Goal: Task Accomplishment & Management: Complete application form

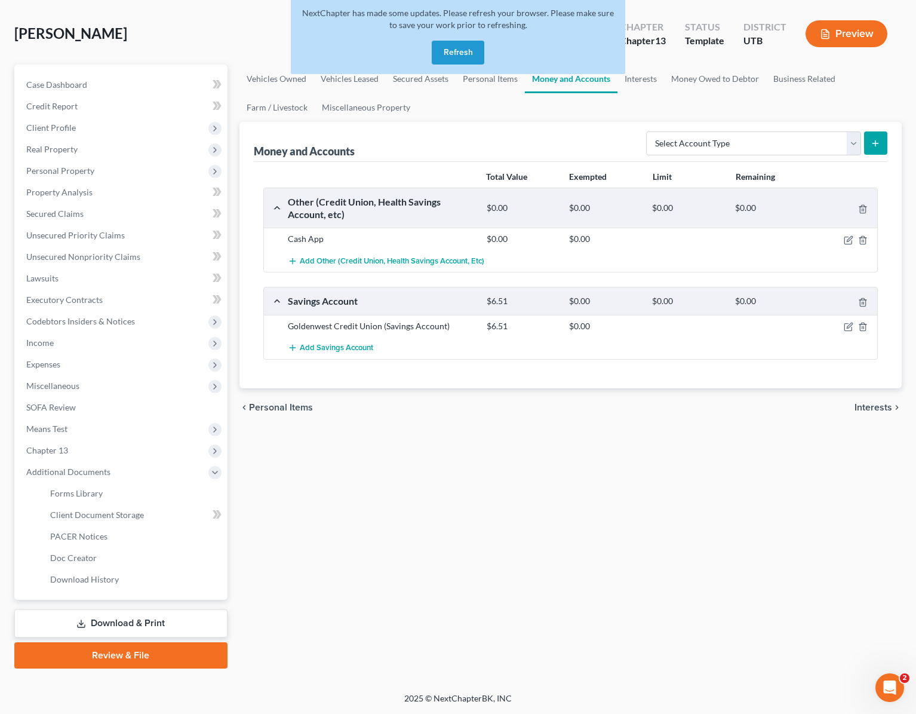
click at [223, 17] on div "[PERSON_NAME] Upgraded Chapter Chapter 13 Status Template District UTB Preview" at bounding box center [457, 39] width 887 height 52
click at [451, 59] on button "Refresh" at bounding box center [458, 53] width 53 height 24
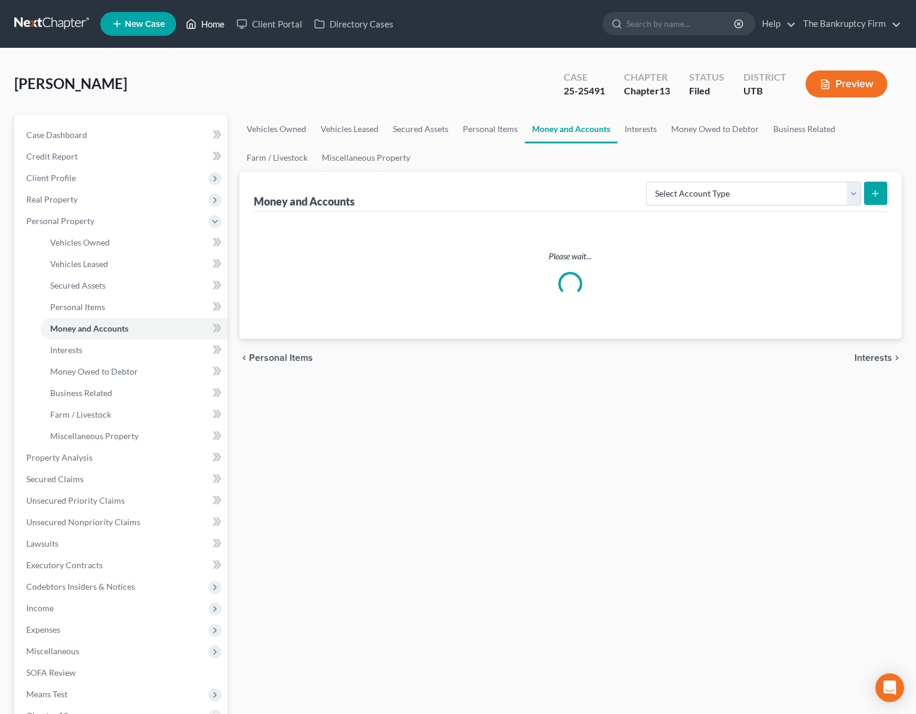
click at [209, 21] on link "Home" at bounding box center [205, 23] width 51 height 21
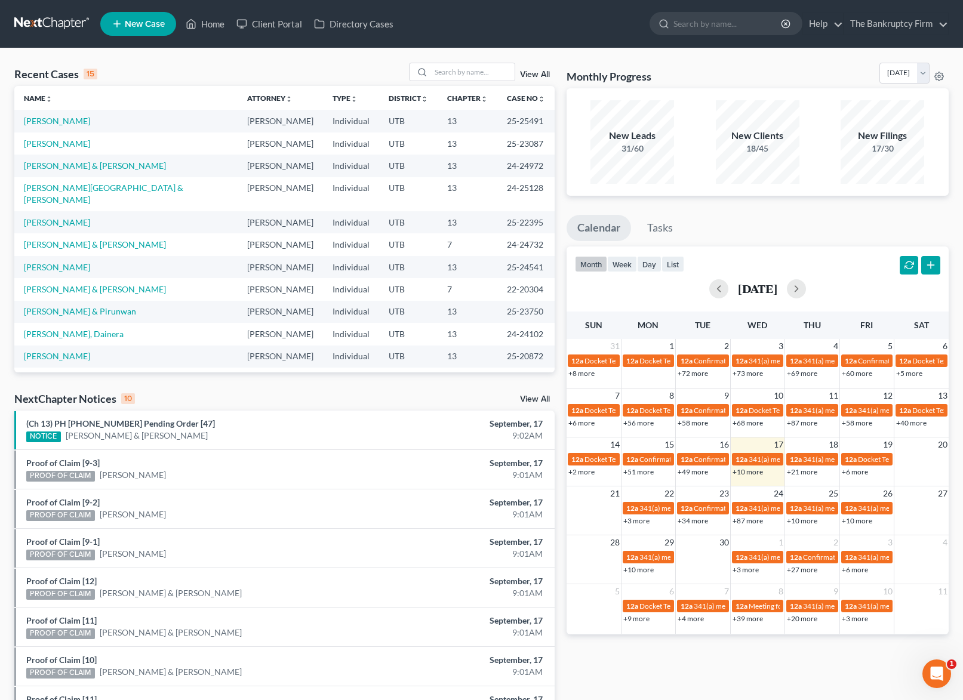
click at [536, 74] on link "View All" at bounding box center [535, 74] width 30 height 8
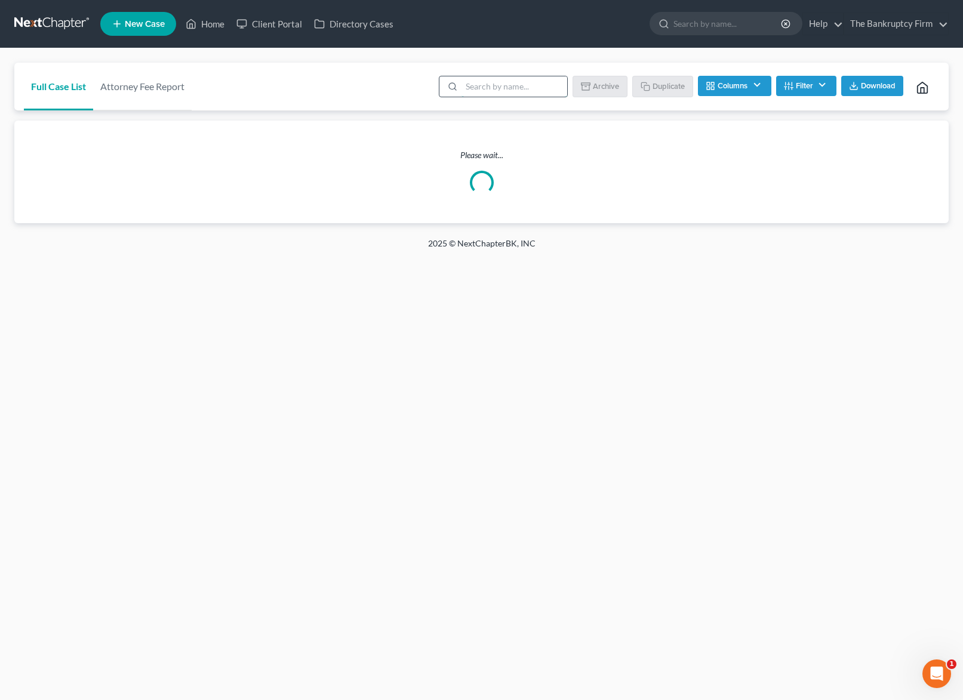
click at [512, 95] on input "search" at bounding box center [515, 86] width 106 height 20
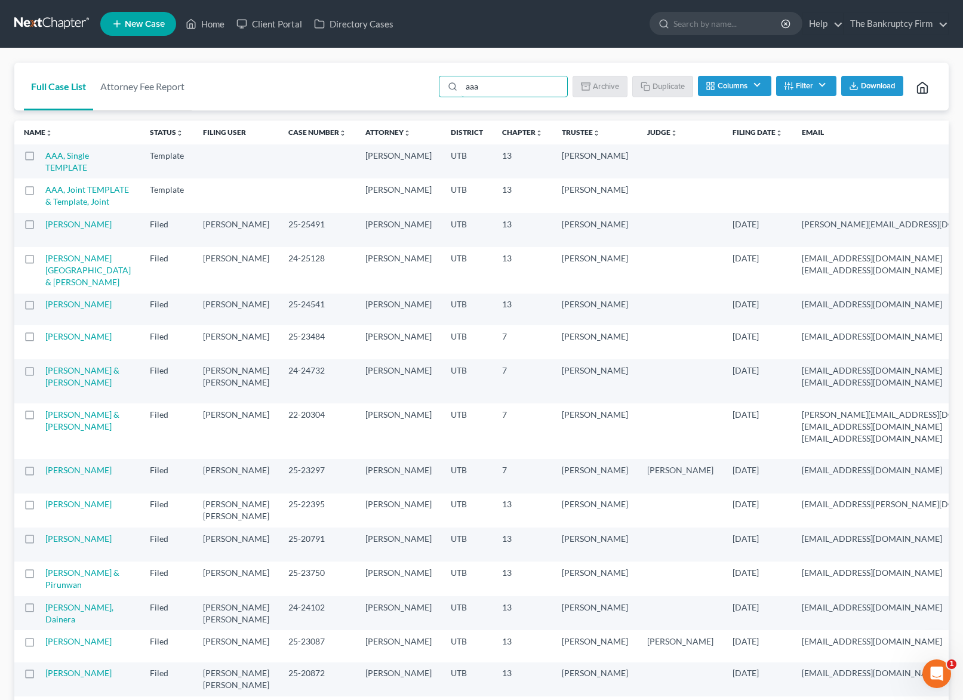
click at [41, 159] on label at bounding box center [41, 159] width 0 height 0
type input "aaa"
click at [45, 154] on input "checkbox" at bounding box center [49, 154] width 8 height 8
click at [666, 85] on button "Duplicate" at bounding box center [664, 86] width 60 height 20
checkbox input "false"
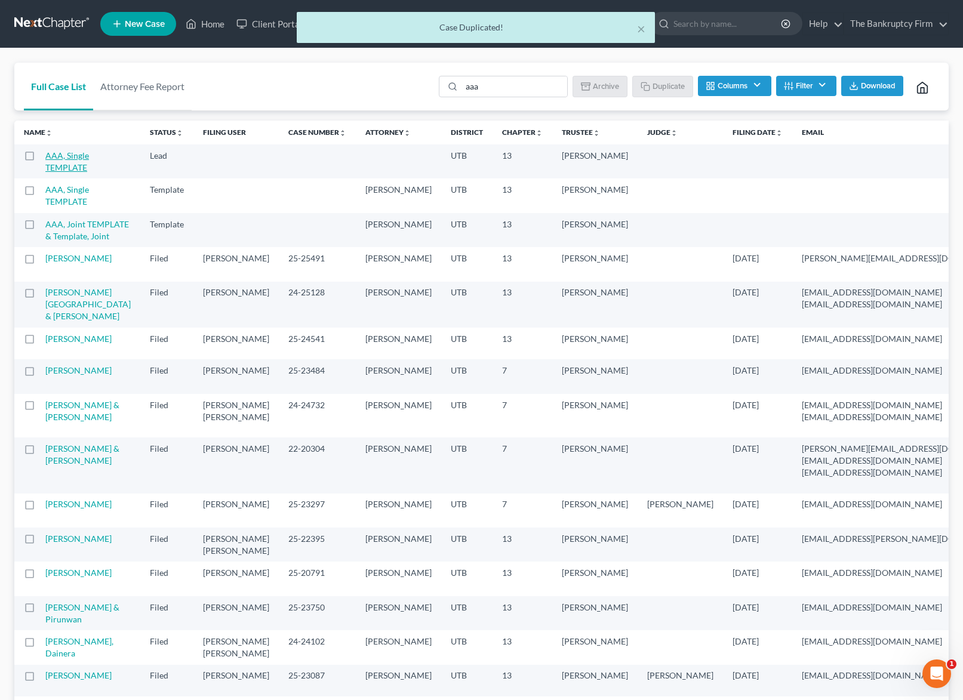
click at [64, 160] on link "AAA, Single TEMPLATE" at bounding box center [67, 161] width 44 height 22
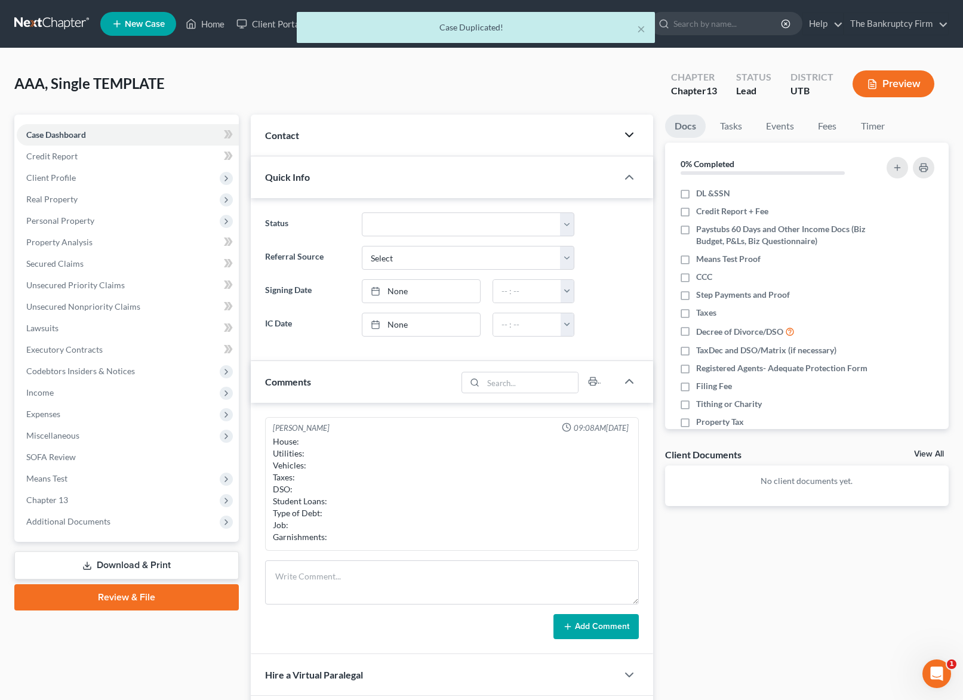
click at [626, 134] on polyline "button" at bounding box center [629, 135] width 7 height 4
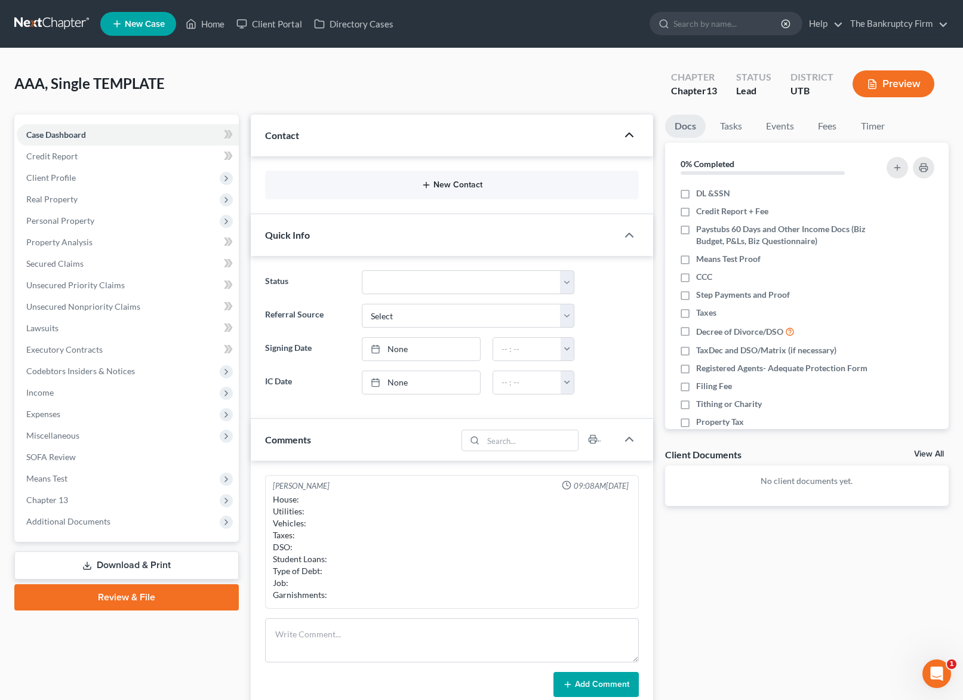
click at [429, 183] on icon "button" at bounding box center [427, 185] width 10 height 10
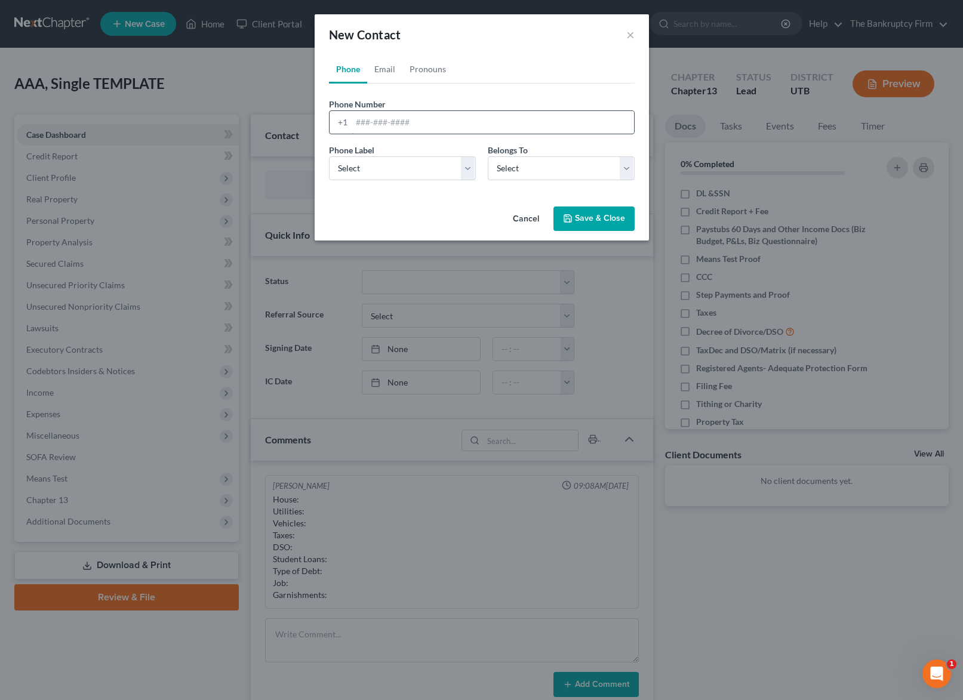
click at [388, 127] on input "tel" at bounding box center [493, 122] width 282 height 23
type input "[PHONE_NUMBER]"
click at [472, 169] on select "Select Mobile Home Work Other" at bounding box center [402, 168] width 147 height 24
select select "0"
click at [329, 156] on select "Select Mobile Home Work Other" at bounding box center [402, 168] width 147 height 24
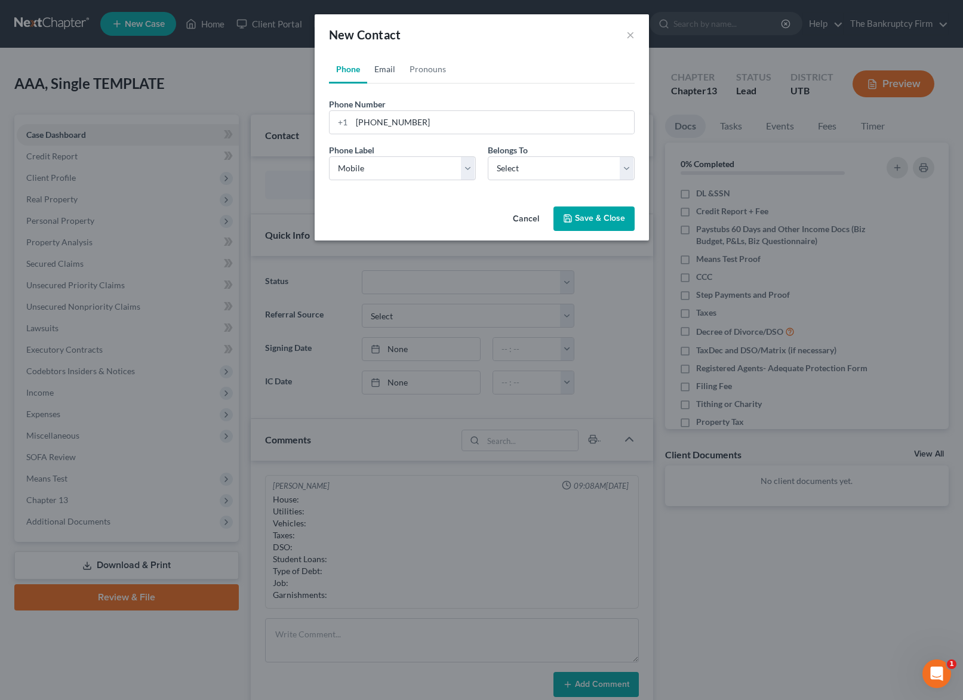
click at [382, 67] on link "Email" at bounding box center [384, 69] width 35 height 29
click at [382, 124] on input "email" at bounding box center [493, 122] width 282 height 23
type input "[EMAIL_ADDRESS][DOMAIN_NAME]"
click at [392, 170] on select "Select Home Work Other" at bounding box center [402, 168] width 147 height 24
click at [329, 156] on select "Select Home Work Other" at bounding box center [402, 168] width 147 height 24
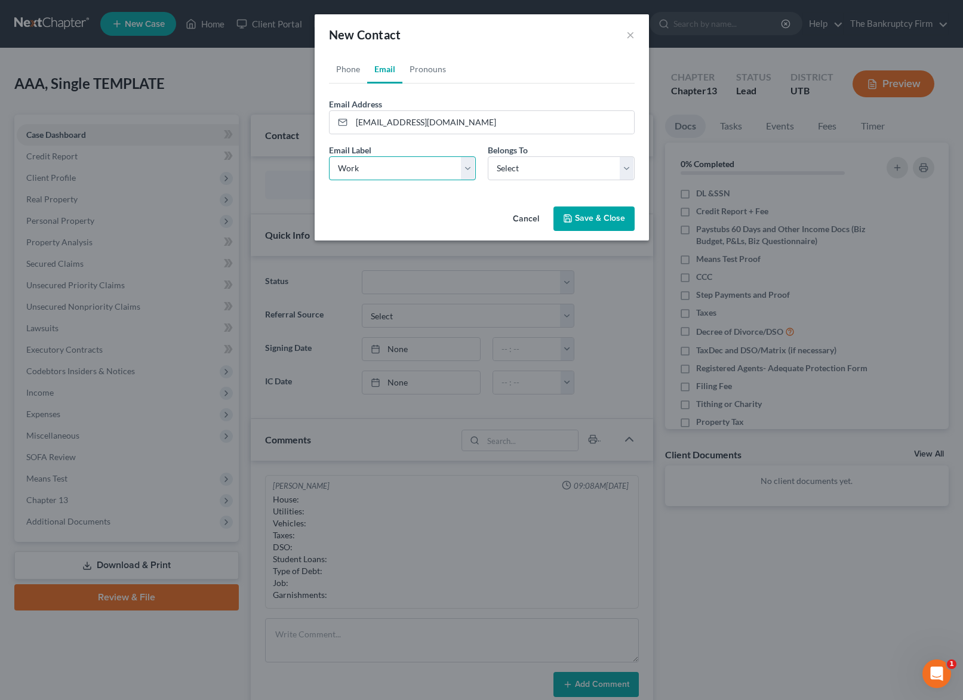
click at [387, 168] on select "Select Home Work Other" at bounding box center [402, 168] width 147 height 24
select select "0"
click at [329, 156] on select "Select Home Work Other" at bounding box center [402, 168] width 147 height 24
click at [586, 215] on button "Save & Close" at bounding box center [594, 219] width 81 height 25
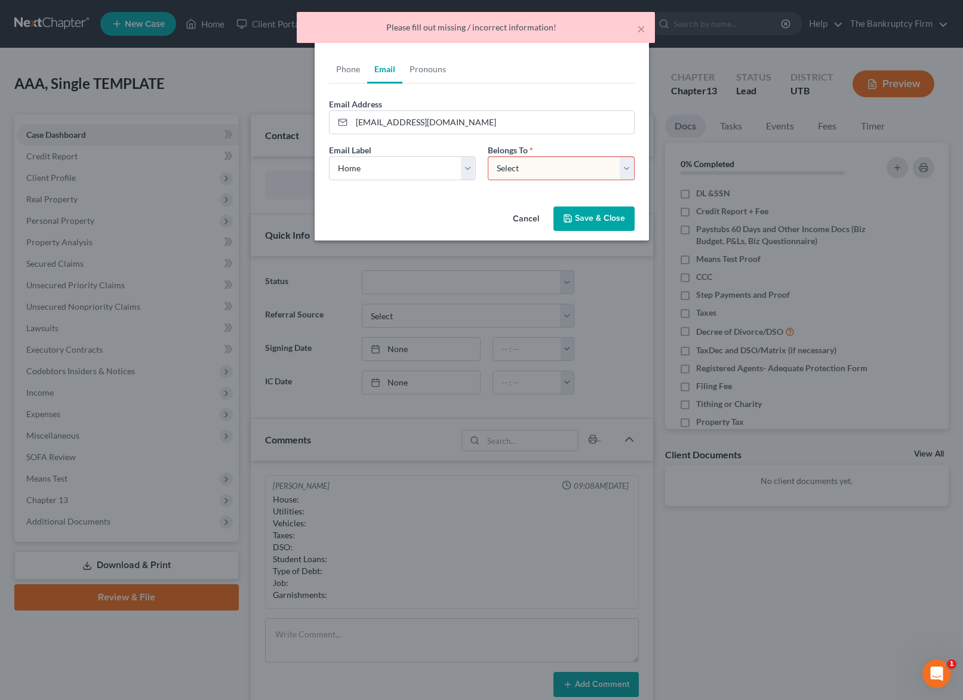
click at [508, 164] on select "Select Client Other" at bounding box center [561, 168] width 147 height 24
select select "0"
click at [488, 156] on select "Select Client Other" at bounding box center [561, 168] width 147 height 24
click at [611, 223] on button "Save & Close" at bounding box center [594, 219] width 81 height 25
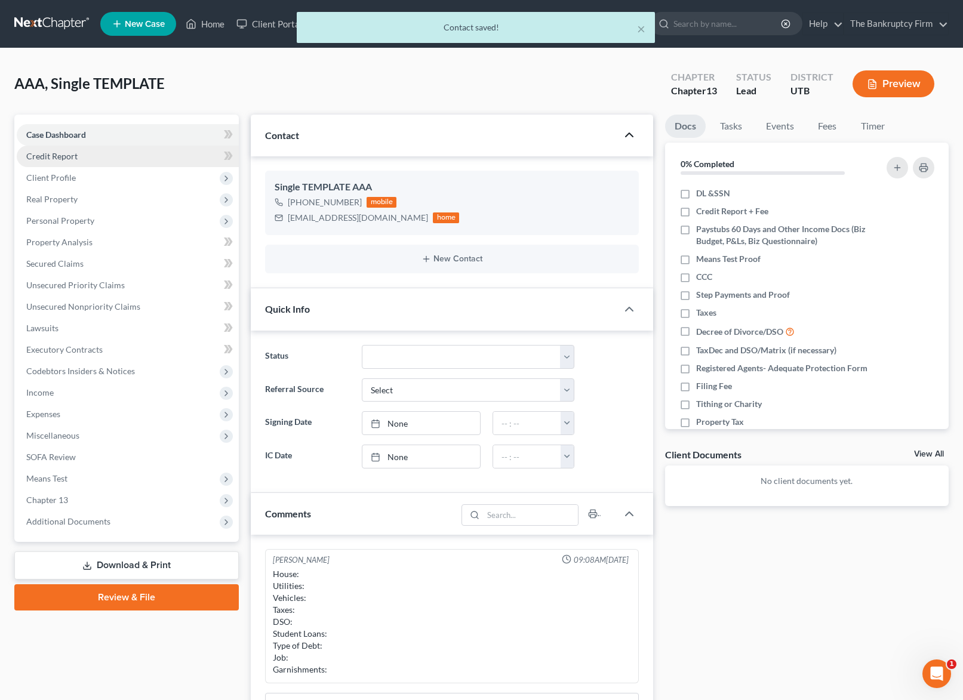
click at [57, 157] on span "Credit Report" at bounding box center [51, 156] width 51 height 10
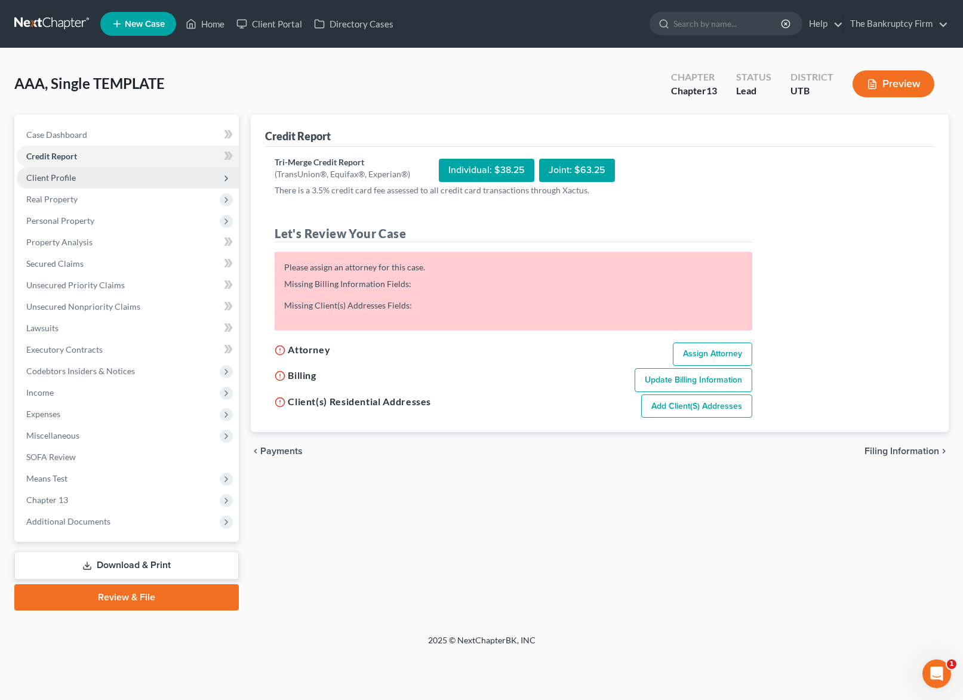
click at [69, 177] on span "Client Profile" at bounding box center [51, 178] width 50 height 10
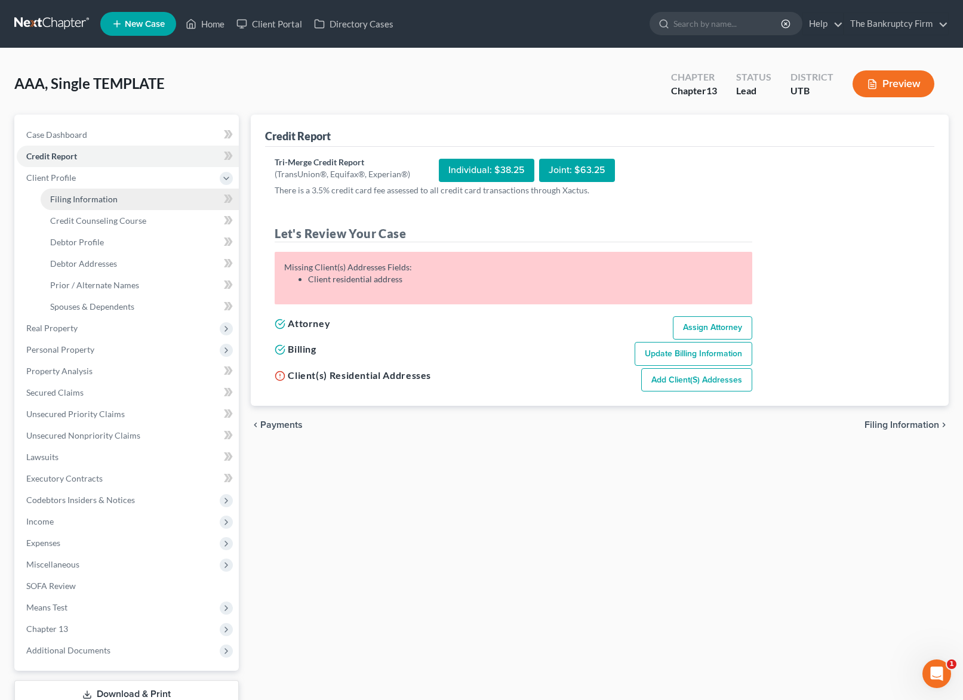
click at [75, 196] on span "Filing Information" at bounding box center [83, 199] width 67 height 10
select select "1"
select select "0"
select select "3"
select select "81"
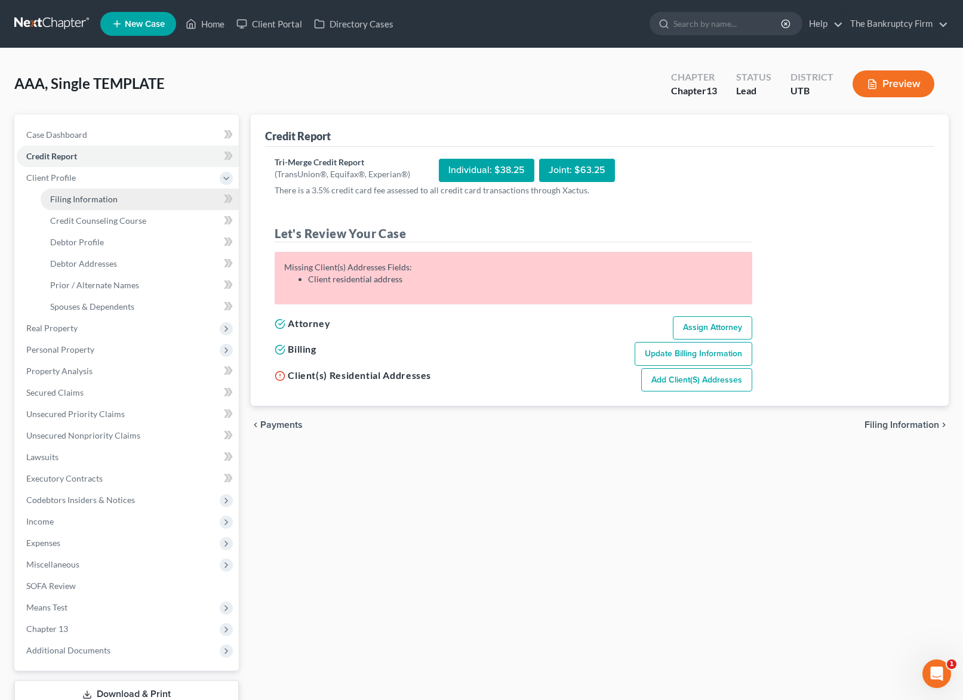
select select "0"
select select "46"
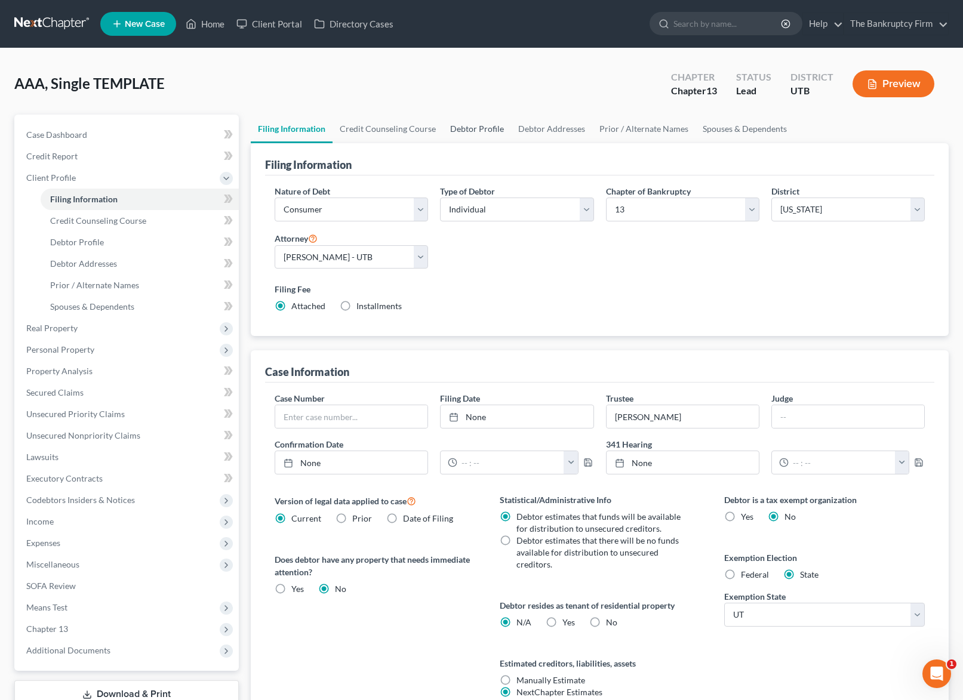
click at [470, 127] on link "Debtor Profile" at bounding box center [477, 129] width 68 height 29
select select "1"
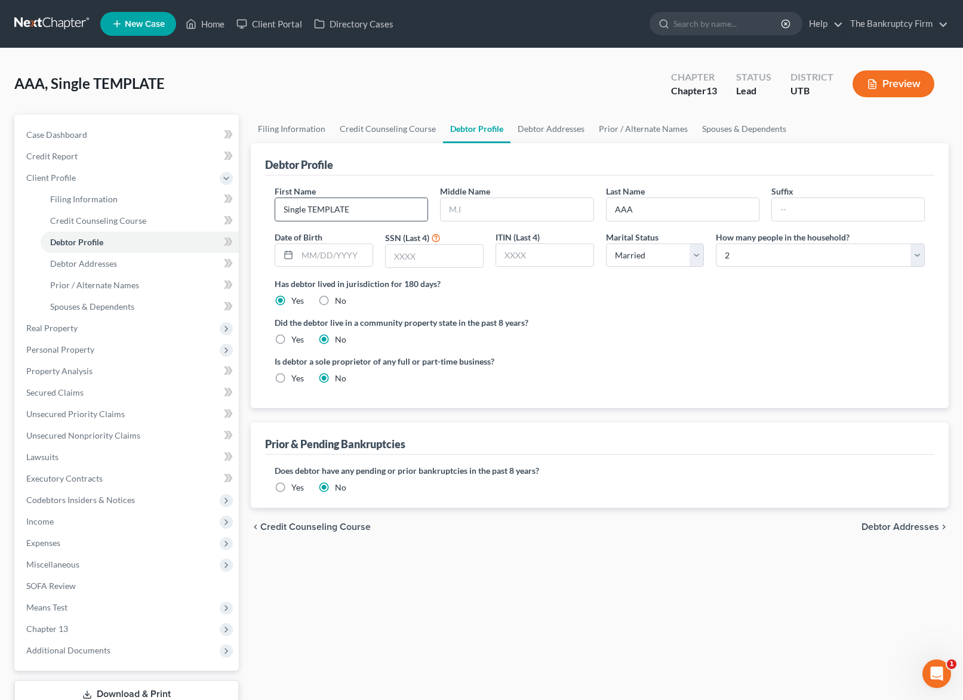
click at [386, 211] on input "Single TEMPLATE" at bounding box center [351, 209] width 152 height 23
type input "[PERSON_NAME]"
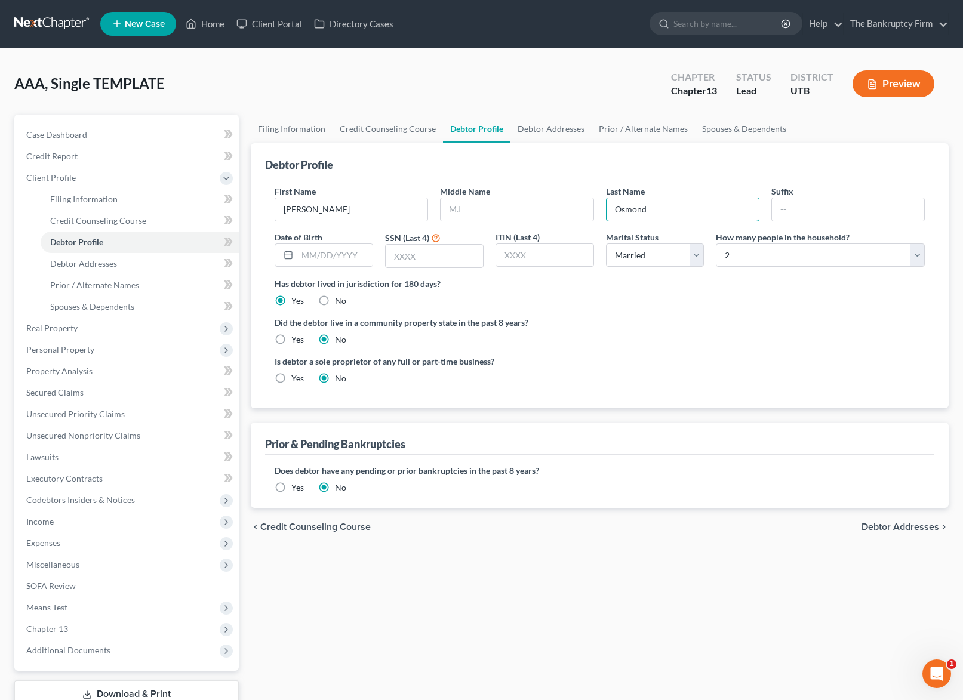
type input "Osmond"
type input "[DATE]"
type input "2066"
click at [700, 256] on select "Select Single Married Separated Divorced Widowed" at bounding box center [655, 256] width 99 height 24
select select "0"
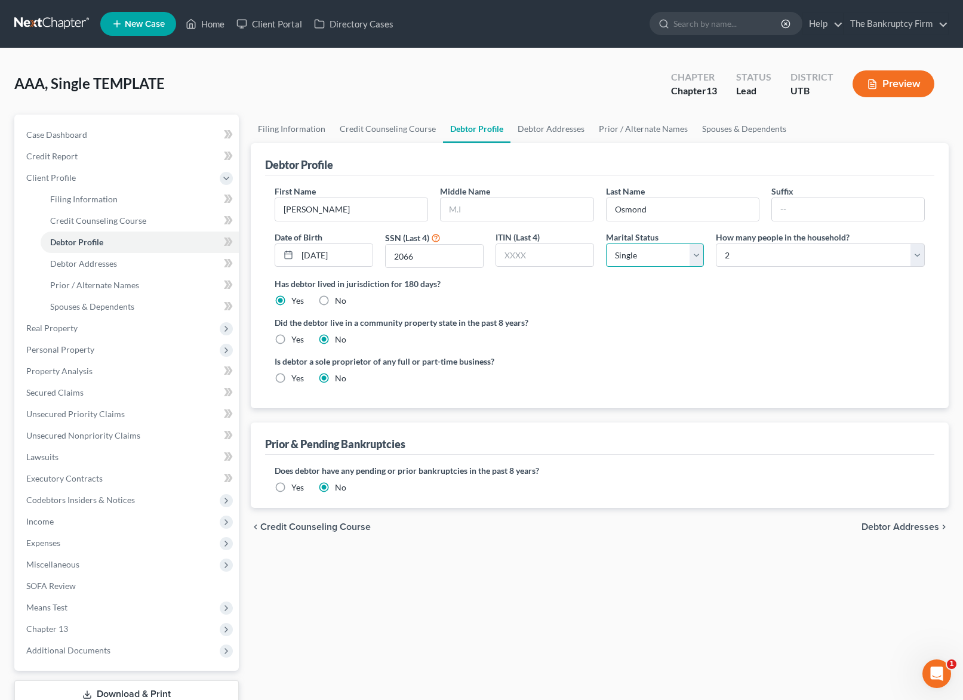
click at [606, 244] on select "Select Single Married Separated Divorced Widowed" at bounding box center [655, 256] width 99 height 24
click at [850, 254] on select "Select 1 2 3 4 5 6 7 8 9 10 11 12 13 14 15 16 17 18 19 20" at bounding box center [820, 256] width 209 height 24
select select "0"
click at [716, 244] on select "Select 1 2 3 4 5 6 7 8 9 10 11 12 13 14 15 16 17 18 19 20" at bounding box center [820, 256] width 209 height 24
click at [542, 124] on link "Debtor Addresses" at bounding box center [551, 129] width 81 height 29
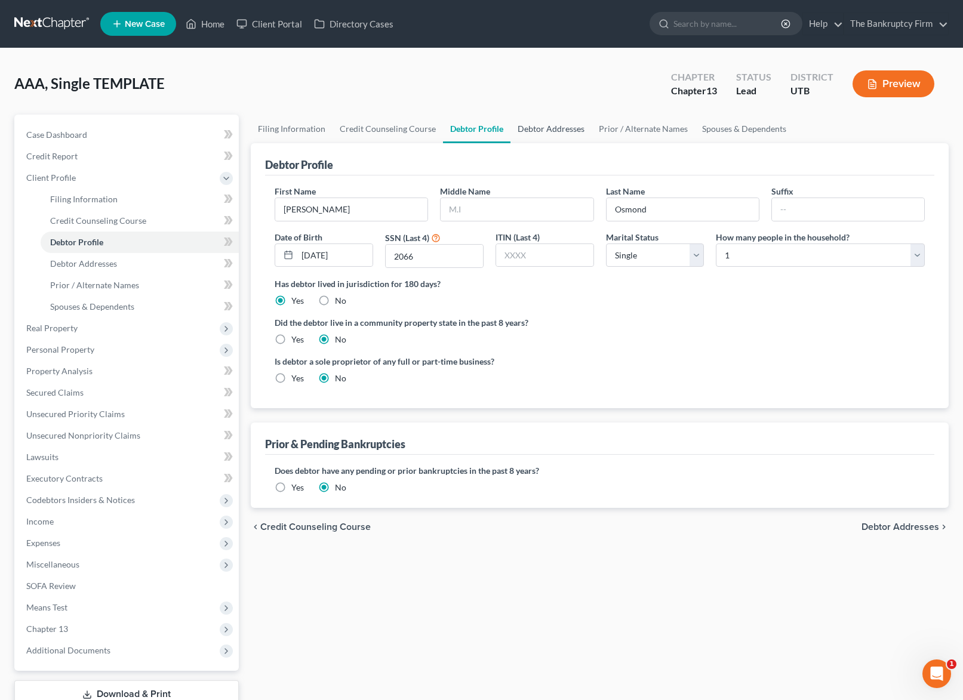
select select "0"
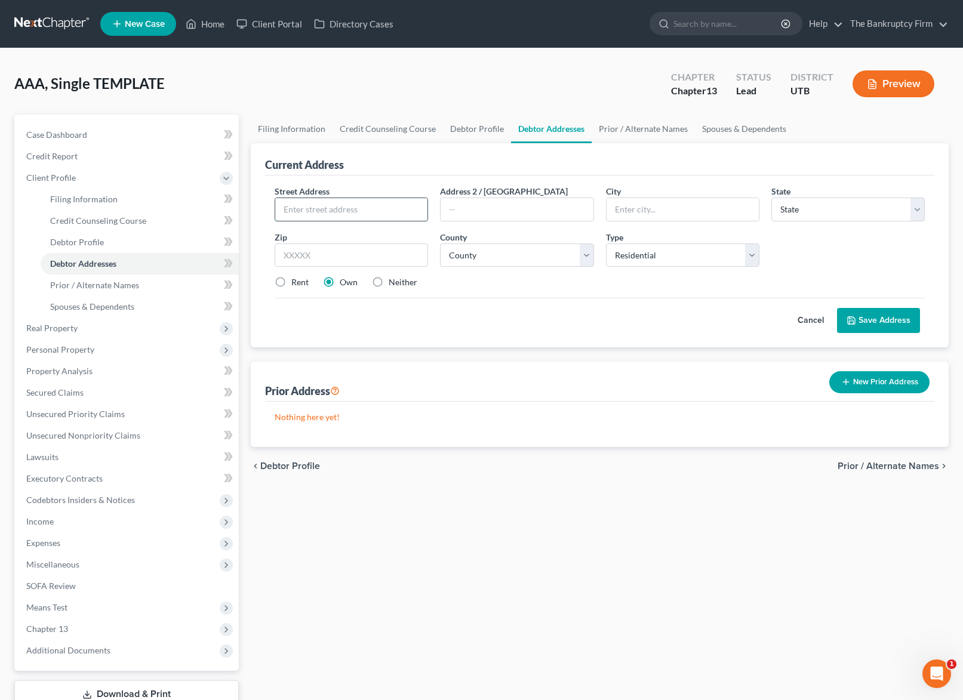
click at [346, 210] on input "text" at bounding box center [351, 209] width 152 height 23
type input "132 N 300 E"
type input "[GEOGRAPHIC_DATA]"
select select "46"
type input "84302"
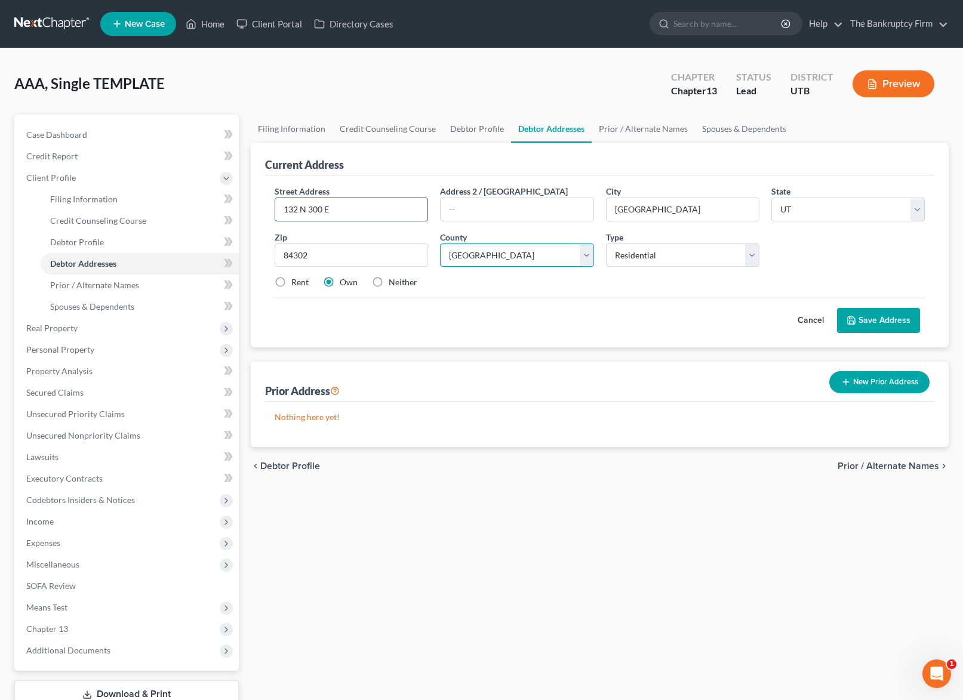
select select "1"
click at [440, 244] on select "County [GEOGRAPHIC_DATA] [GEOGRAPHIC_DATA] [GEOGRAPHIC_DATA] [GEOGRAPHIC_DATA] …" at bounding box center [516, 256] width 153 height 24
click at [291, 283] on label "Rent" at bounding box center [299, 282] width 17 height 12
click at [296, 283] on input "Rent" at bounding box center [300, 280] width 8 height 8
radio input "true"
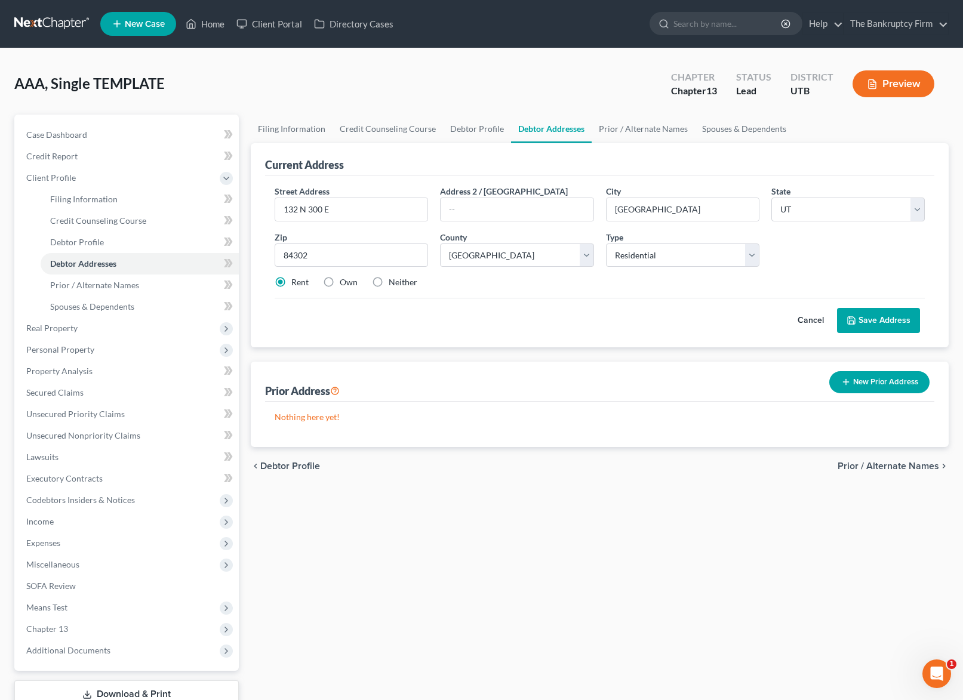
click at [902, 317] on button "Save Address" at bounding box center [878, 320] width 83 height 25
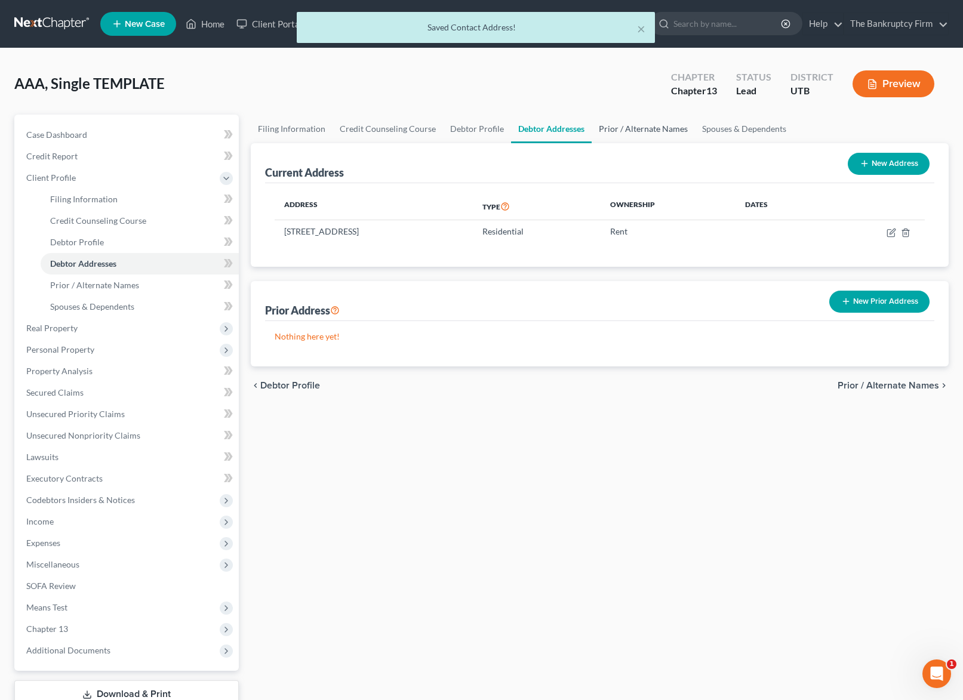
click at [625, 127] on link "Prior / Alternate Names" at bounding box center [643, 129] width 103 height 29
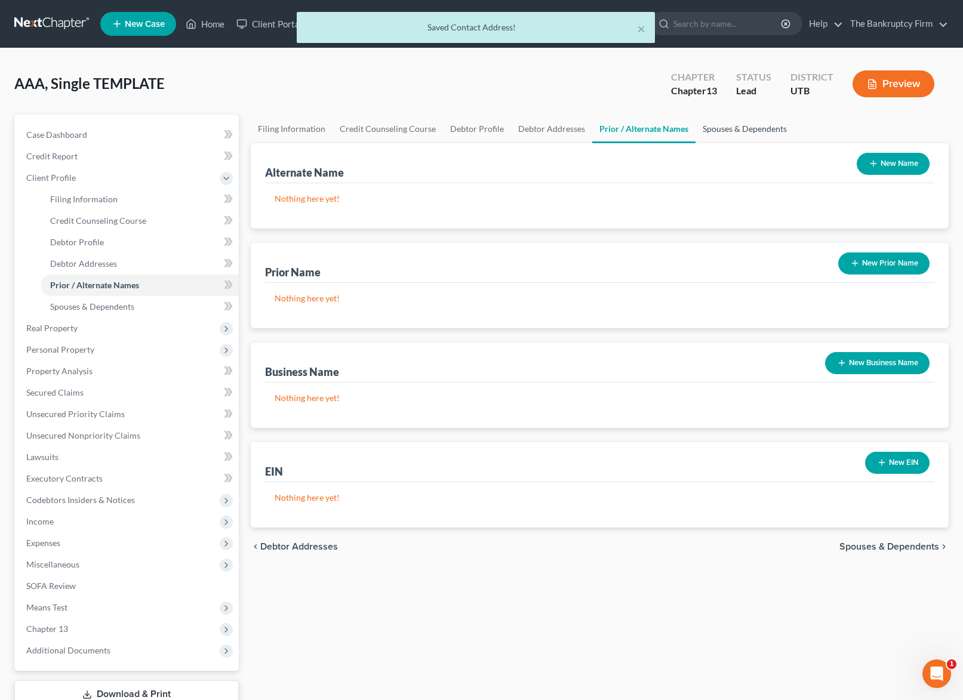
click at [753, 124] on link "Spouses & Dependents" at bounding box center [745, 129] width 99 height 29
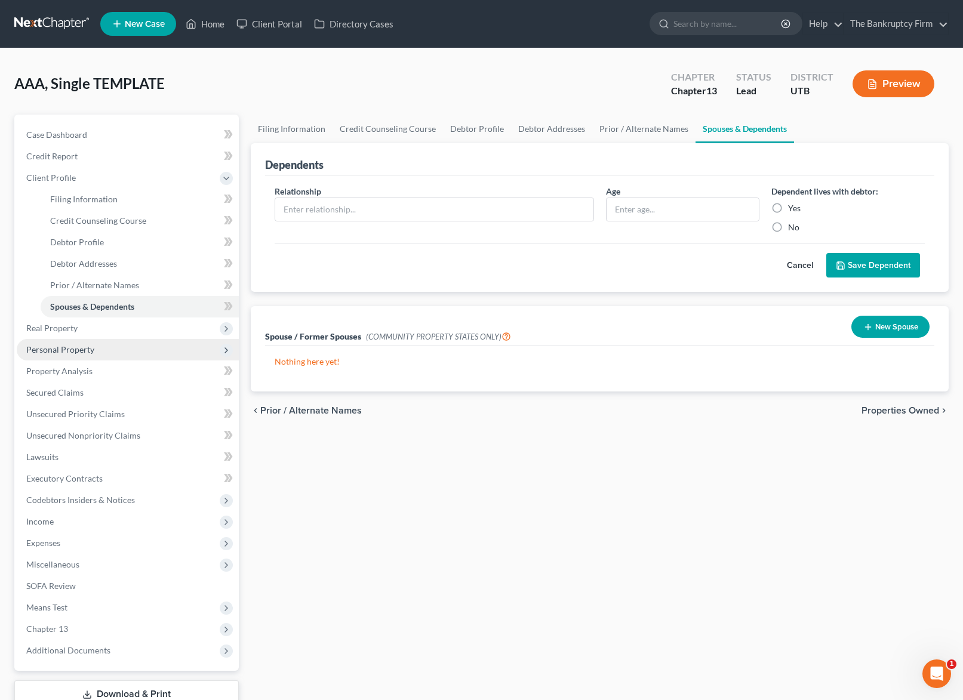
click at [84, 352] on span "Personal Property" at bounding box center [60, 350] width 68 height 10
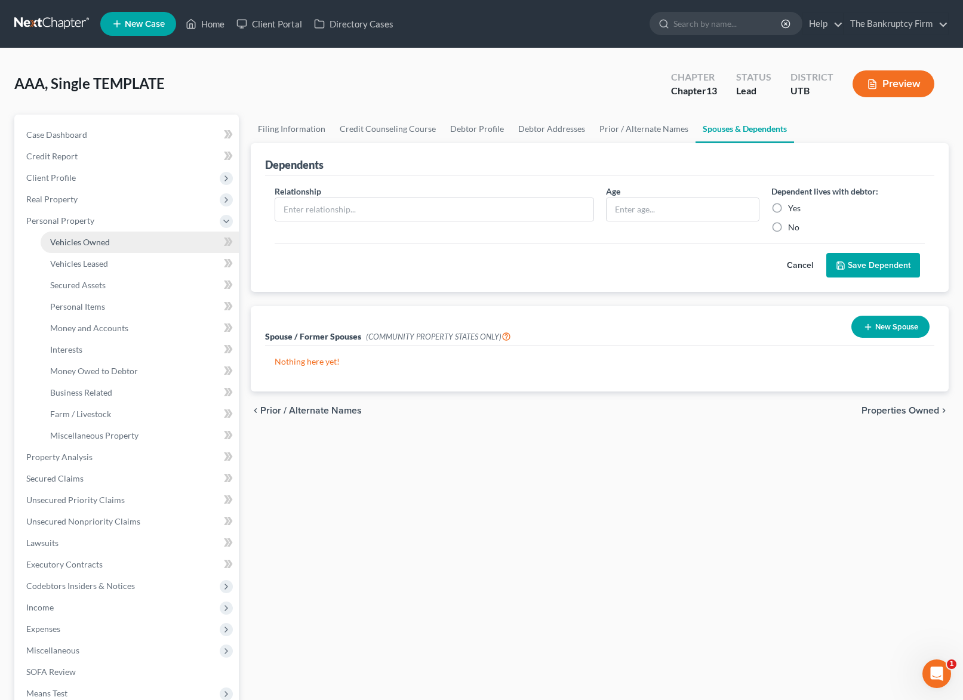
click at [93, 248] on link "Vehicles Owned" at bounding box center [140, 242] width 198 height 21
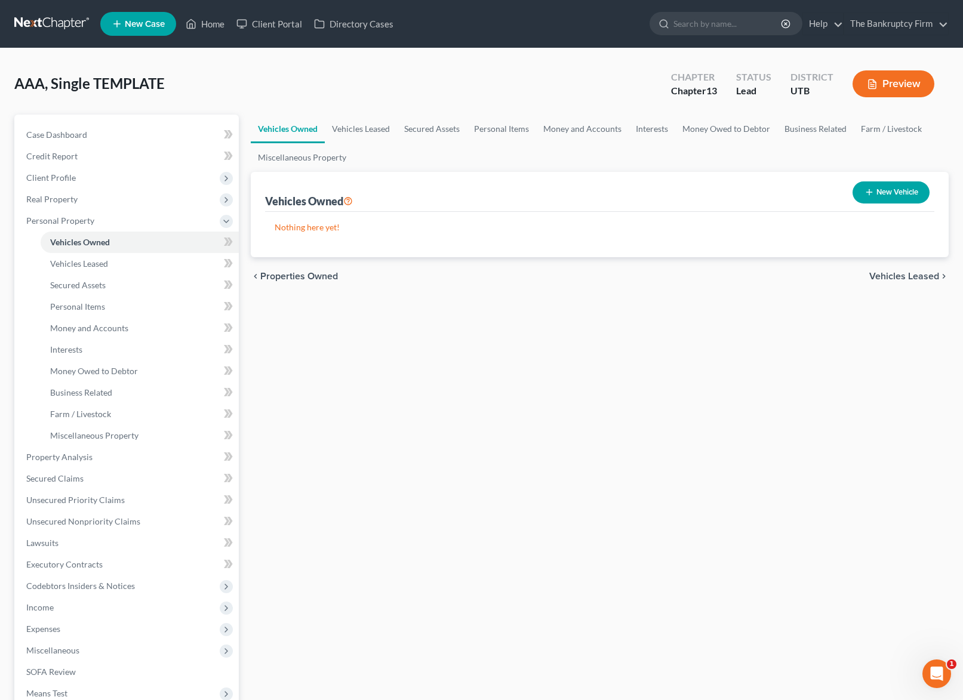
click at [897, 198] on button "New Vehicle" at bounding box center [891, 193] width 77 height 22
select select "0"
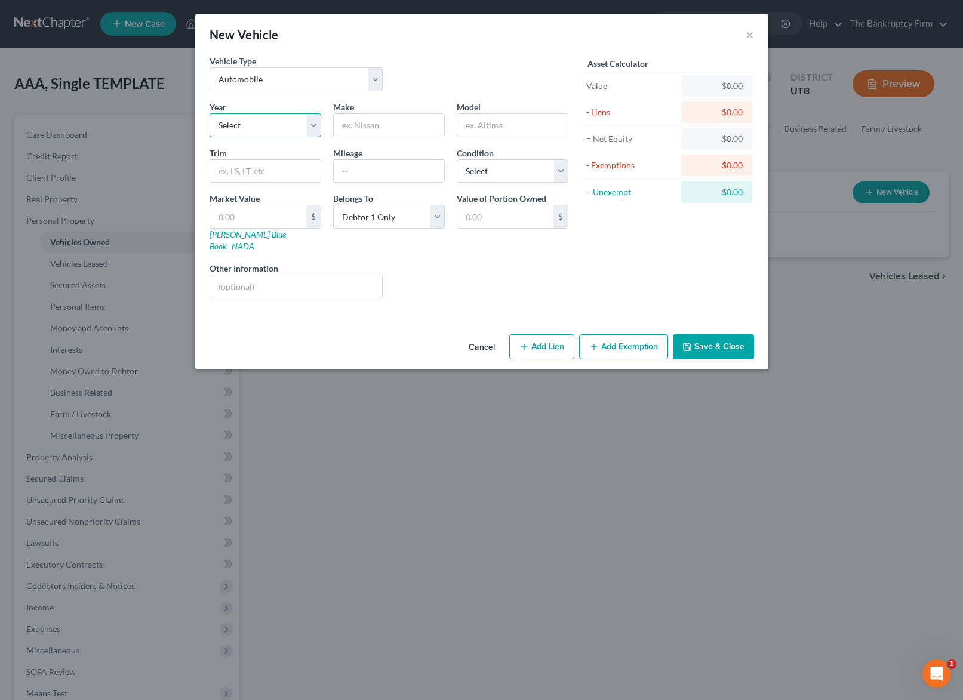
click at [289, 123] on select "Select 2026 2025 2024 2023 2022 2021 2020 2019 2018 2017 2016 2015 2014 2013 20…" at bounding box center [266, 125] width 112 height 24
click at [281, 126] on select "Select 2026 2025 2024 2023 2022 2021 2020 2019 2018 2017 2016 2015 2014 2013 20…" at bounding box center [266, 125] width 112 height 24
select select "7"
click at [210, 113] on select "Select 2026 2025 2024 2023 2022 2021 2020 2019 2018 2017 2016 2015 2014 2013 20…" at bounding box center [266, 125] width 112 height 24
click at [386, 121] on input "text" at bounding box center [389, 125] width 110 height 23
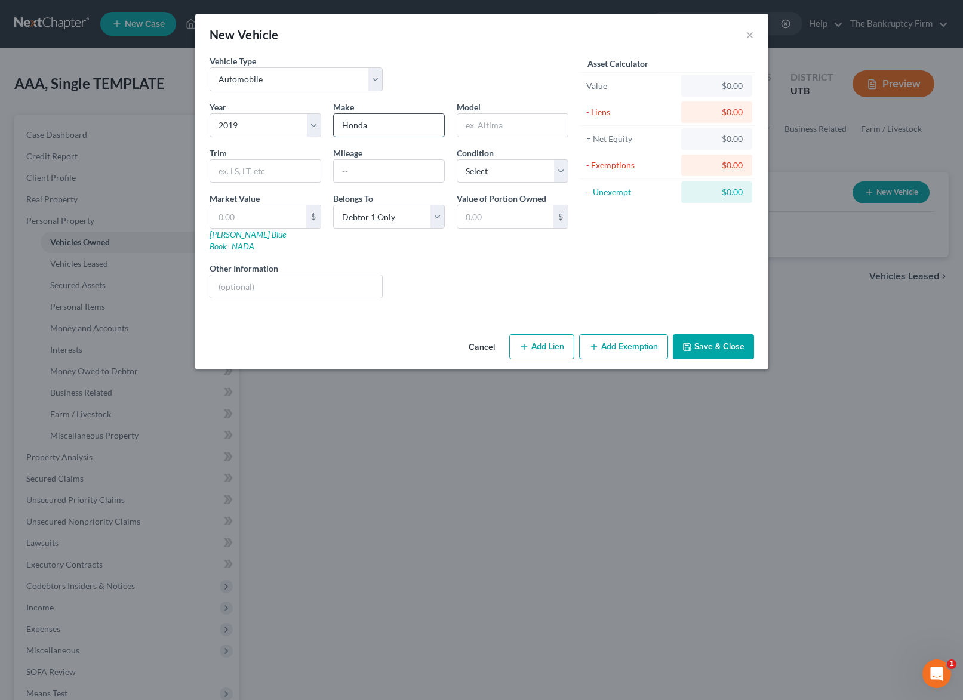
type input "Honda"
type input "Ridgeline"
click at [266, 278] on input "text" at bounding box center [296, 286] width 173 height 23
type input "Totaled"
click at [741, 336] on button "Save & Close" at bounding box center [713, 346] width 81 height 25
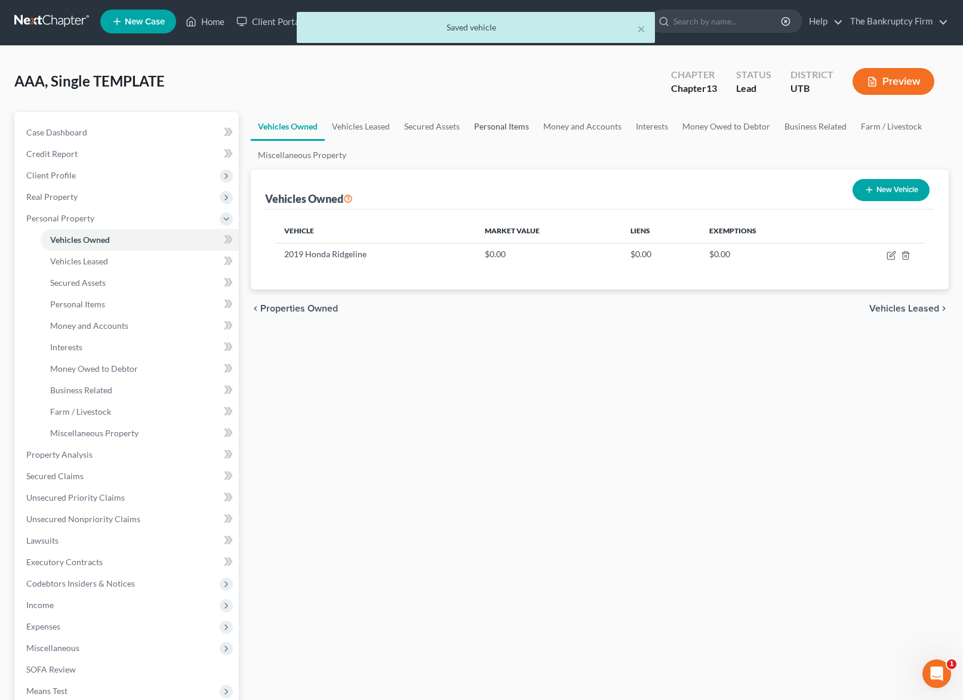
scroll to position [4, 0]
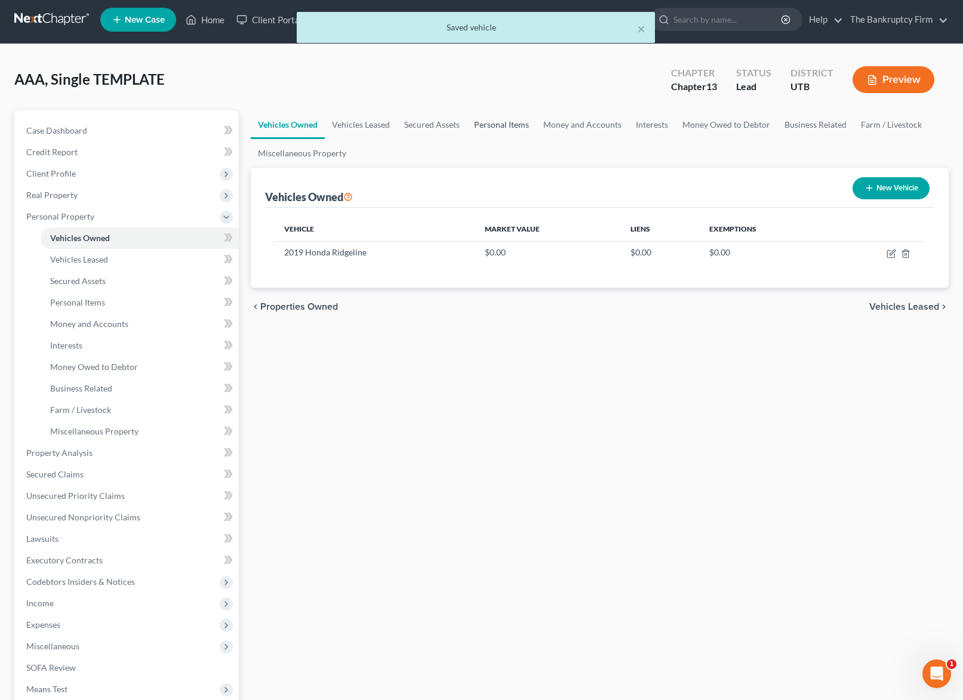
click at [505, 119] on link "Personal Items" at bounding box center [501, 124] width 69 height 29
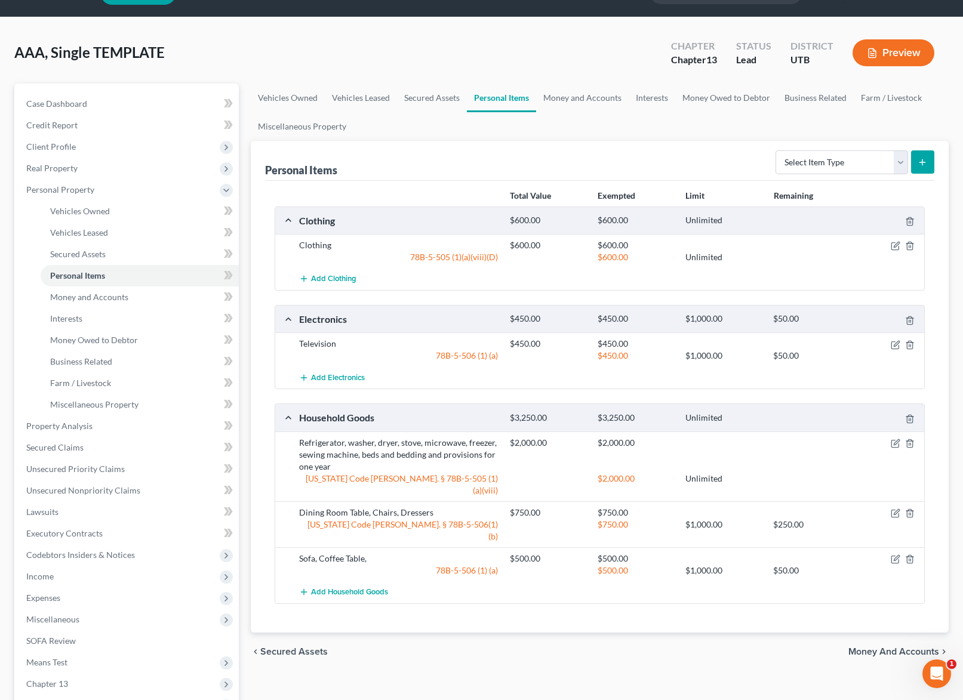
scroll to position [33, 0]
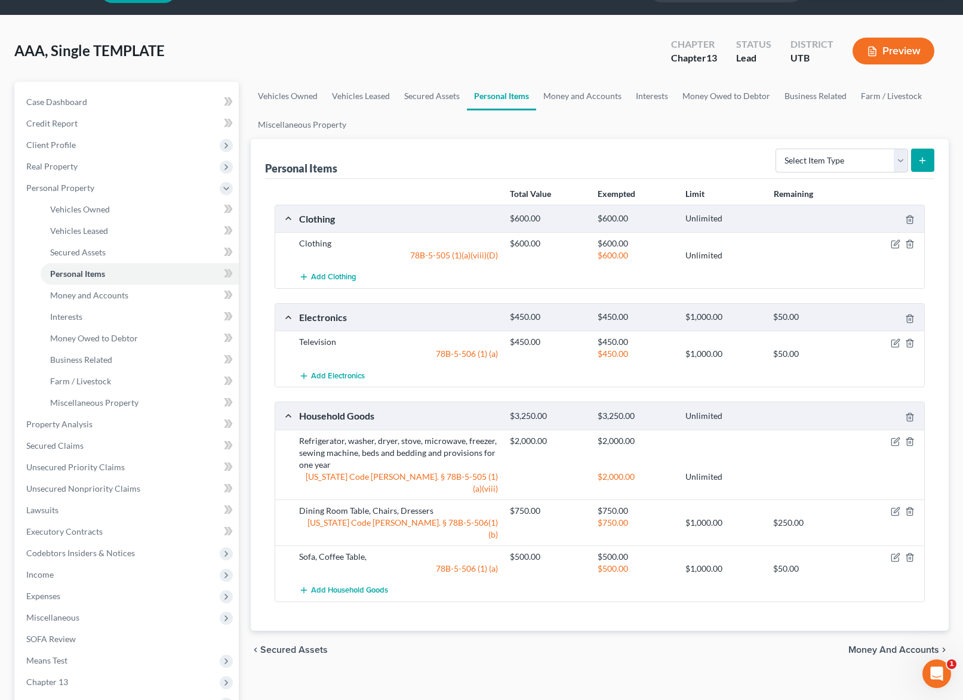
click at [511, 124] on ul "Vehicles Owned Vehicles Leased Secured Assets Personal Items Money and Accounts…" at bounding box center [600, 110] width 698 height 57
click at [583, 96] on link "Money and Accounts" at bounding box center [582, 96] width 93 height 29
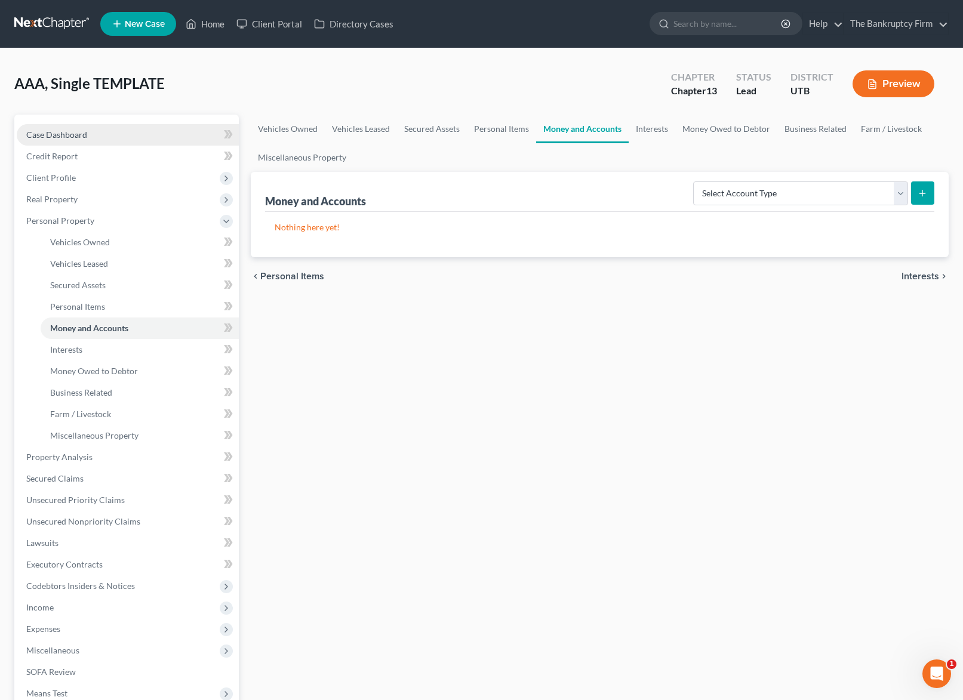
click at [53, 134] on span "Case Dashboard" at bounding box center [56, 135] width 61 height 10
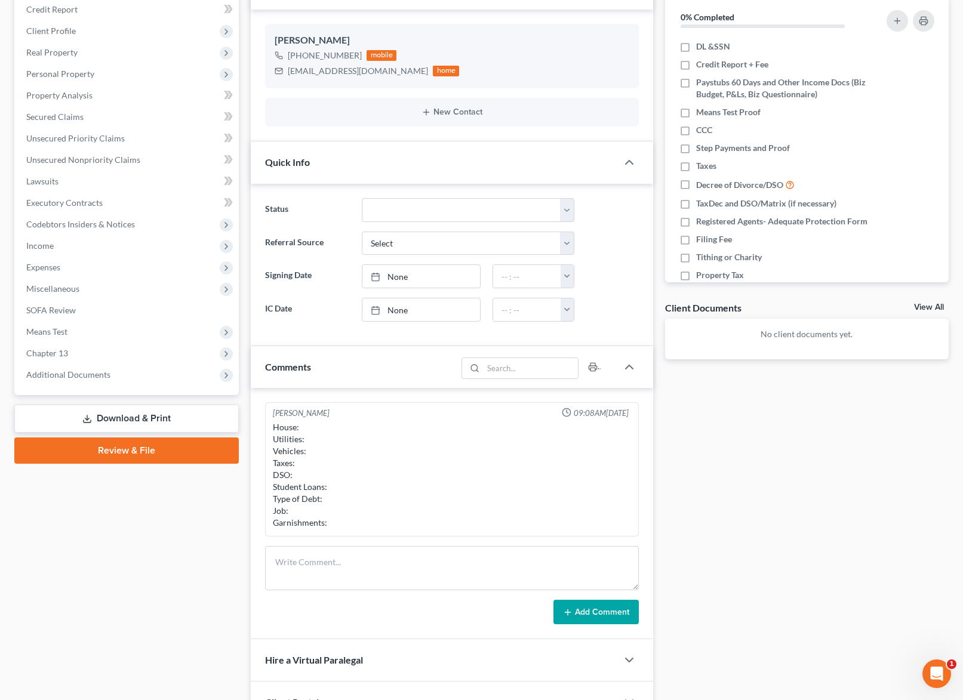
scroll to position [150, 0]
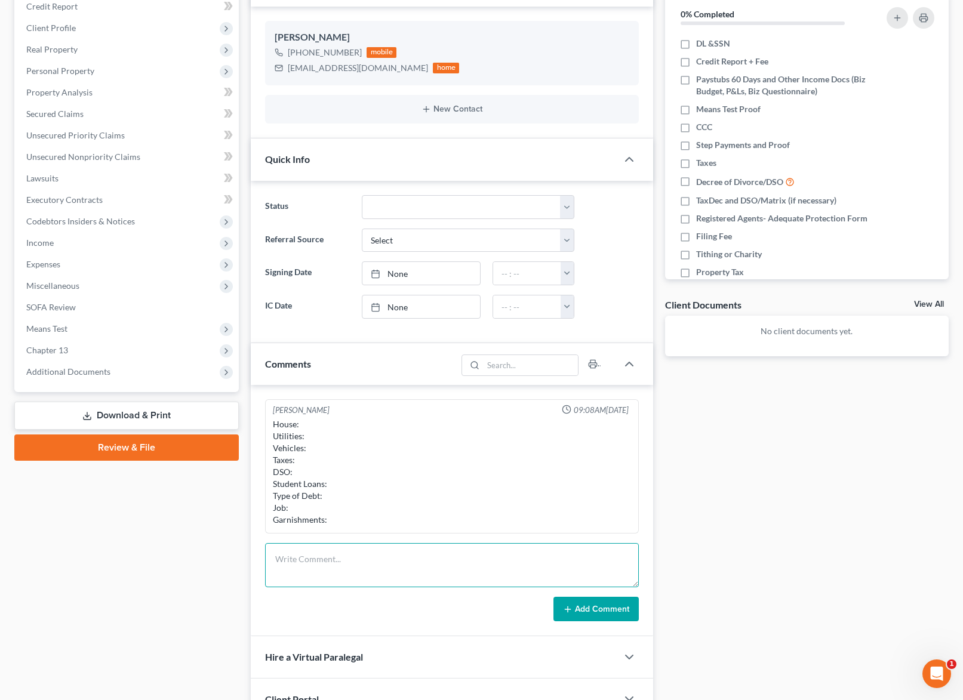
click at [314, 554] on textarea at bounding box center [451, 565] width 373 height 44
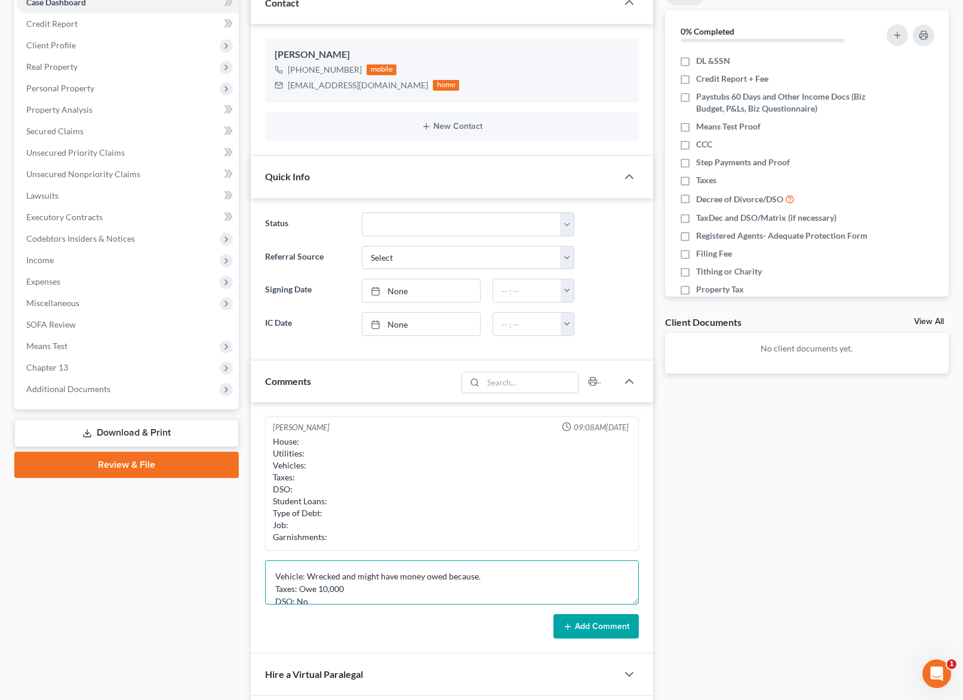
scroll to position [131, 0]
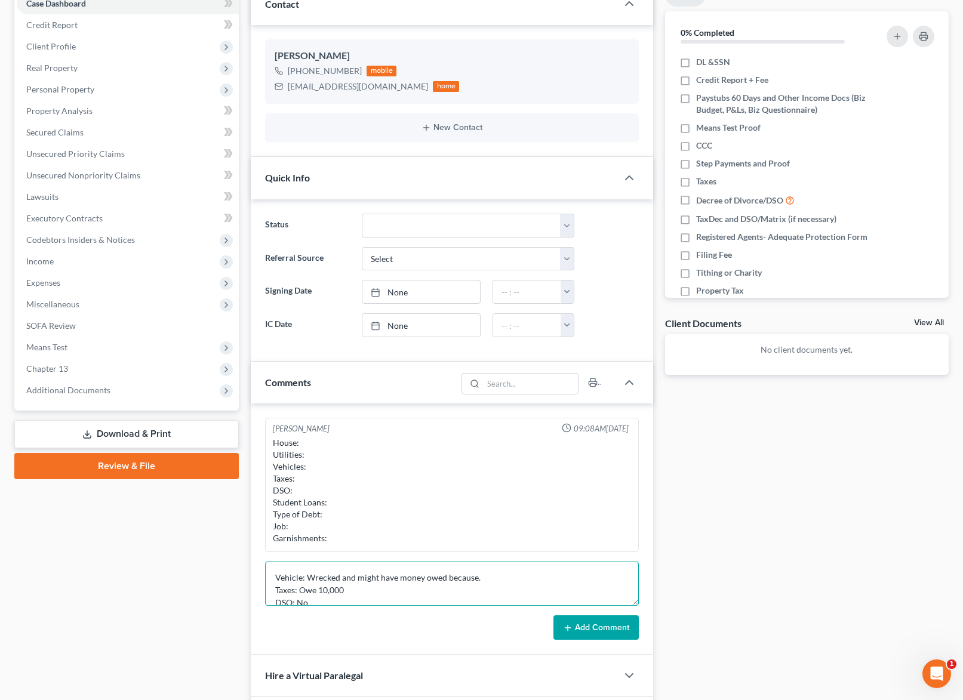
type textarea "Vehicle: Wrecked and might have money owed because. Taxes: Owe 10,000 DSO: No S…"
click at [596, 629] on button "Add Comment" at bounding box center [596, 628] width 85 height 25
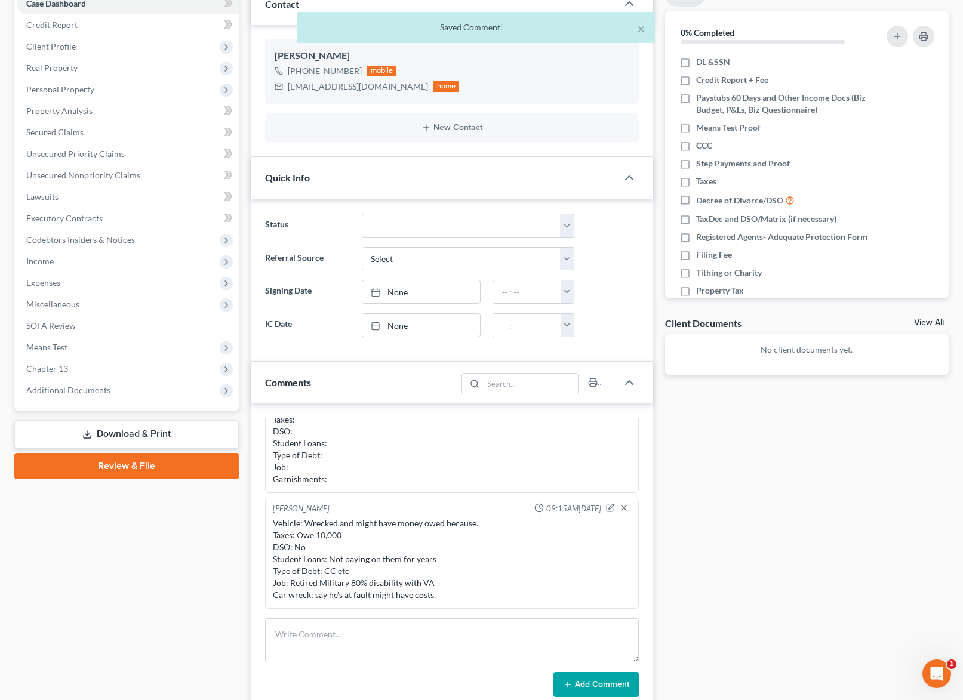
scroll to position [0, 0]
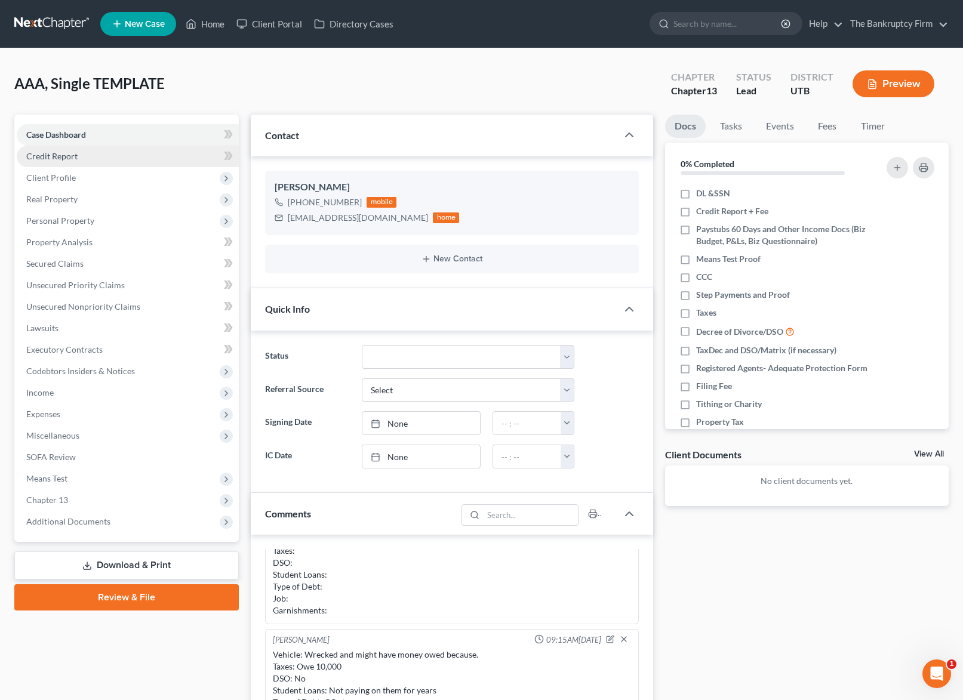
click at [56, 155] on span "Credit Report" at bounding box center [51, 156] width 51 height 10
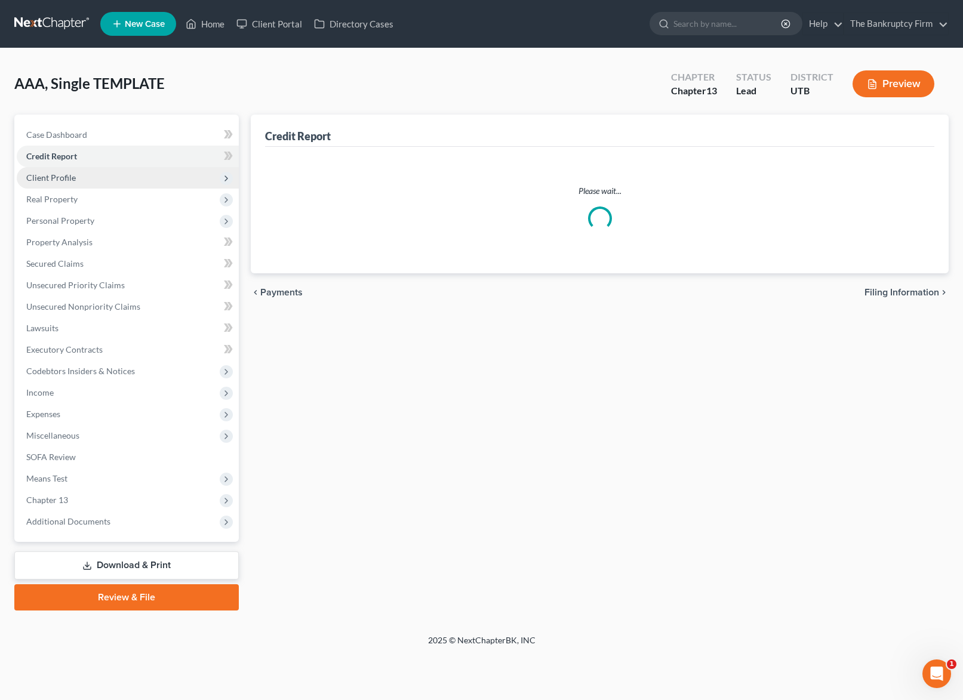
click at [58, 175] on span "Client Profile" at bounding box center [51, 178] width 50 height 10
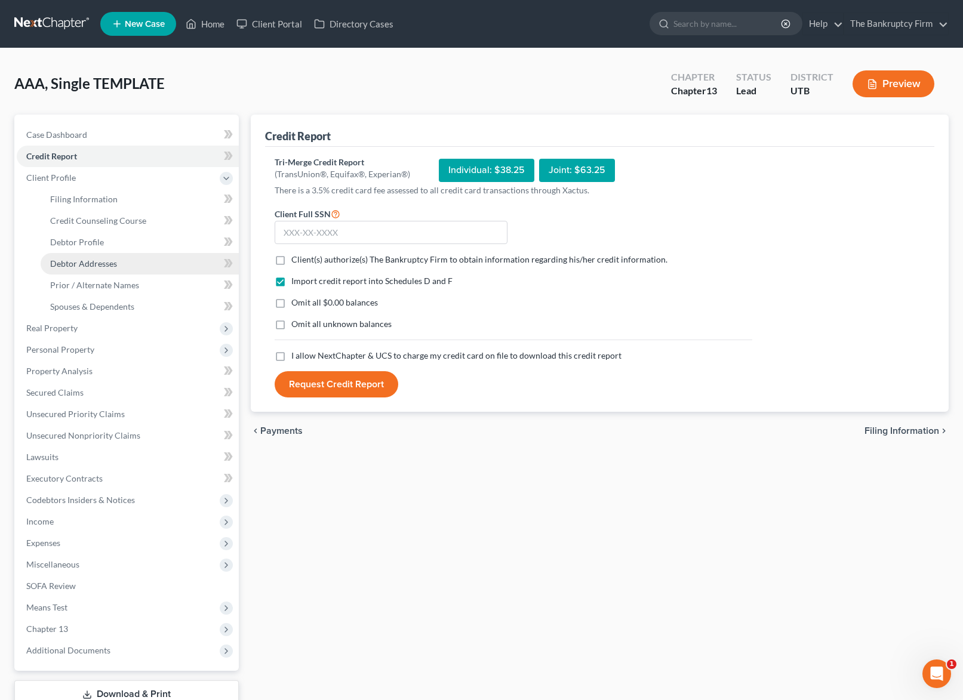
click at [111, 265] on span "Debtor Addresses" at bounding box center [83, 264] width 67 height 10
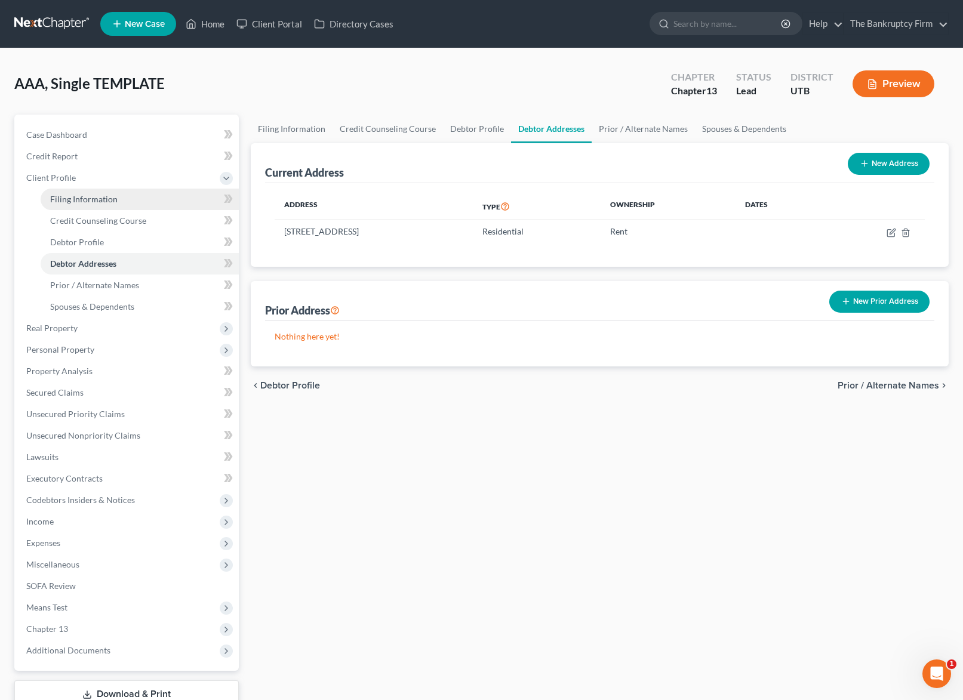
click at [94, 195] on span "Filing Information" at bounding box center [83, 199] width 67 height 10
select select "1"
select select "0"
select select "3"
select select "81"
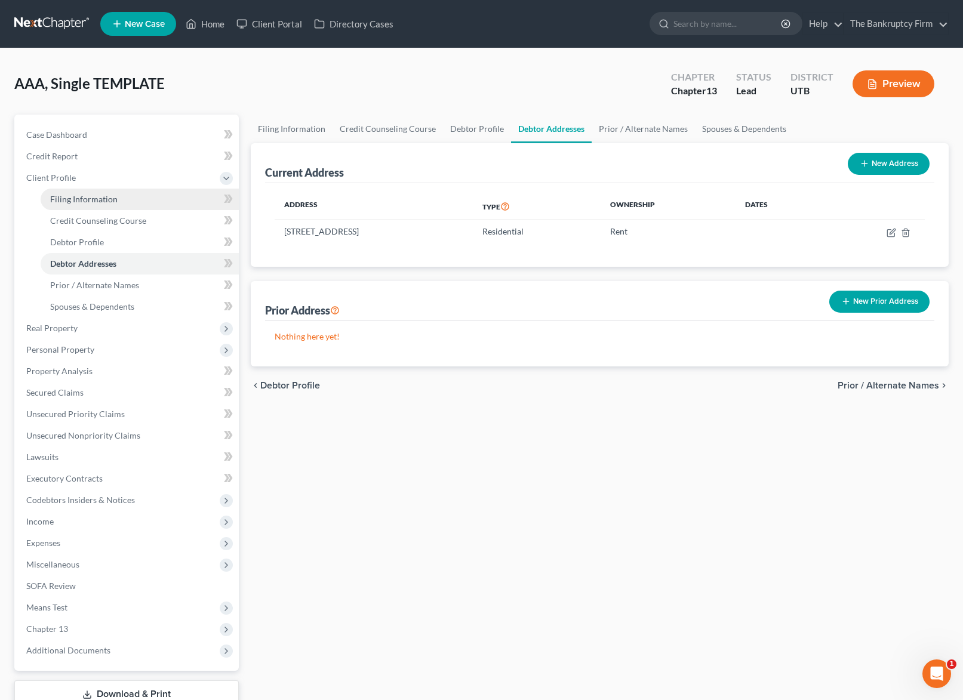
select select "0"
select select "46"
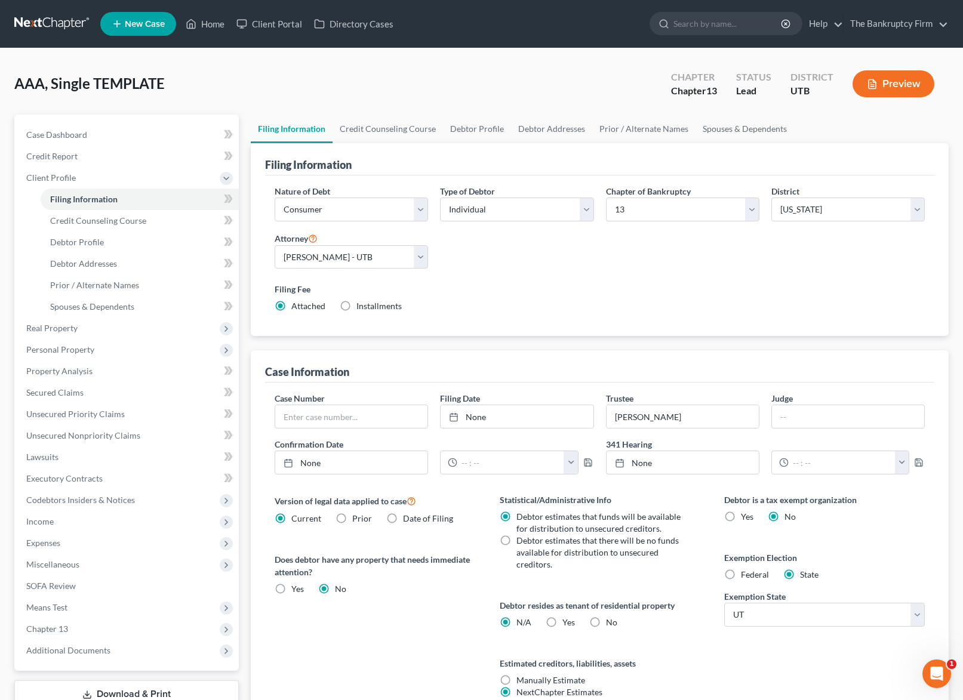
click at [442, 82] on div "AAA, Single TEMPLATE Upgraded Chapter Chapter 13 Status Lead District UTB Previ…" at bounding box center [481, 89] width 935 height 52
click at [494, 135] on link "Debtor Profile" at bounding box center [477, 129] width 68 height 29
select select "0"
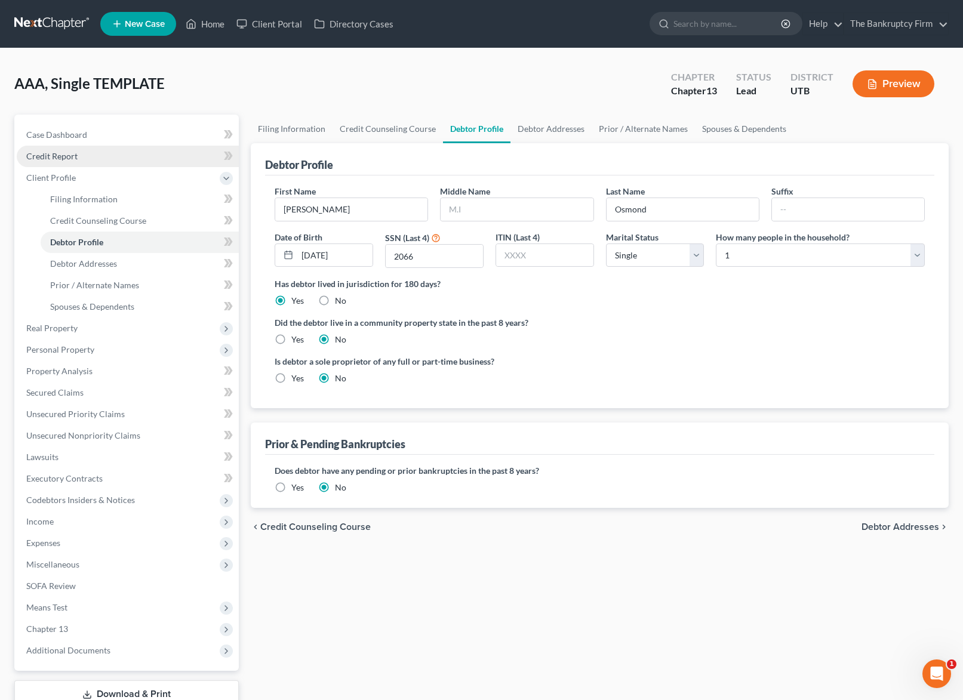
click at [77, 155] on link "Credit Report" at bounding box center [128, 156] width 222 height 21
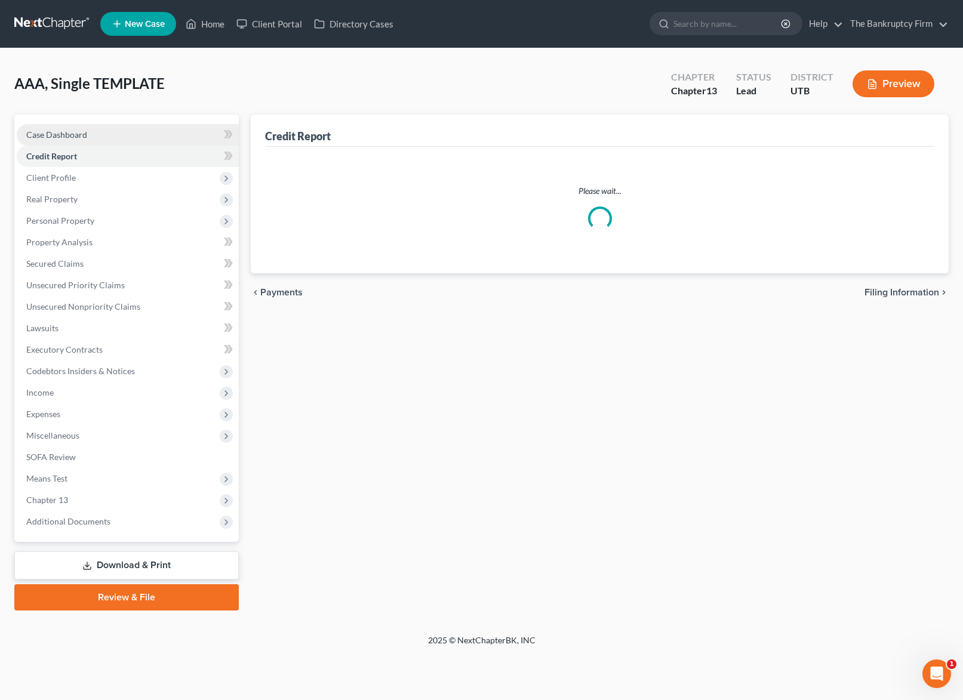
click at [77, 130] on span "Case Dashboard" at bounding box center [56, 135] width 61 height 10
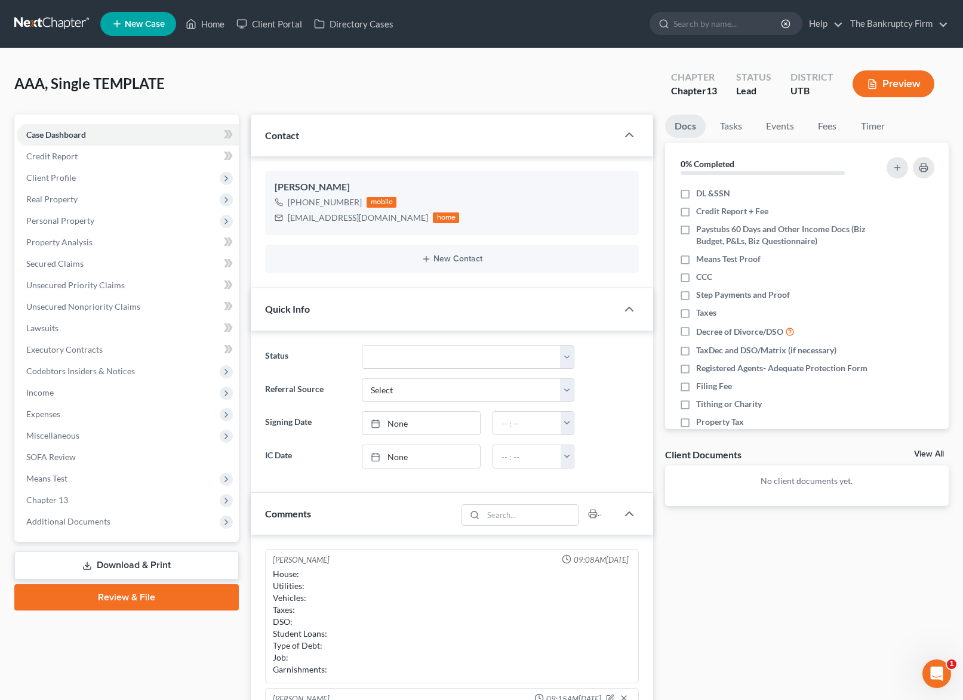
scroll to position [59, 0]
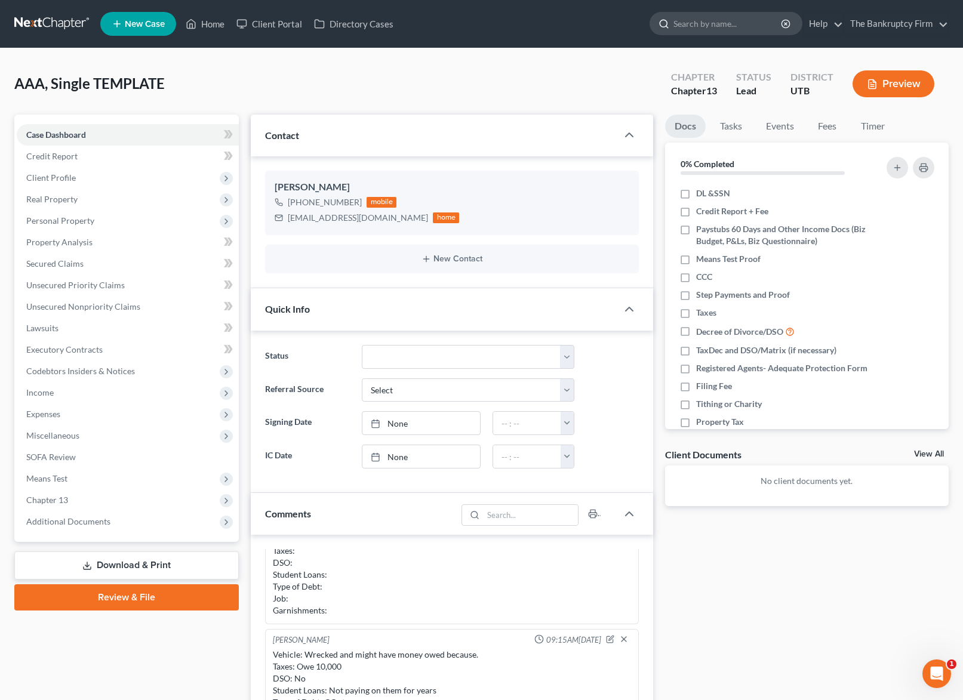
click at [710, 21] on input "search" at bounding box center [728, 24] width 109 height 22
type input "[PERSON_NAME]"
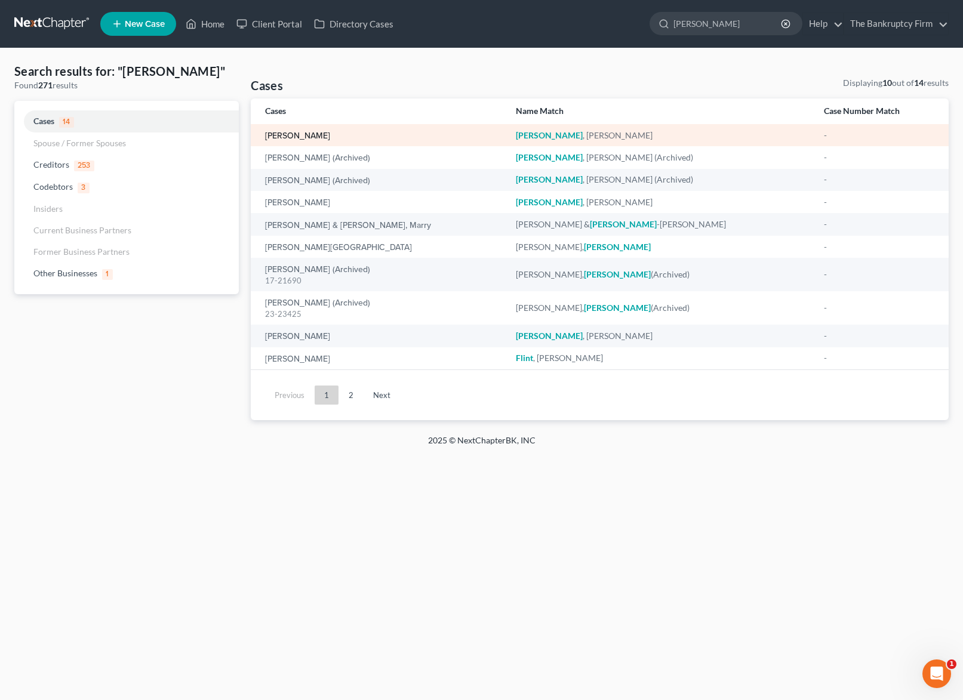
click at [299, 136] on link "[PERSON_NAME]" at bounding box center [297, 136] width 65 height 8
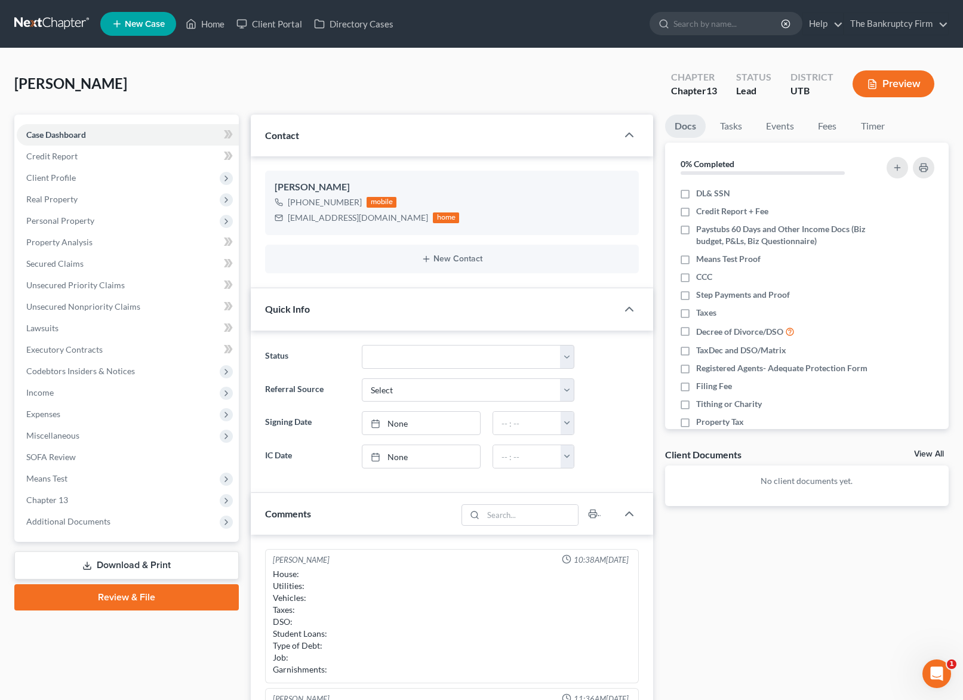
scroll to position [94, 0]
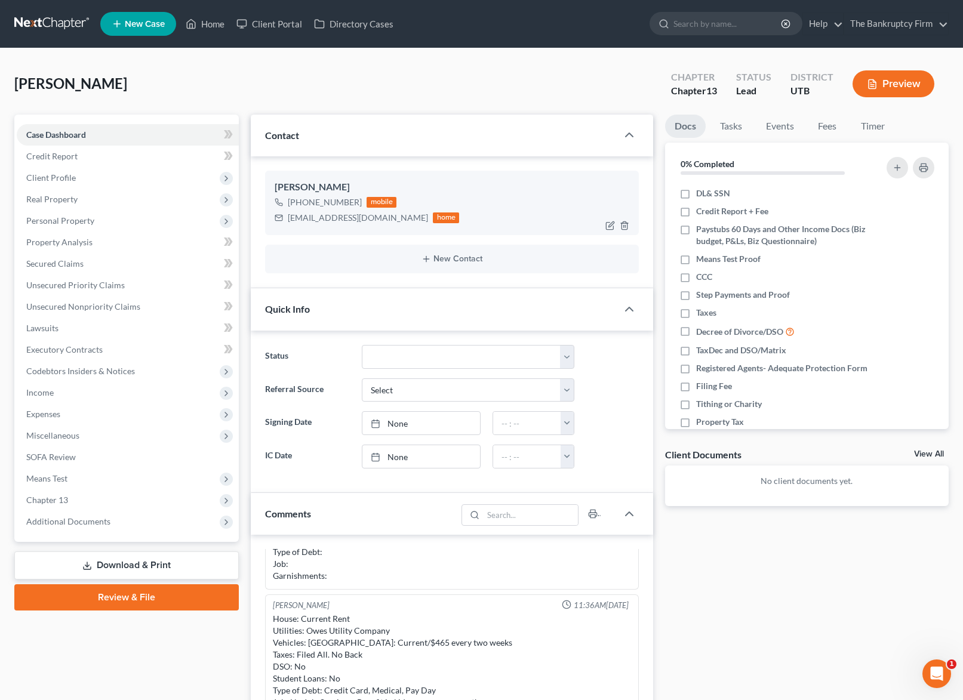
drag, startPoint x: 358, startPoint y: 200, endPoint x: 293, endPoint y: 202, distance: 65.1
click at [293, 202] on div "[PHONE_NUMBER] mobile" at bounding box center [367, 203] width 185 height 16
copy div "[PHONE_NUMBER]"
click at [216, 26] on link "Home" at bounding box center [205, 23] width 51 height 21
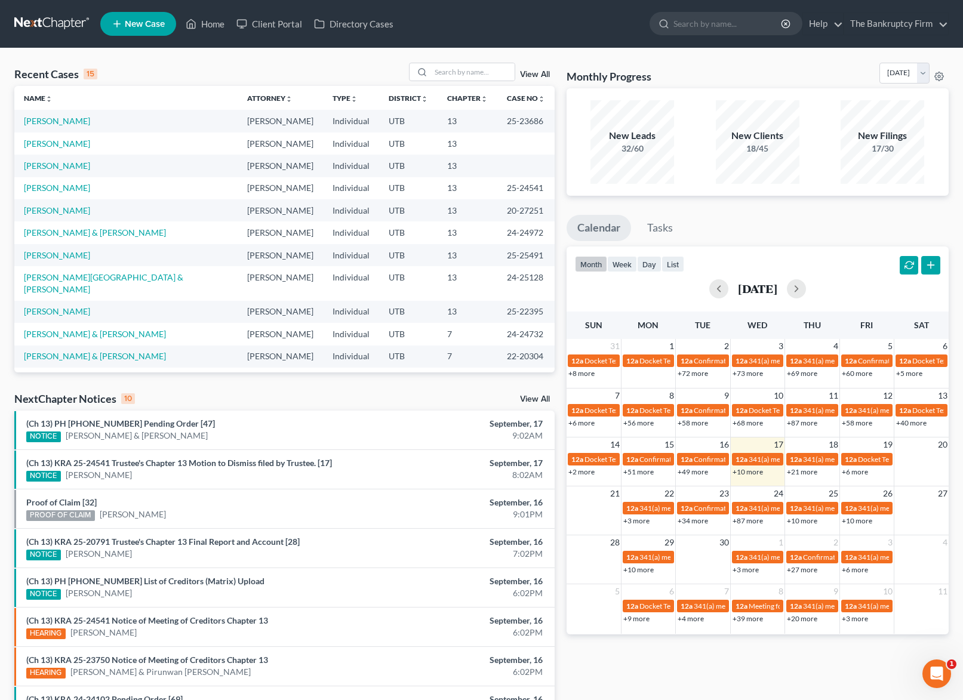
click at [537, 73] on link "View All" at bounding box center [535, 74] width 30 height 8
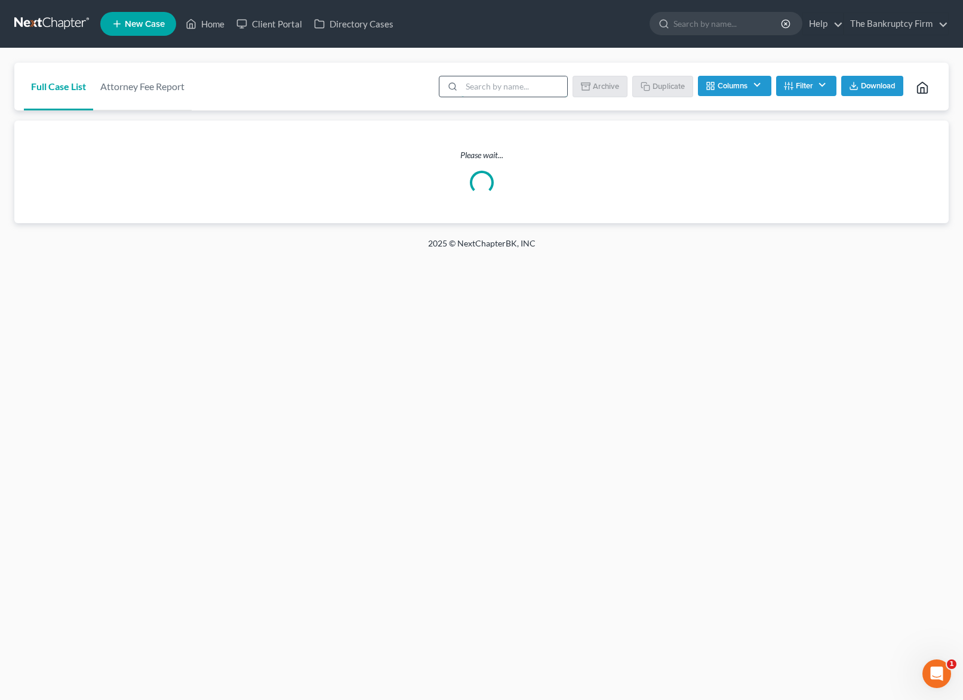
click at [500, 86] on input "search" at bounding box center [515, 86] width 106 height 20
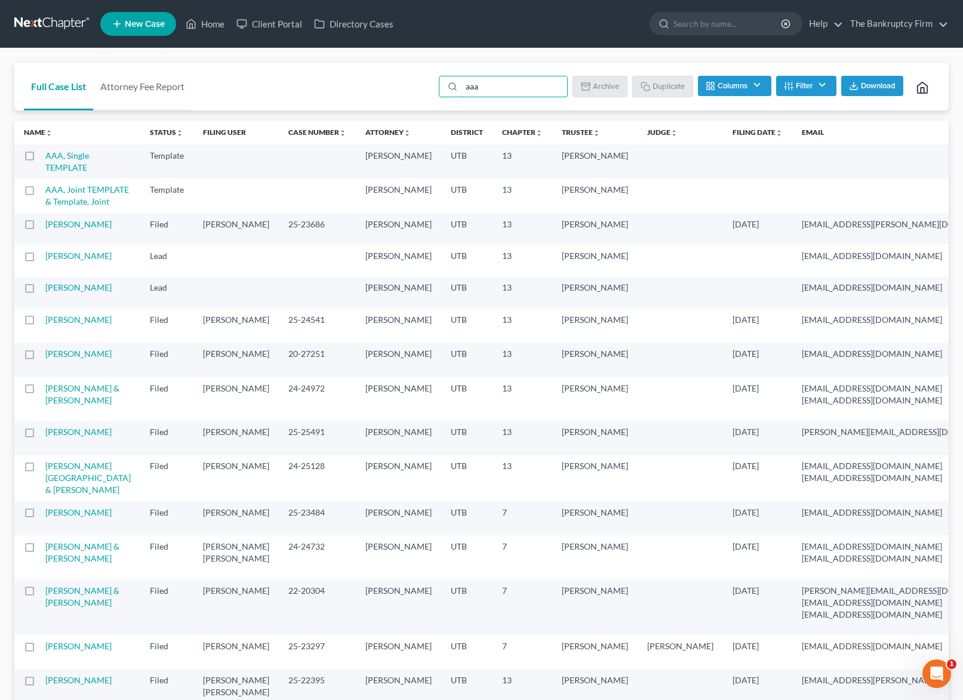
click at [41, 159] on label at bounding box center [41, 159] width 0 height 0
type input "aaa"
click at [45, 154] on input "checkbox" at bounding box center [49, 154] width 8 height 8
click at [655, 84] on button "Duplicate" at bounding box center [664, 86] width 60 height 20
checkbox input "false"
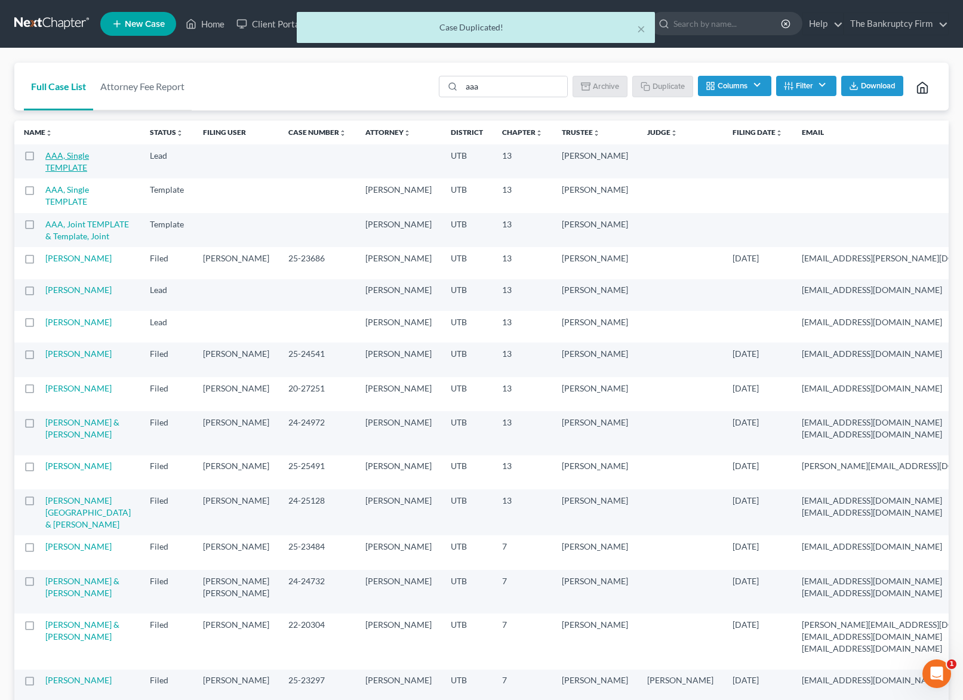
click at [69, 160] on link "AAA, Single TEMPLATE" at bounding box center [67, 161] width 44 height 22
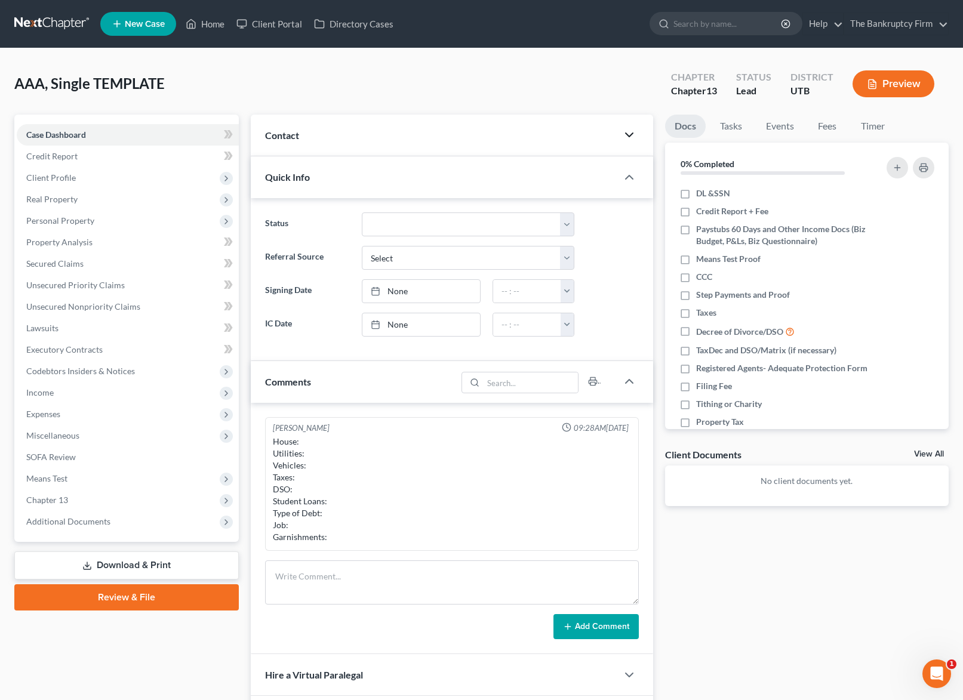
click at [633, 134] on polyline "button" at bounding box center [629, 135] width 7 height 4
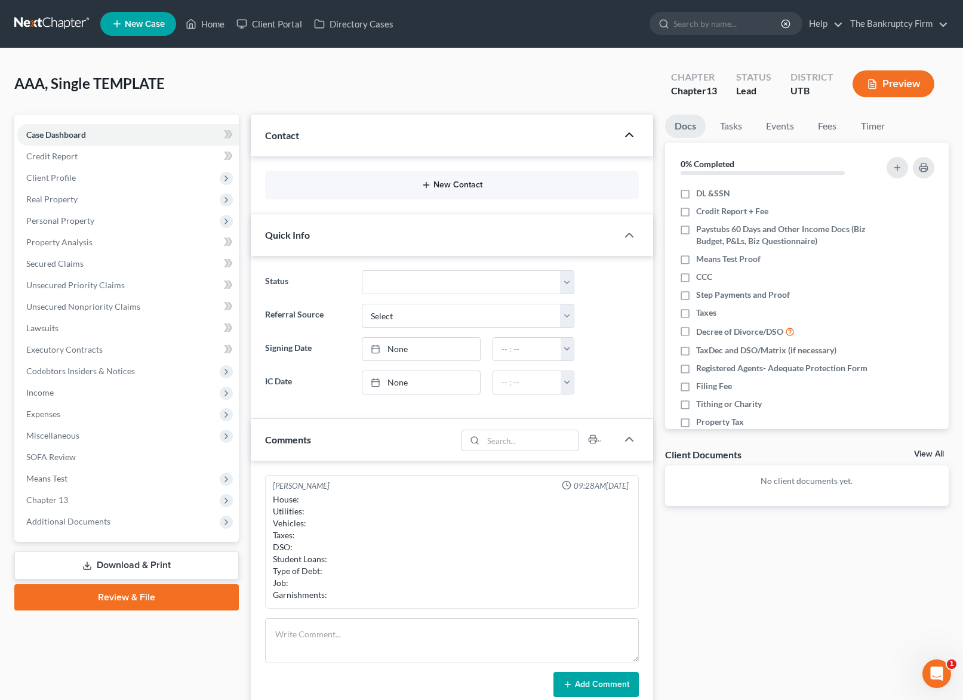
click at [457, 184] on button "New Contact" at bounding box center [452, 185] width 354 height 10
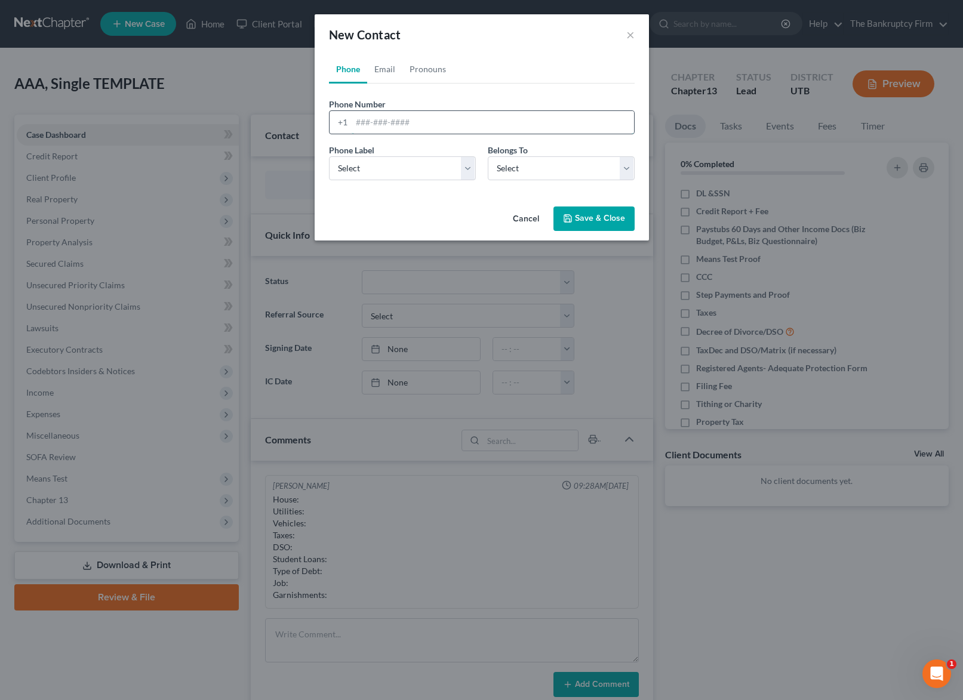
click at [379, 122] on input "tel" at bounding box center [493, 122] width 282 height 23
type input "[PHONE_NUMBER]"
click at [401, 171] on select "Select Mobile Home Work Other" at bounding box center [402, 168] width 147 height 24
select select "0"
click at [329, 156] on select "Select Mobile Home Work Other" at bounding box center [402, 168] width 147 height 24
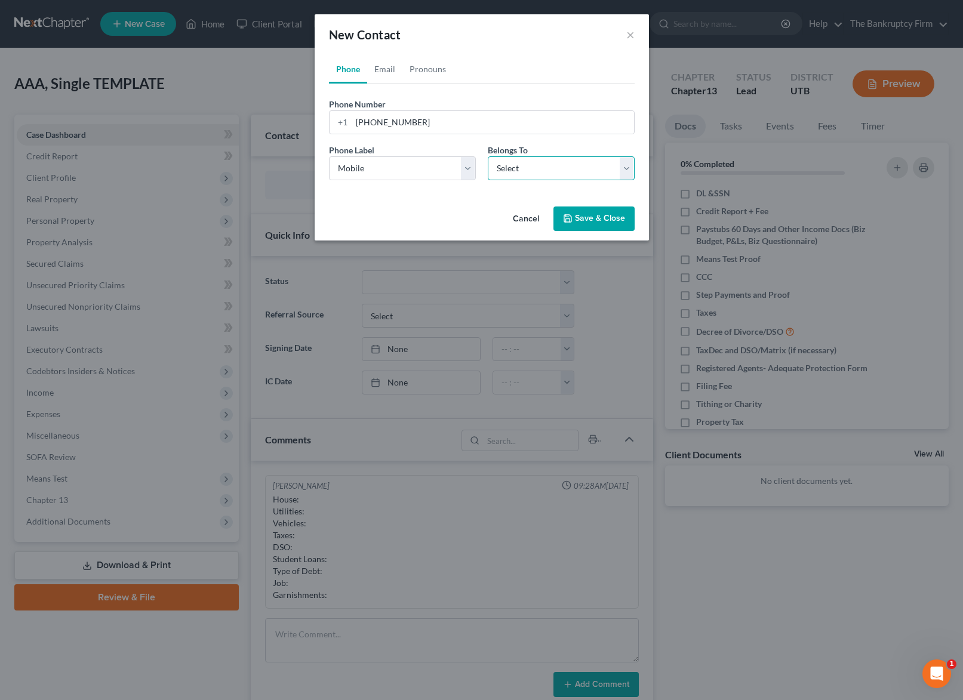
click at [590, 172] on select "Select Client Other" at bounding box center [561, 168] width 147 height 24
select select "0"
click at [488, 156] on select "Select Client Other" at bounding box center [561, 168] width 147 height 24
select select "0"
click at [389, 68] on link "Email" at bounding box center [384, 69] width 35 height 29
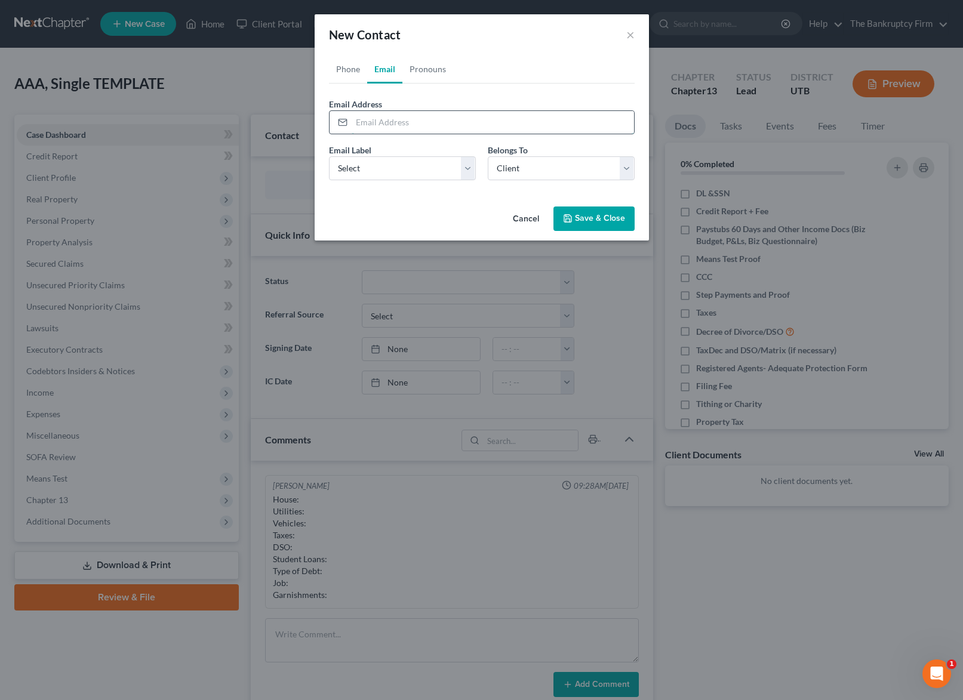
click at [378, 124] on input "email" at bounding box center [493, 122] width 282 height 23
type input "[PERSON_NAME][EMAIL_ADDRESS][DOMAIN_NAME]"
click at [376, 169] on select "Select Home Work Other" at bounding box center [402, 168] width 147 height 24
select select "0"
click at [329, 156] on select "Select Home Work Other" at bounding box center [402, 168] width 147 height 24
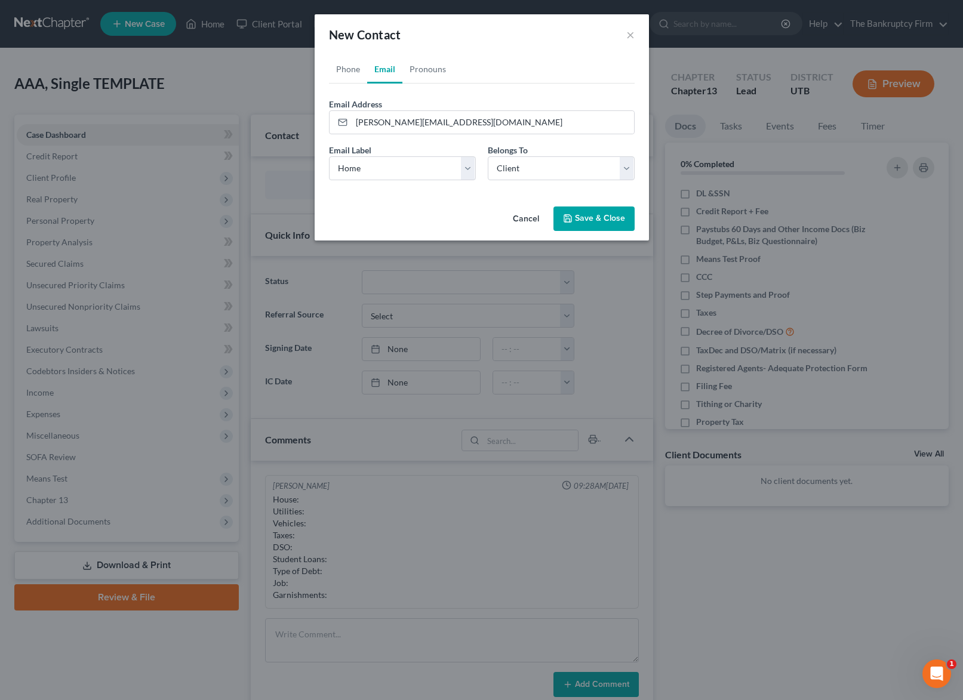
click at [611, 213] on button "Save & Close" at bounding box center [594, 219] width 81 height 25
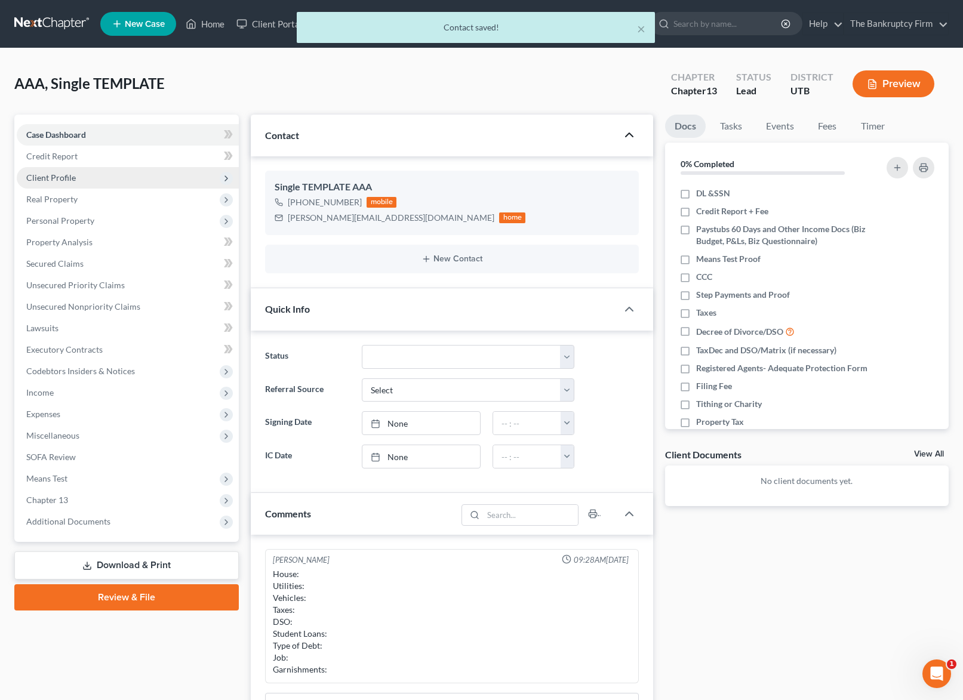
click at [63, 176] on span "Client Profile" at bounding box center [51, 178] width 50 height 10
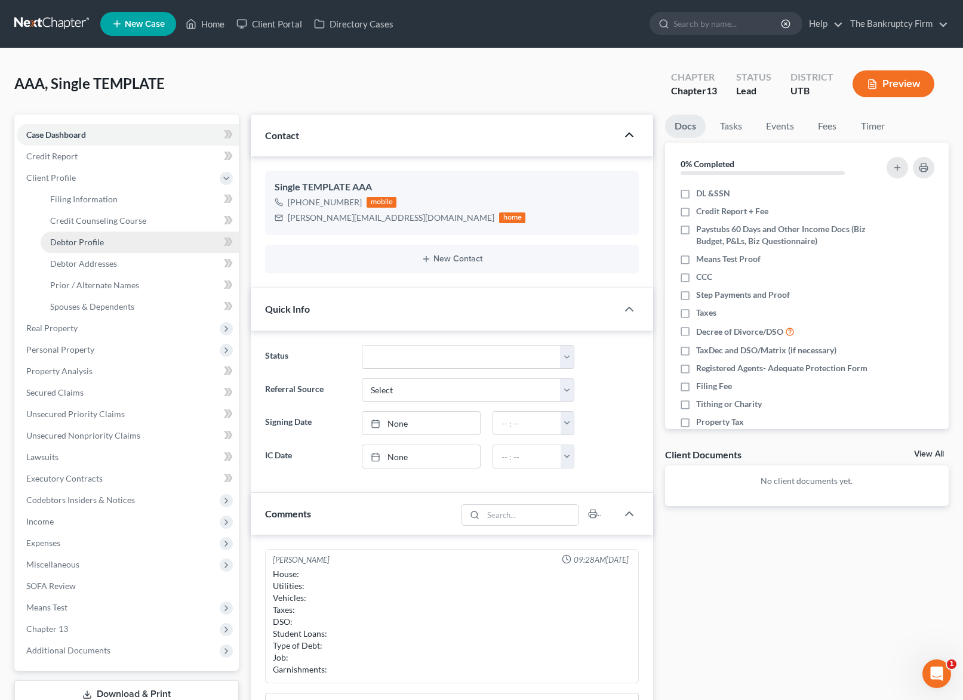
click at [122, 237] on link "Debtor Profile" at bounding box center [140, 242] width 198 height 21
select select "1"
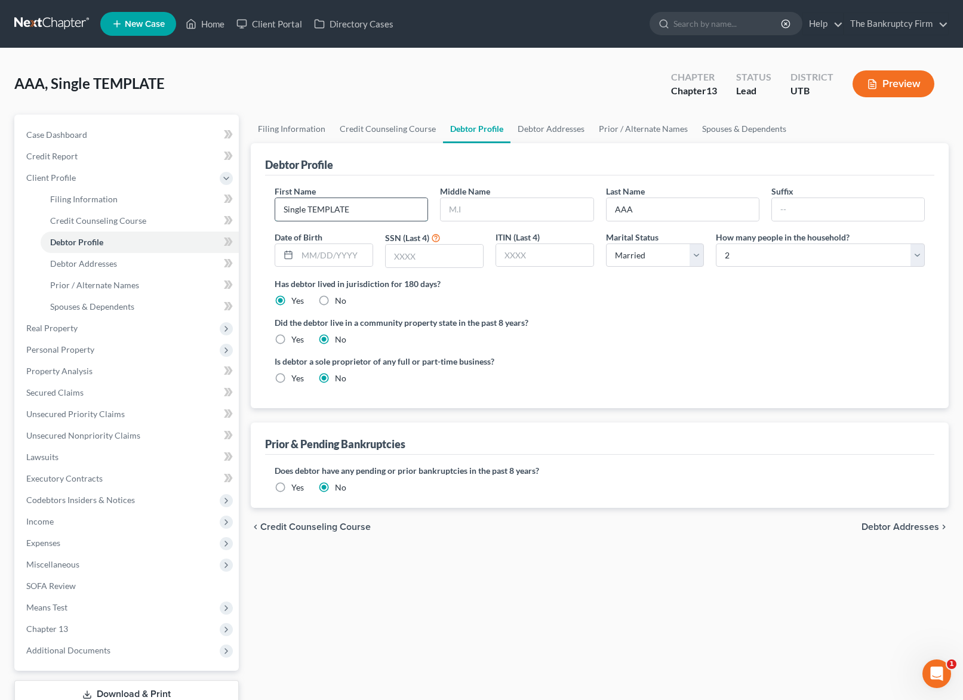
click at [378, 210] on input "Single TEMPLATE" at bounding box center [351, 209] width 152 height 23
type input "[PERSON_NAME]"
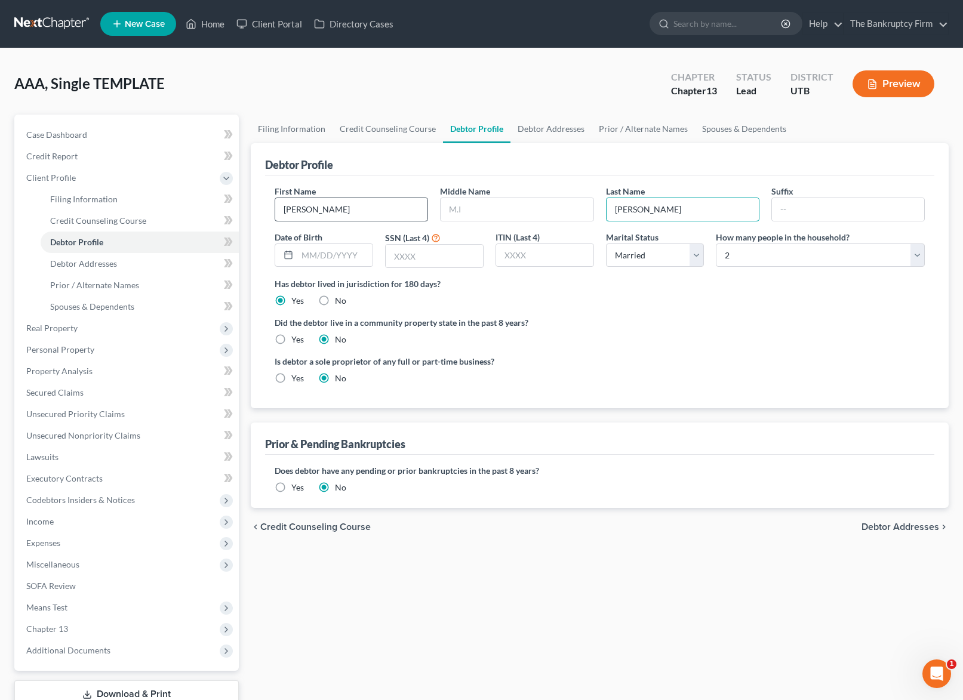
type input "[PERSON_NAME]"
type input "[DATE]"
type input "2439"
click at [912, 252] on select "Select 1 2 3 4 5 6 7 8 9 10 11 12 13 14 15 16 17 18 19 20" at bounding box center [820, 256] width 209 height 24
select select "2"
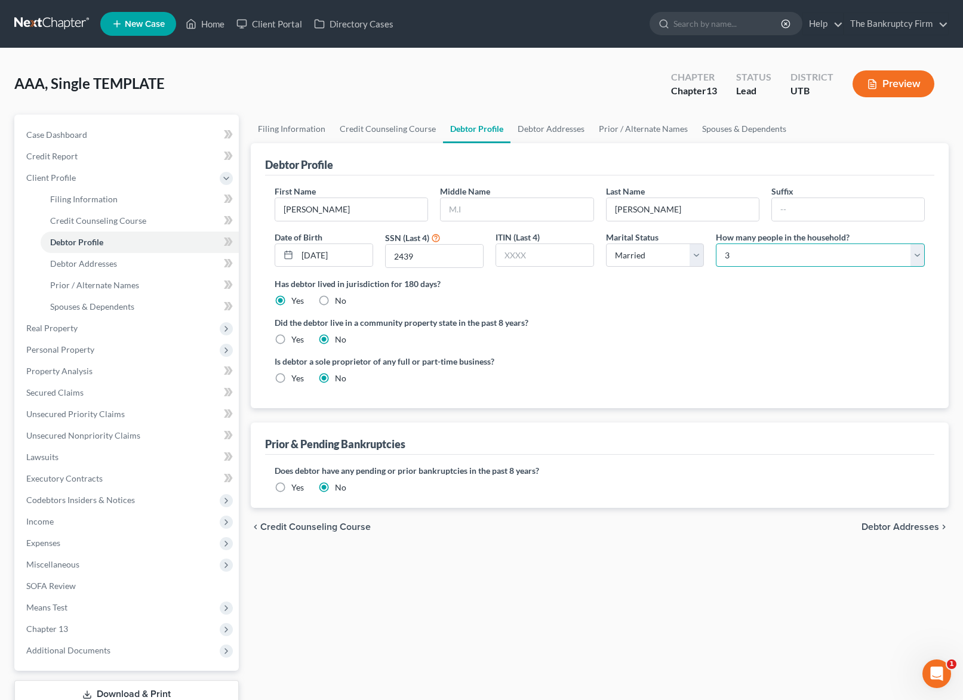
click at [716, 244] on select "Select 1 2 3 4 5 6 7 8 9 10 11 12 13 14 15 16 17 18 19 20" at bounding box center [820, 256] width 209 height 24
click at [631, 299] on div "Has debtor lived in jurisdiction for 180 days? Yes No Debtor must reside in jur…" at bounding box center [600, 292] width 650 height 29
click at [743, 127] on link "Spouses & Dependents" at bounding box center [744, 129] width 99 height 29
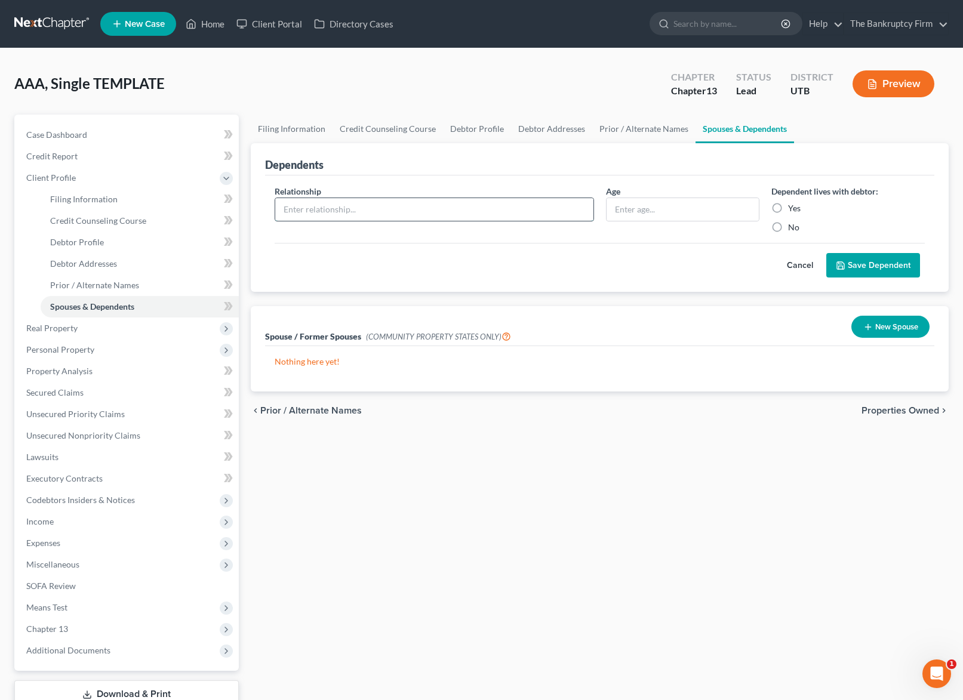
click at [326, 214] on input "text" at bounding box center [434, 209] width 318 height 23
type input "S"
type input "Grandson"
type input "8"
click at [788, 208] on label "Yes" at bounding box center [794, 208] width 13 height 12
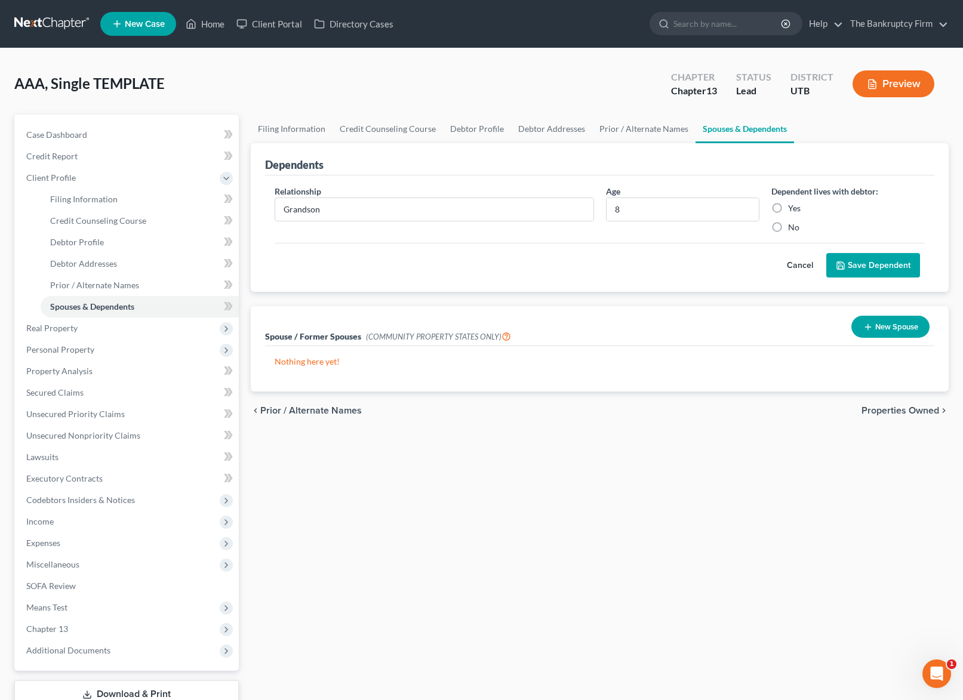
click at [793, 208] on input "Yes" at bounding box center [797, 206] width 8 height 8
radio input "true"
click at [288, 125] on link "Filing Information" at bounding box center [292, 129] width 82 height 29
select select "1"
select select "0"
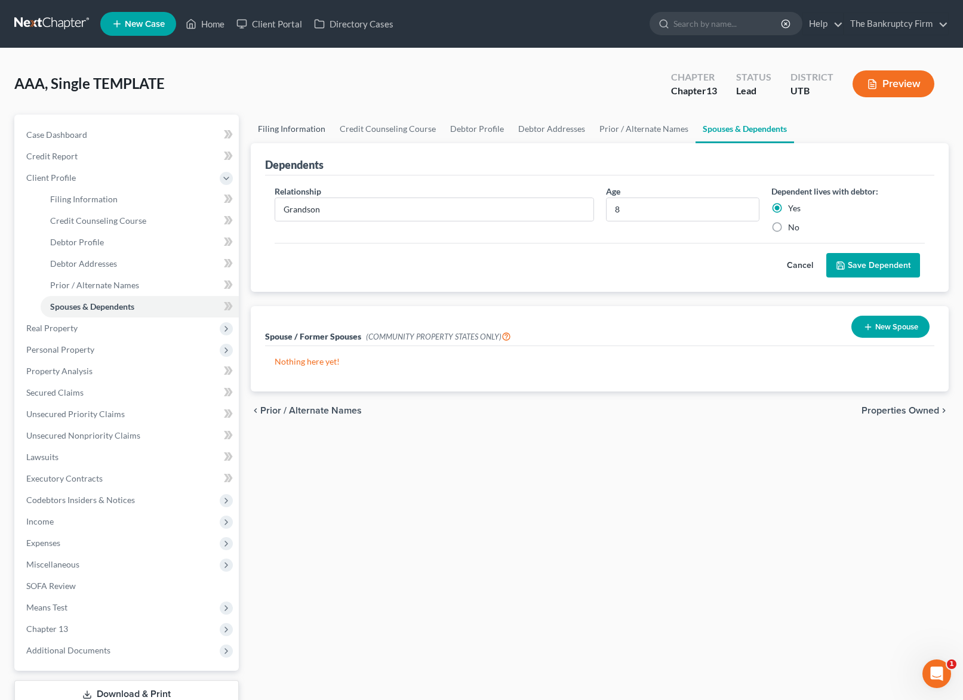
select select "3"
select select "81"
select select "0"
select select "46"
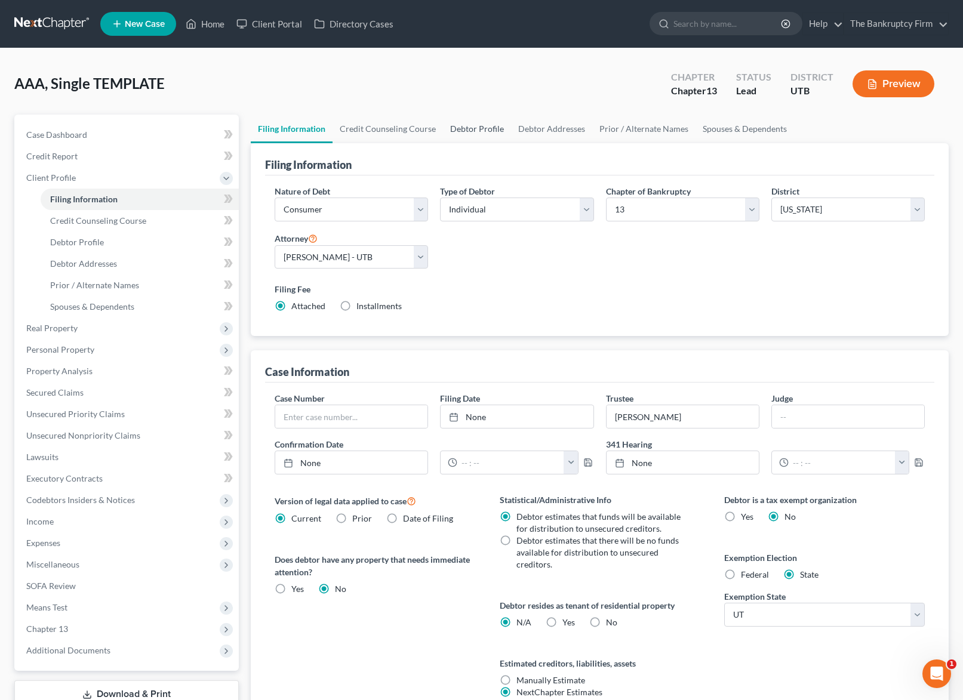
click at [470, 126] on link "Debtor Profile" at bounding box center [477, 129] width 68 height 29
select select "1"
select select "2"
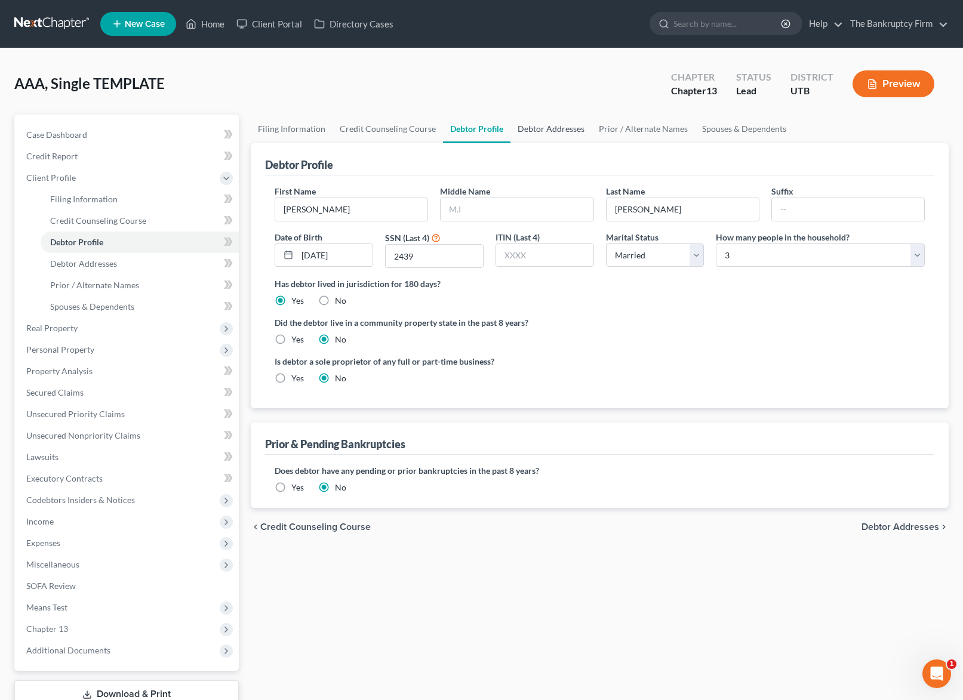
click at [554, 125] on link "Debtor Addresses" at bounding box center [551, 129] width 81 height 29
select select "0"
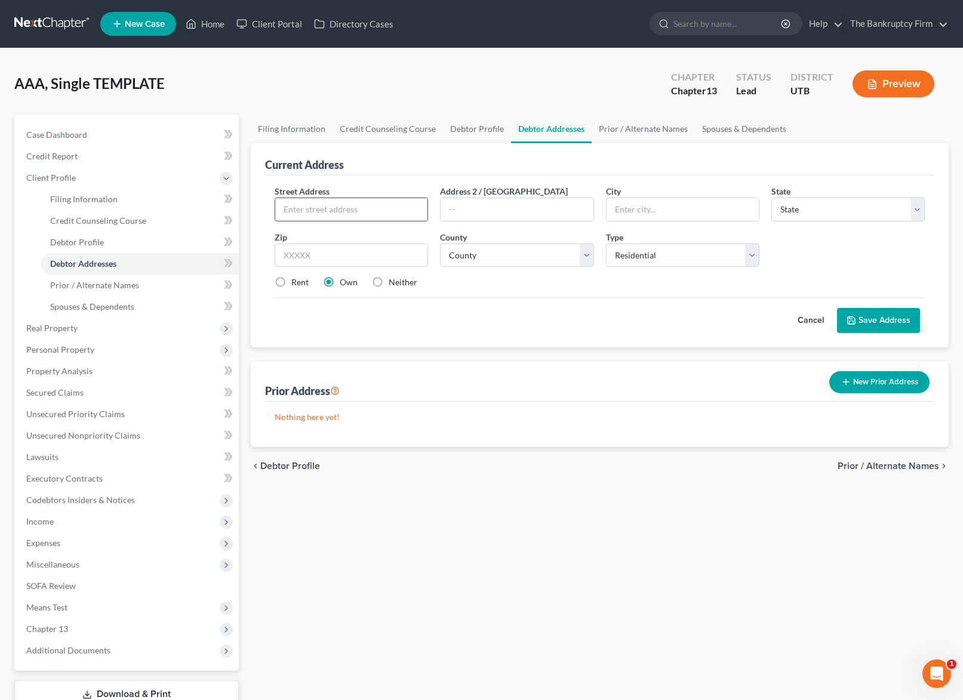
click at [335, 212] on input "text" at bounding box center [351, 209] width 152 height 23
type input "[STREET_ADDRESS]"
type input "[GEOGRAPHIC_DATA]"
select select "46"
type input "84401"
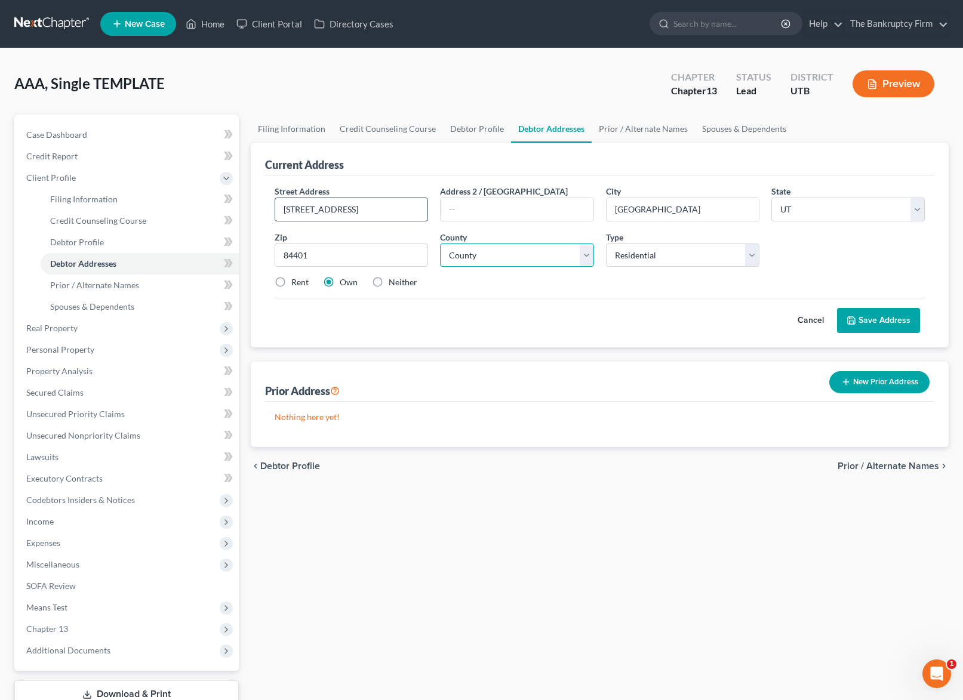
type input "[PERSON_NAME]"
select select "28"
click at [894, 320] on button "Save Address" at bounding box center [878, 320] width 83 height 25
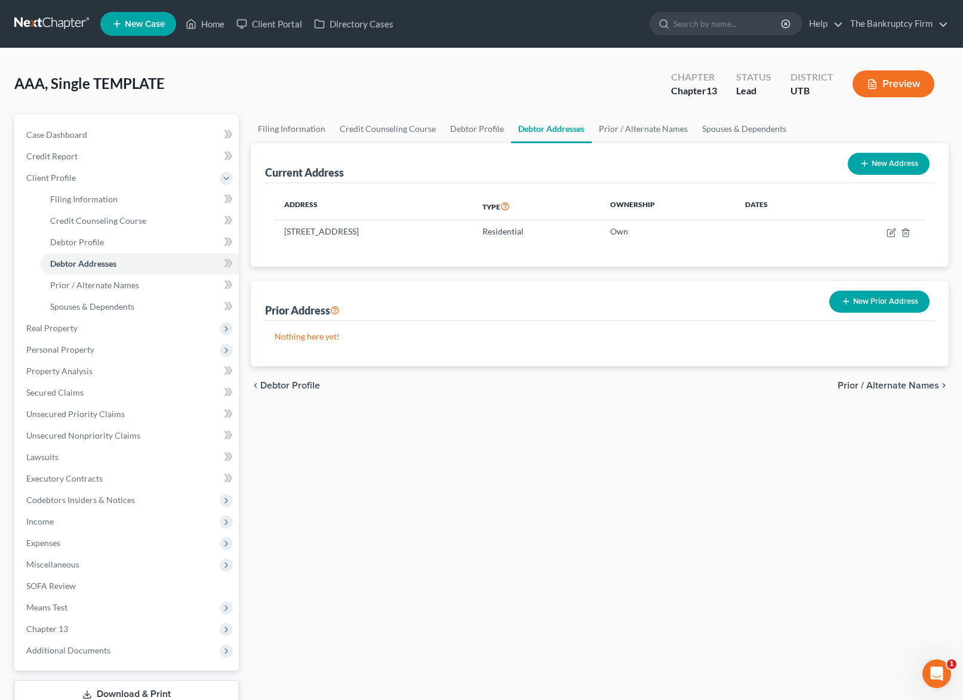
click at [621, 158] on div "Current Address New Address" at bounding box center [599, 163] width 669 height 40
click at [603, 88] on div "AAA, Single TEMPLATE Upgraded Chapter Chapter 13 Status Lead District UTB Previ…" at bounding box center [481, 89] width 935 height 52
click at [637, 127] on link "Prior / Alternate Names" at bounding box center [643, 129] width 103 height 29
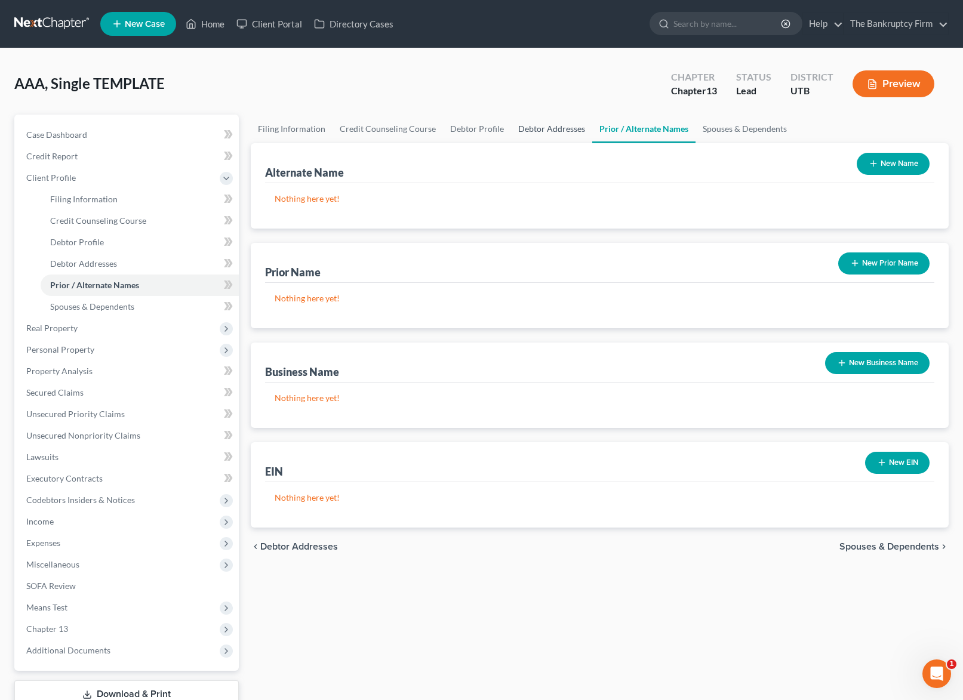
drag, startPoint x: 547, startPoint y: 131, endPoint x: 642, endPoint y: 119, distance: 95.8
click at [548, 131] on link "Debtor Addresses" at bounding box center [551, 129] width 81 height 29
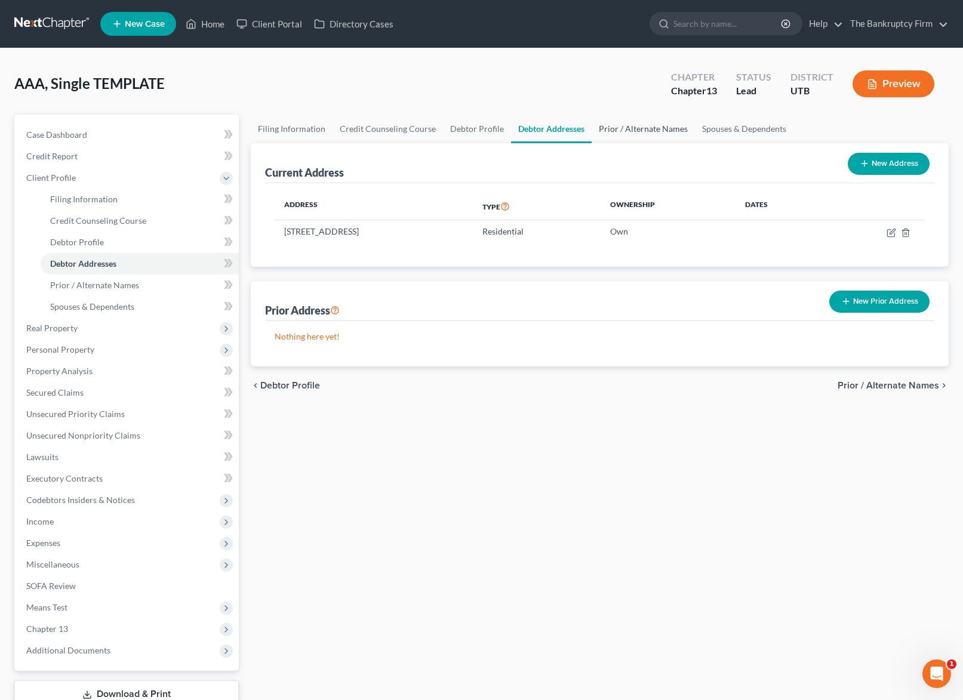
click at [632, 128] on link "Prior / Alternate Names" at bounding box center [643, 129] width 103 height 29
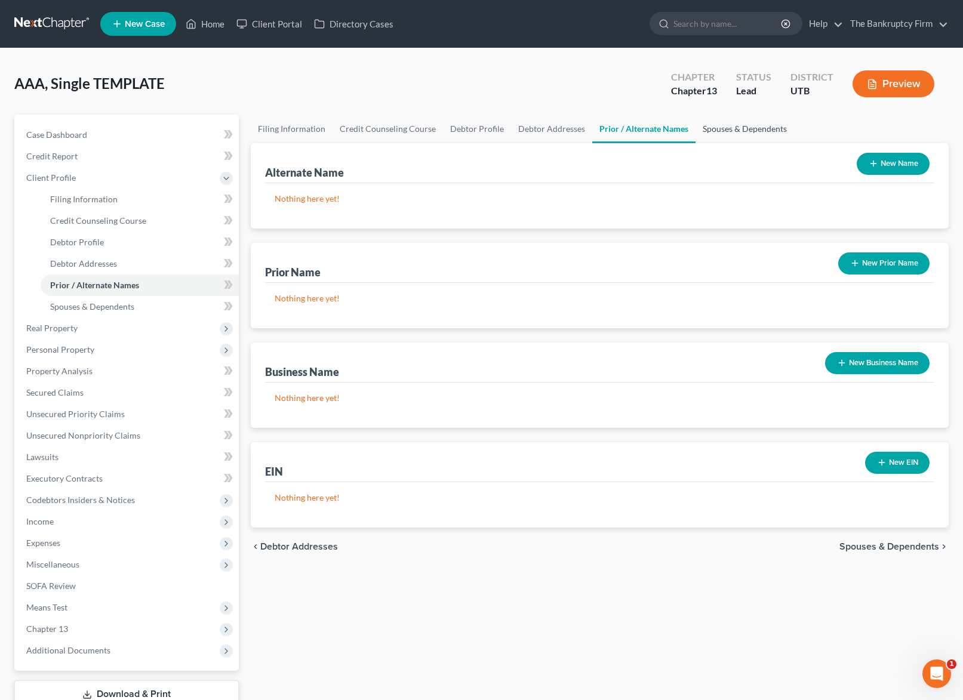
click at [726, 128] on link "Spouses & Dependents" at bounding box center [745, 129] width 99 height 29
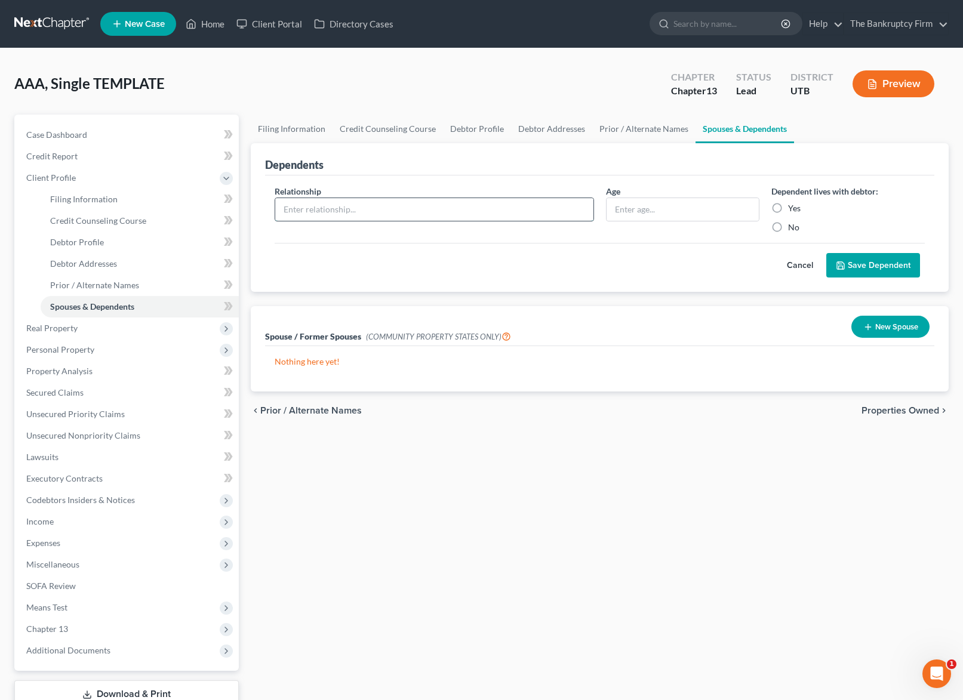
click at [391, 208] on input "text" at bounding box center [434, 209] width 318 height 23
type input "Grandson"
type input "8"
click at [788, 207] on label "Yes" at bounding box center [794, 208] width 13 height 12
click at [793, 207] on input "Yes" at bounding box center [797, 206] width 8 height 8
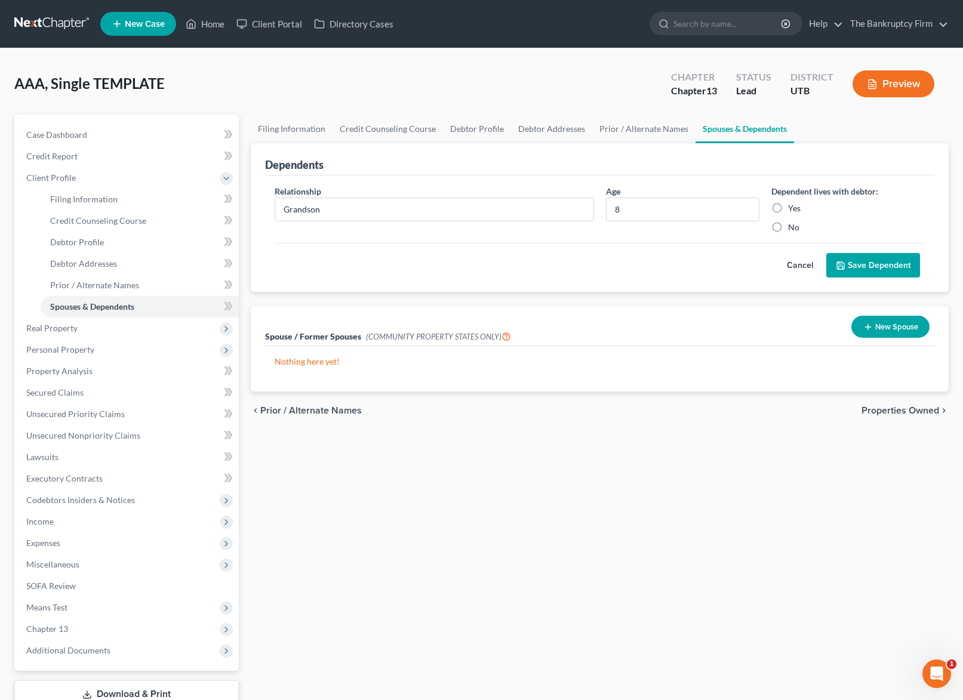
radio input "true"
click at [876, 265] on button "Save Dependent" at bounding box center [873, 265] width 94 height 25
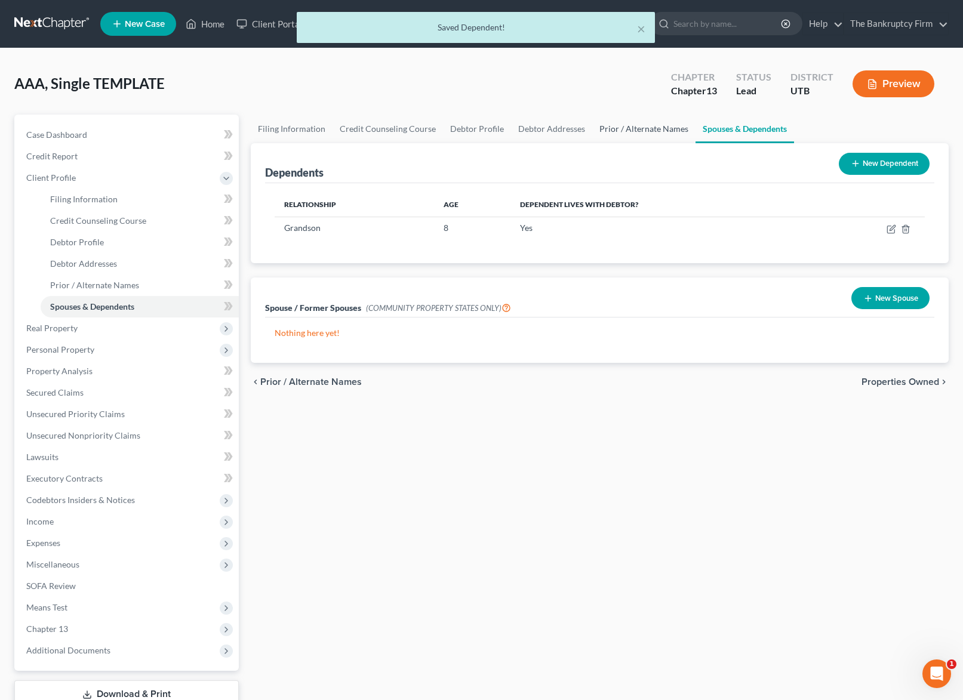
drag, startPoint x: 633, startPoint y: 128, endPoint x: 617, endPoint y: 128, distance: 15.5
click at [632, 128] on link "Prior / Alternate Names" at bounding box center [643, 129] width 103 height 29
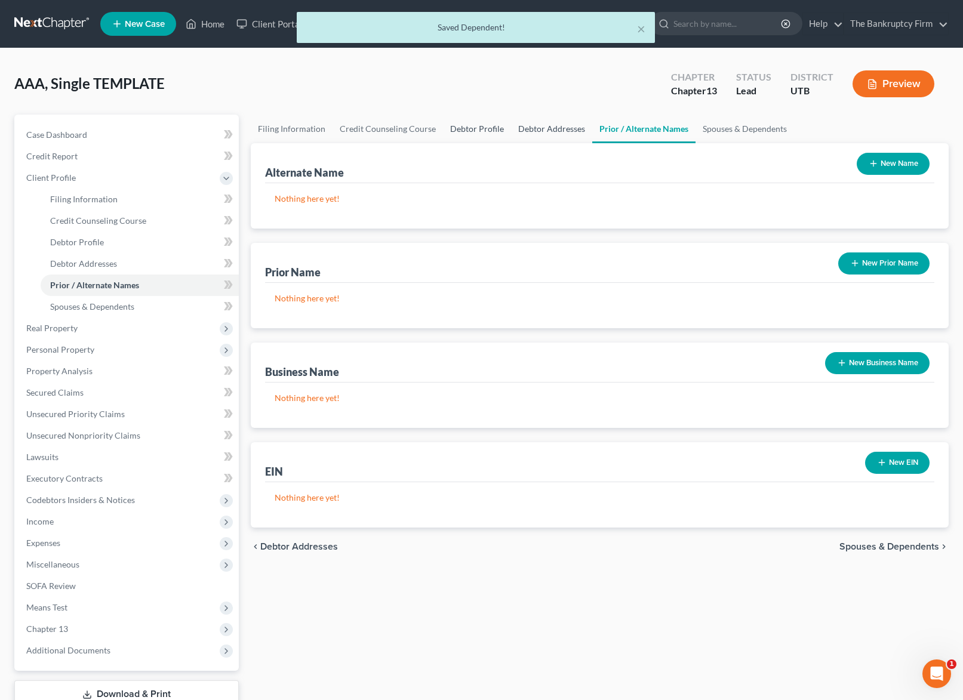
drag, startPoint x: 545, startPoint y: 127, endPoint x: 500, endPoint y: 122, distance: 44.4
click at [544, 127] on link "Debtor Addresses" at bounding box center [551, 129] width 81 height 29
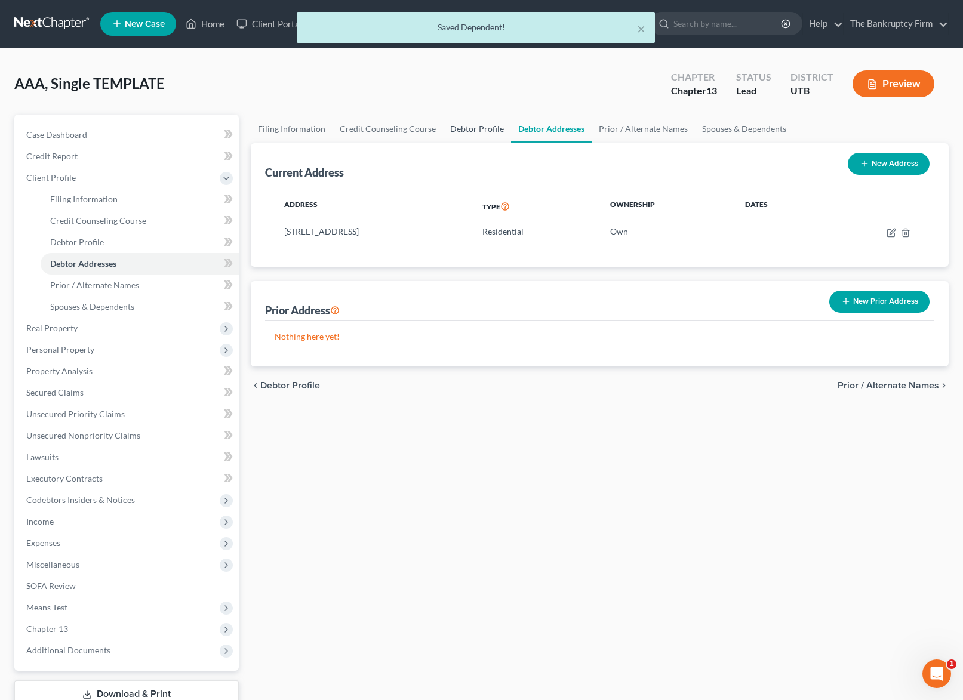
click at [456, 131] on link "Debtor Profile" at bounding box center [477, 129] width 68 height 29
select select "1"
select select "2"
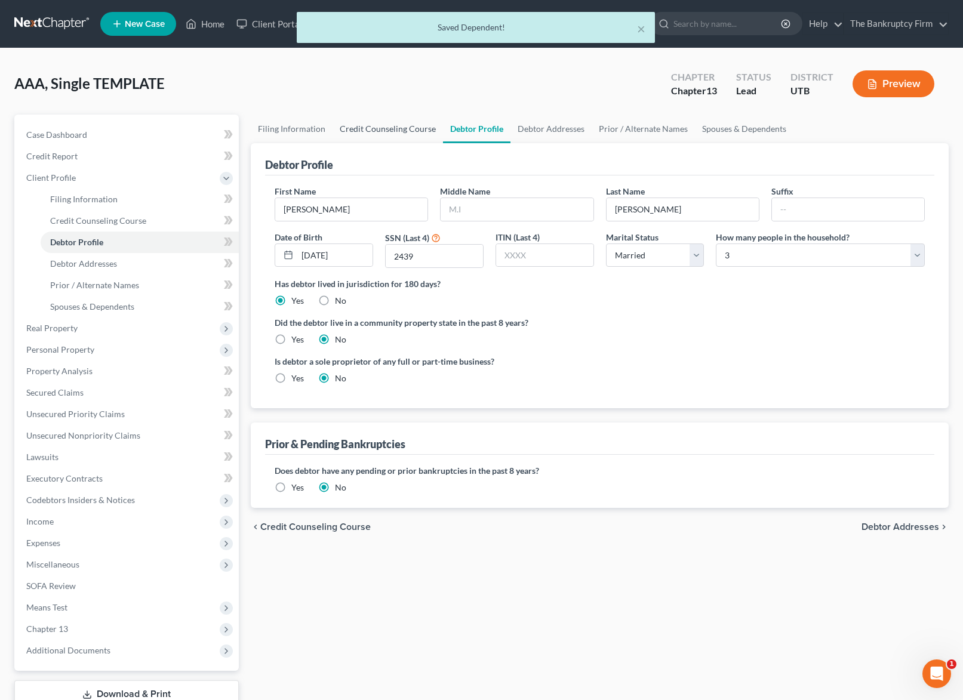
click at [373, 126] on link "Credit Counseling Course" at bounding box center [388, 129] width 110 height 29
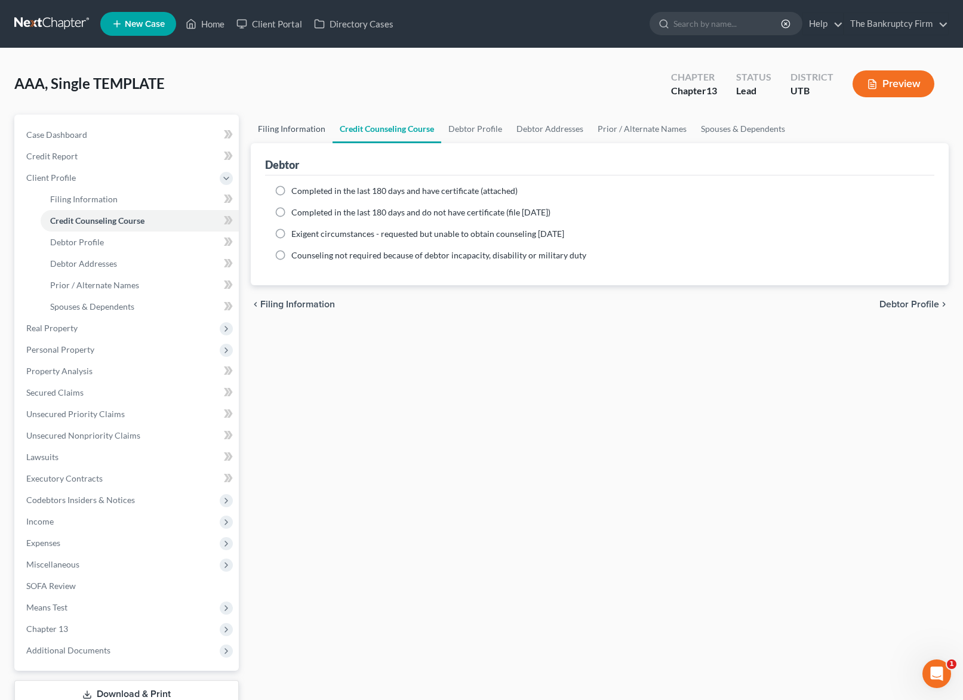
click at [282, 128] on link "Filing Information" at bounding box center [292, 129] width 82 height 29
select select "1"
select select "0"
select select "3"
select select "81"
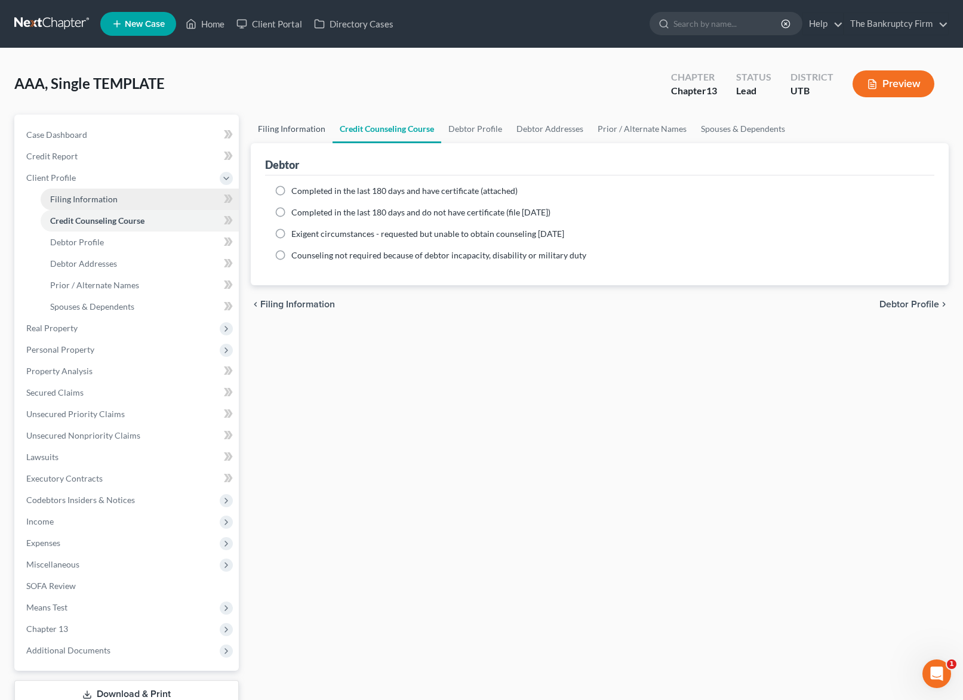
select select "0"
select select "46"
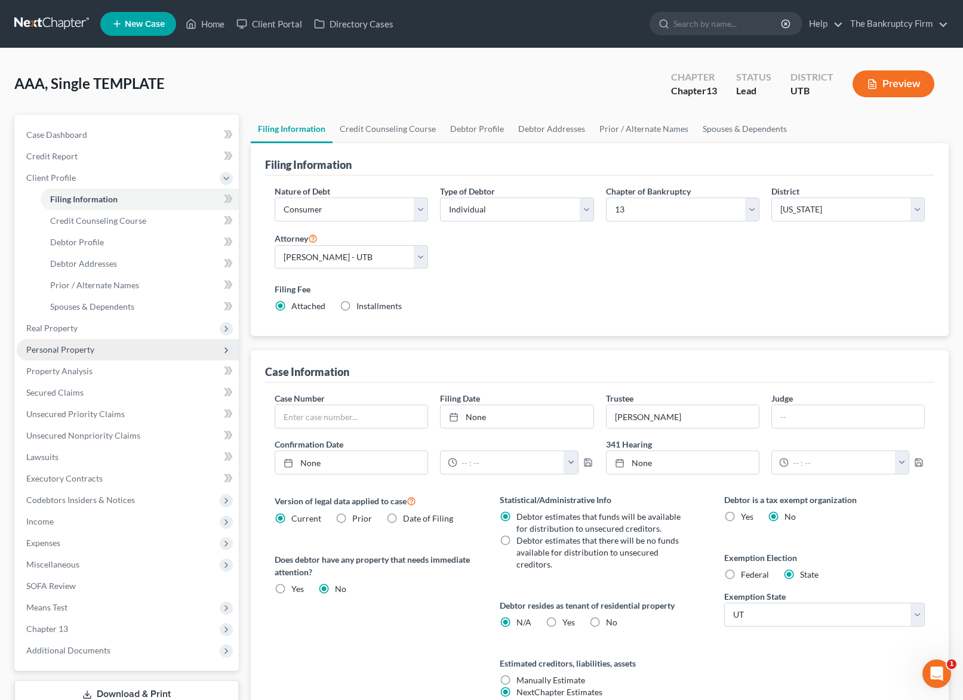
click at [103, 348] on span "Personal Property" at bounding box center [128, 349] width 222 height 21
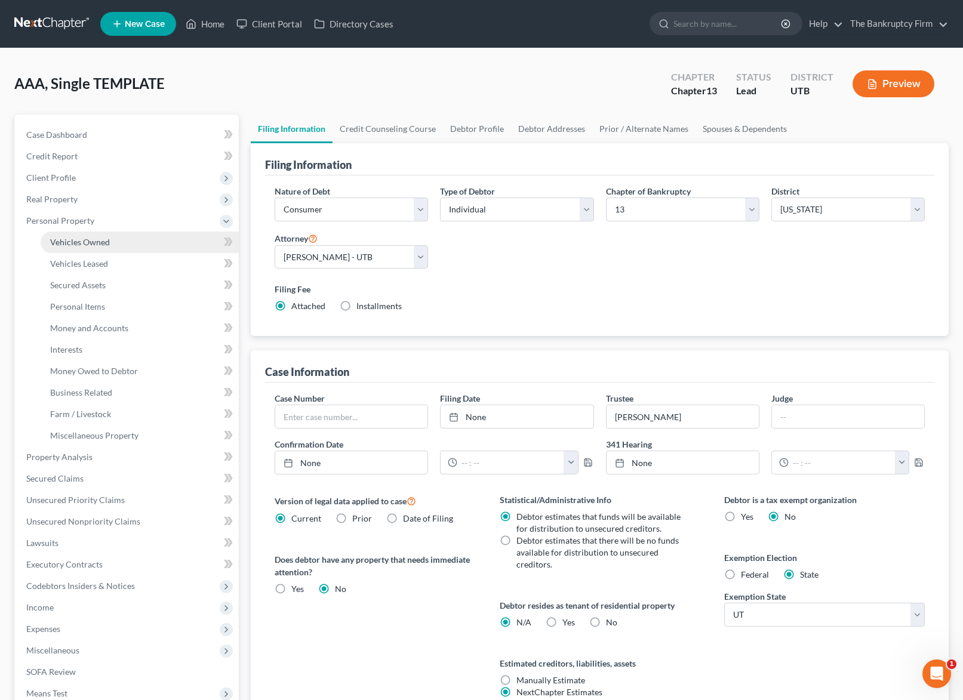
click at [102, 242] on span "Vehicles Owned" at bounding box center [80, 242] width 60 height 10
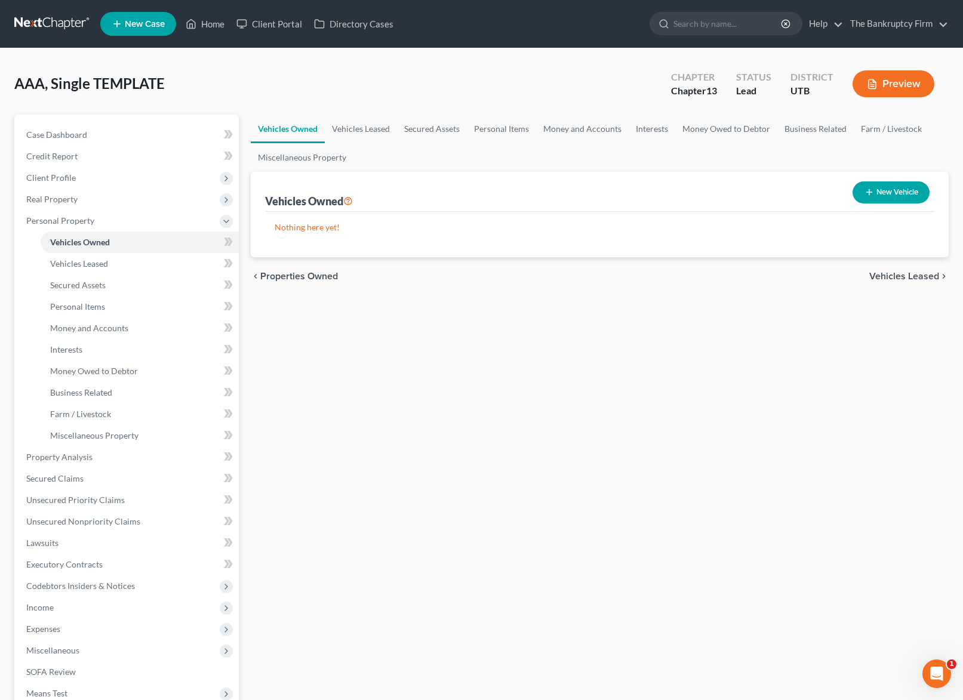
click at [382, 108] on div "AAA, Single TEMPLATE Upgraded Chapter Chapter 13 Status Lead District UTB Previ…" at bounding box center [481, 89] width 935 height 52
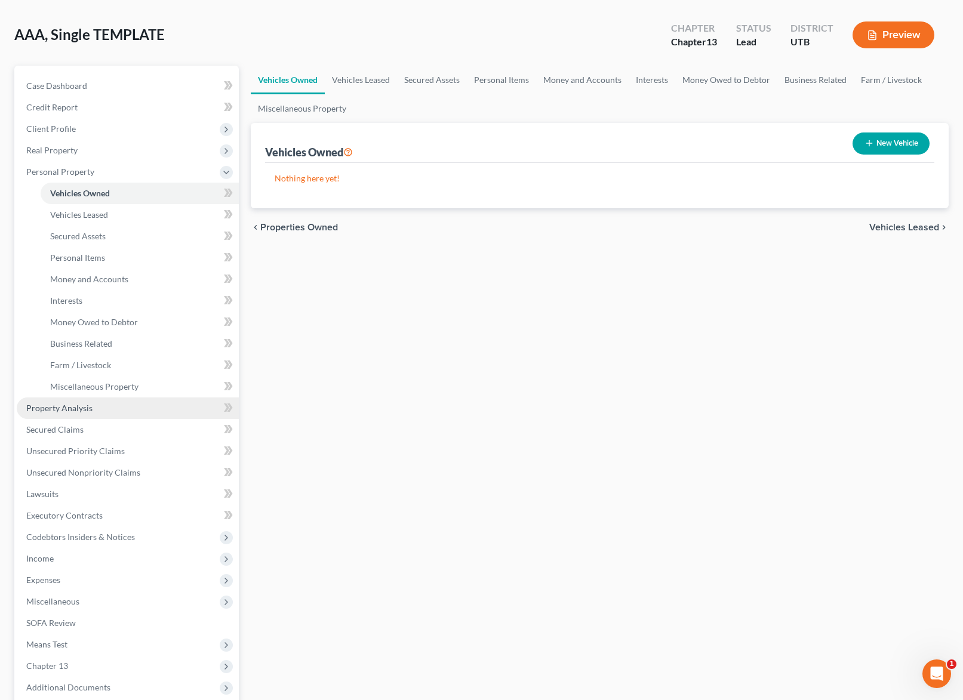
scroll to position [51, 0]
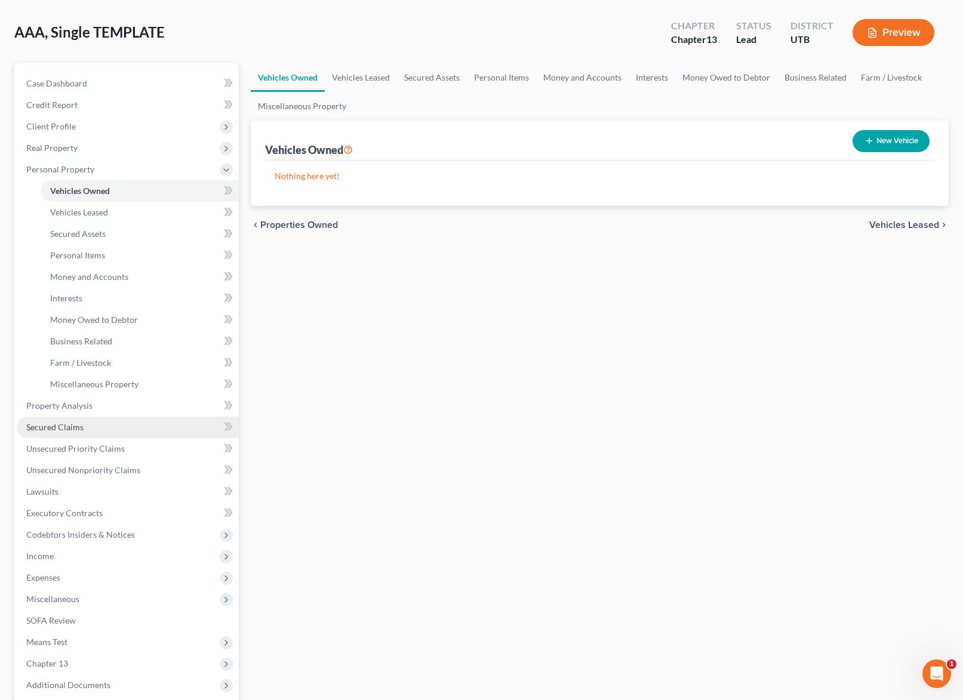
click at [82, 429] on span "Secured Claims" at bounding box center [54, 427] width 57 height 10
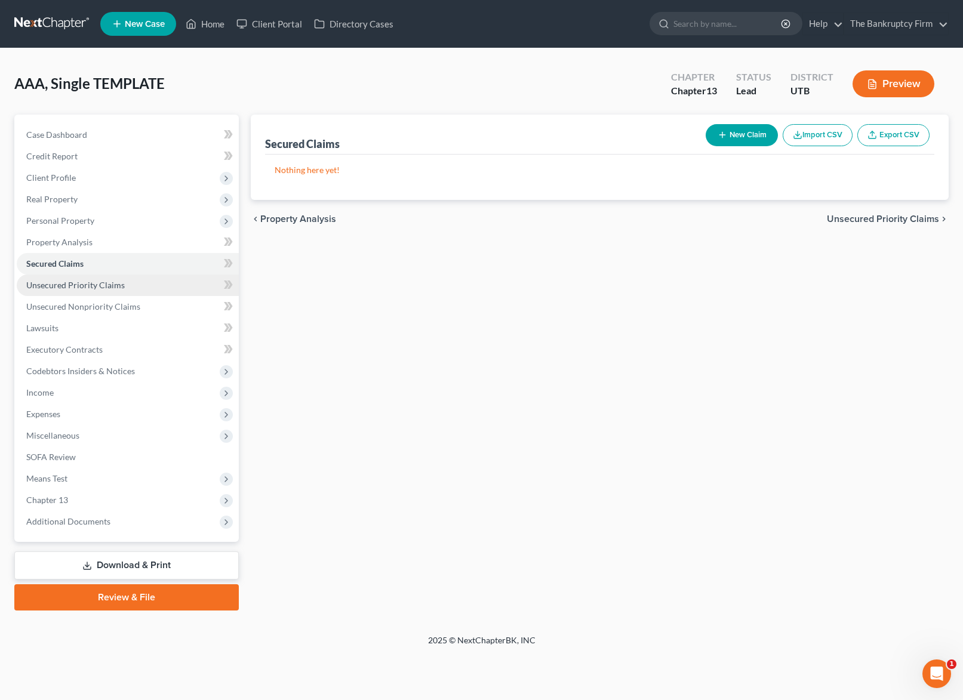
click at [59, 280] on span "Unsecured Priority Claims" at bounding box center [75, 285] width 99 height 10
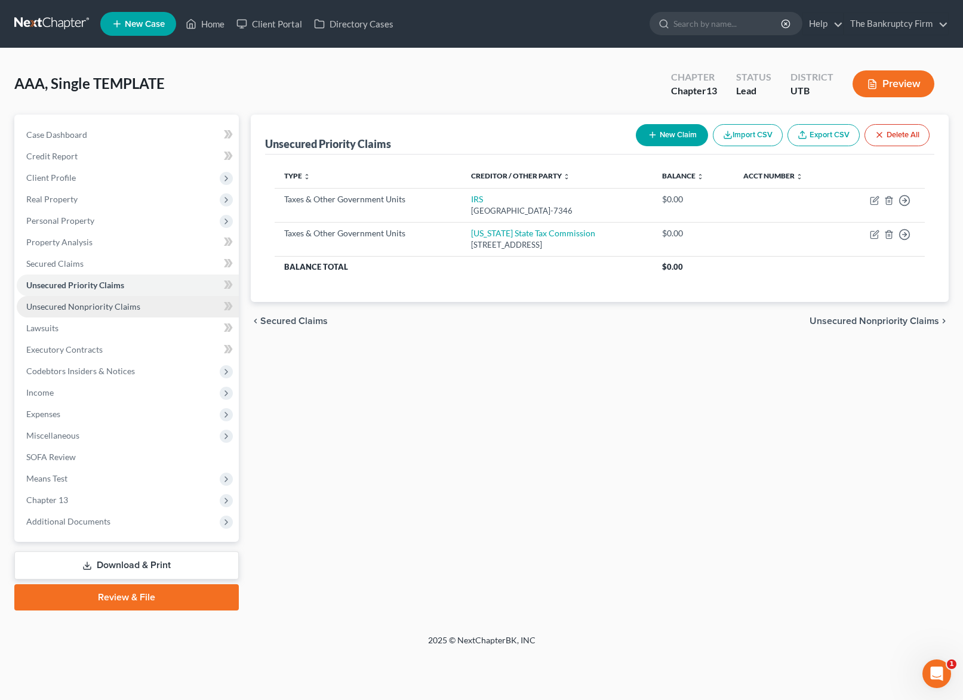
click at [86, 306] on span "Unsecured Nonpriority Claims" at bounding box center [83, 307] width 114 height 10
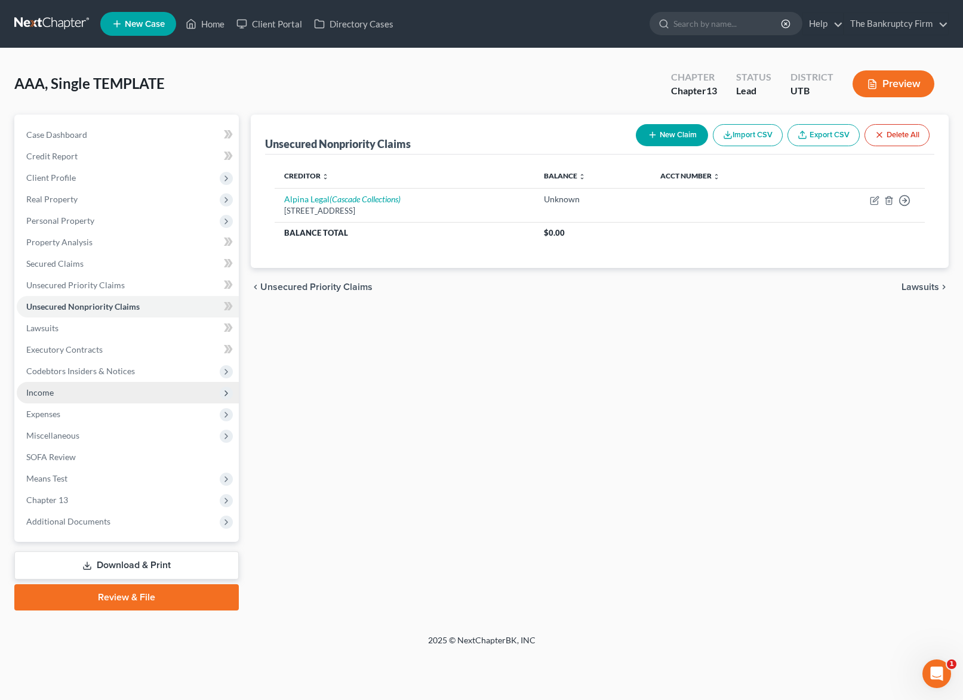
click at [57, 392] on span "Income" at bounding box center [128, 392] width 222 height 21
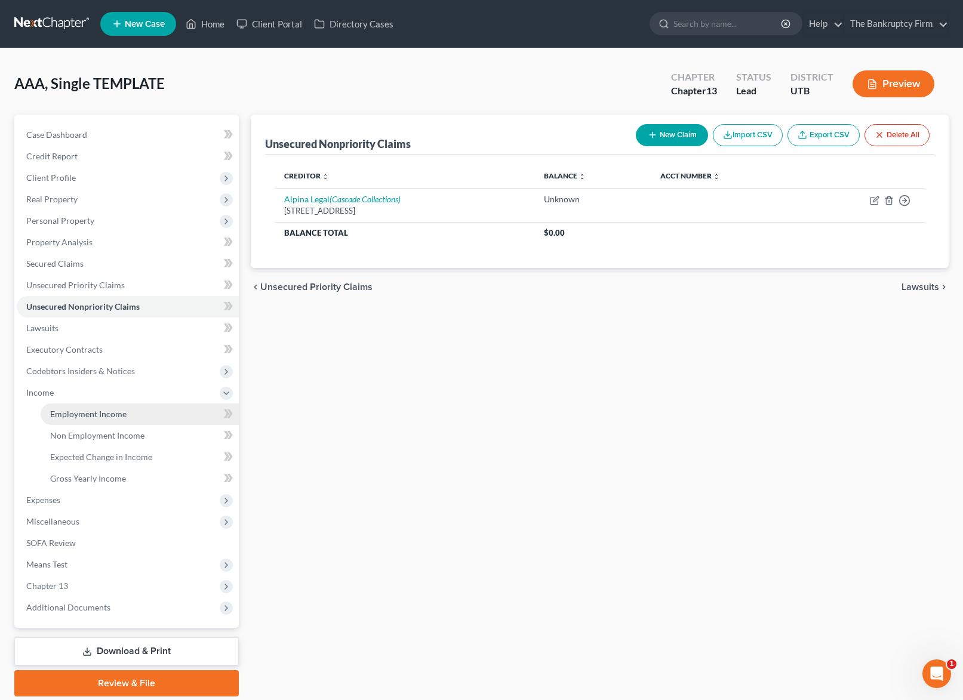
click at [102, 410] on span "Employment Income" at bounding box center [88, 414] width 76 height 10
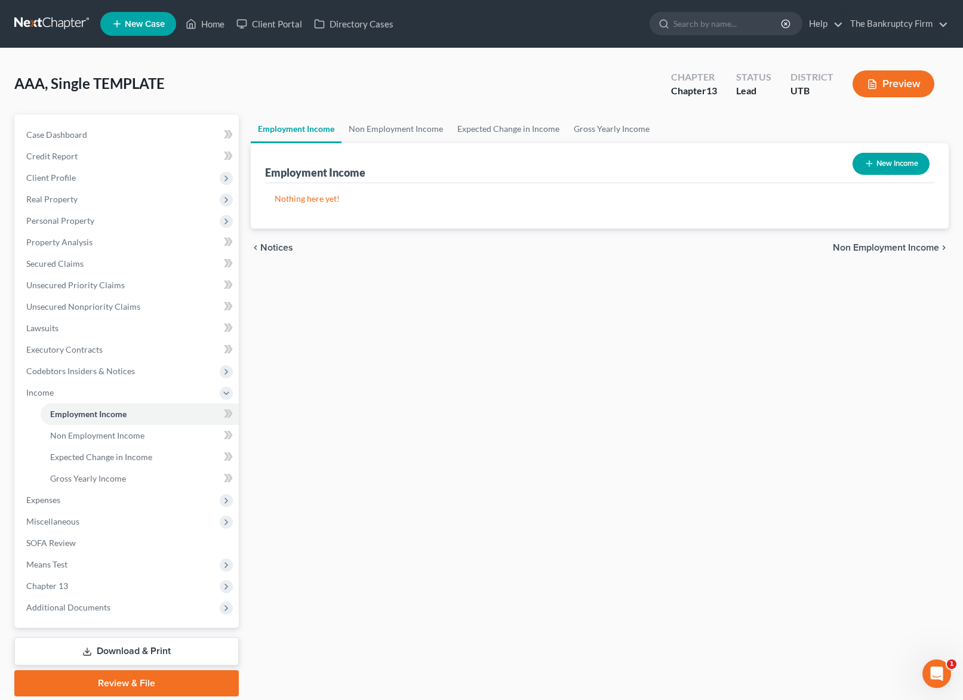
click at [884, 162] on button "New Income" at bounding box center [891, 164] width 77 height 22
select select "0"
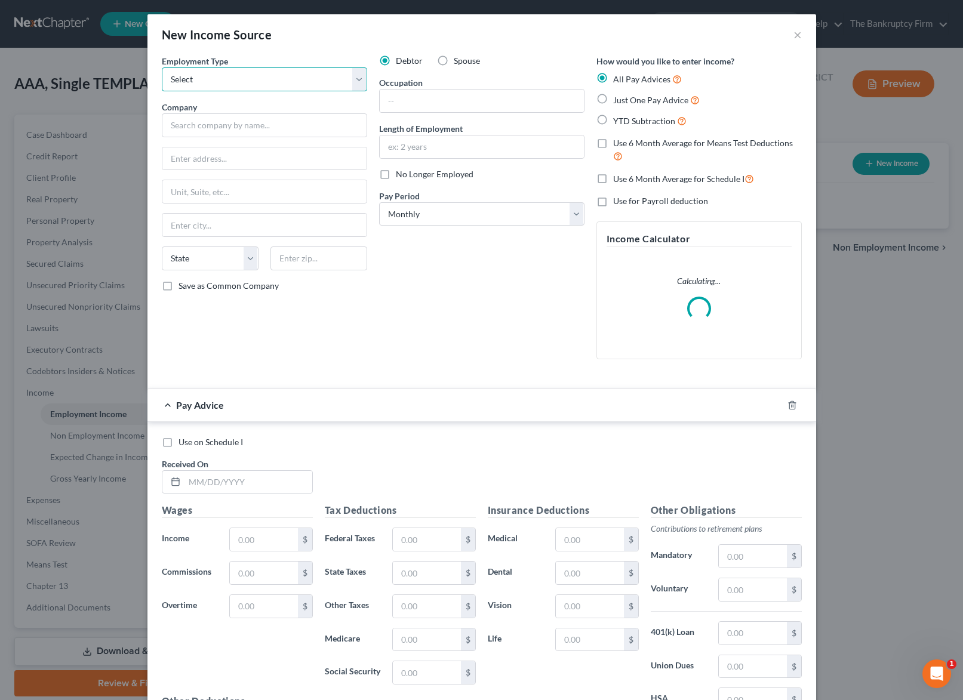
click at [210, 75] on select "Select Full or [DEMOGRAPHIC_DATA] Employment Self Employment" at bounding box center [264, 79] width 205 height 24
select select "0"
click at [162, 67] on select "Select Full or [DEMOGRAPHIC_DATA] Employment Self Employment" at bounding box center [264, 79] width 205 height 24
click at [353, 73] on select "Select Full or [DEMOGRAPHIC_DATA] Employment Self Employment" at bounding box center [264, 79] width 205 height 24
select select
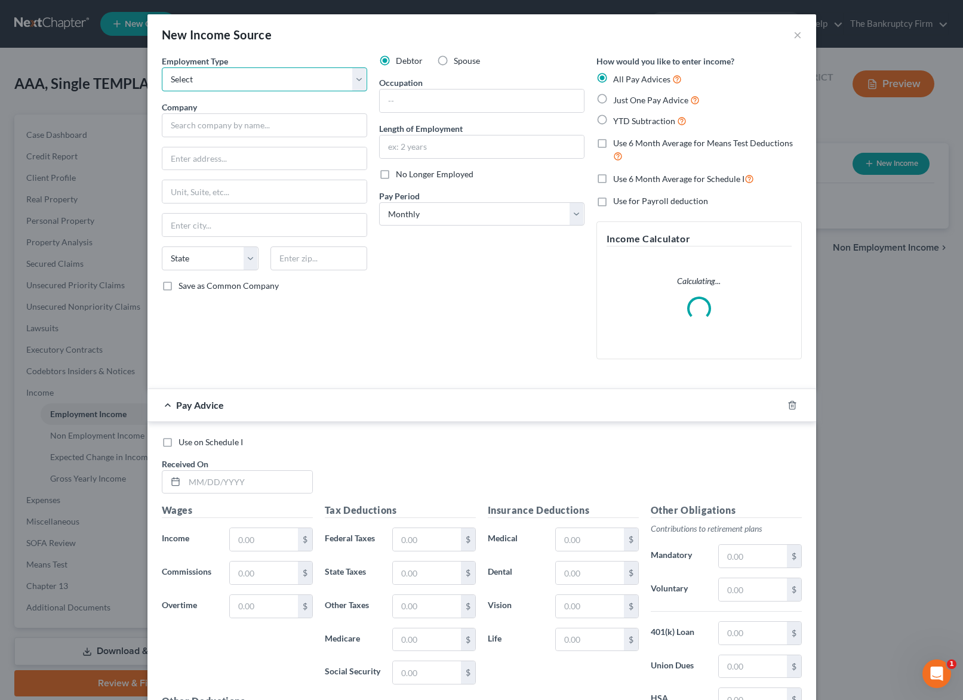
click at [162, 67] on select "Select Full or [DEMOGRAPHIC_DATA] Employment Self Employment" at bounding box center [264, 79] width 205 height 24
click at [800, 32] on button "×" at bounding box center [798, 34] width 8 height 14
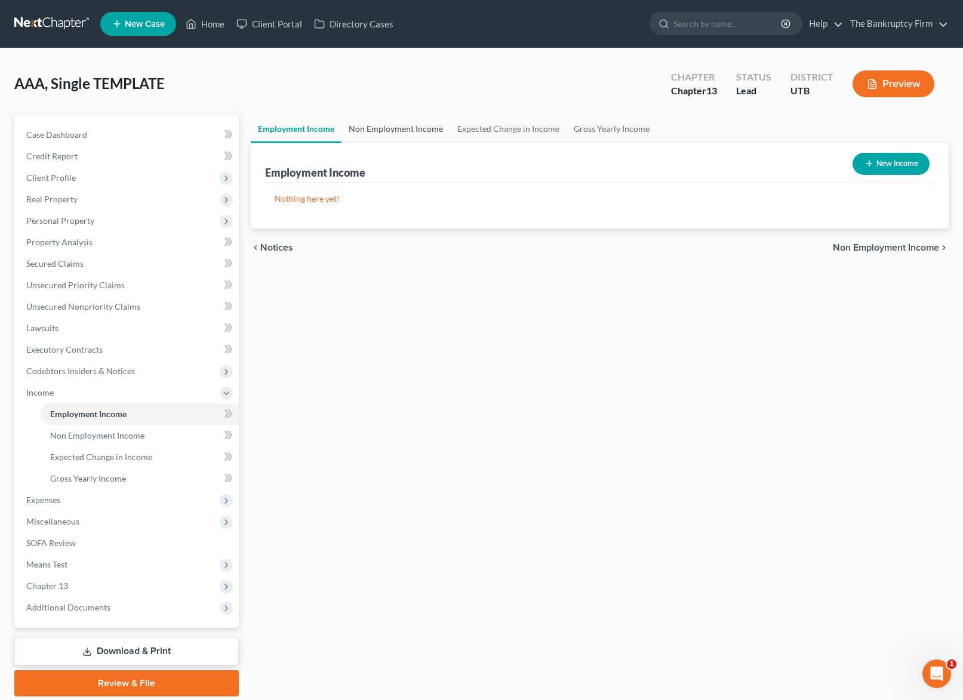
click at [401, 128] on link "Non Employment Income" at bounding box center [396, 129] width 109 height 29
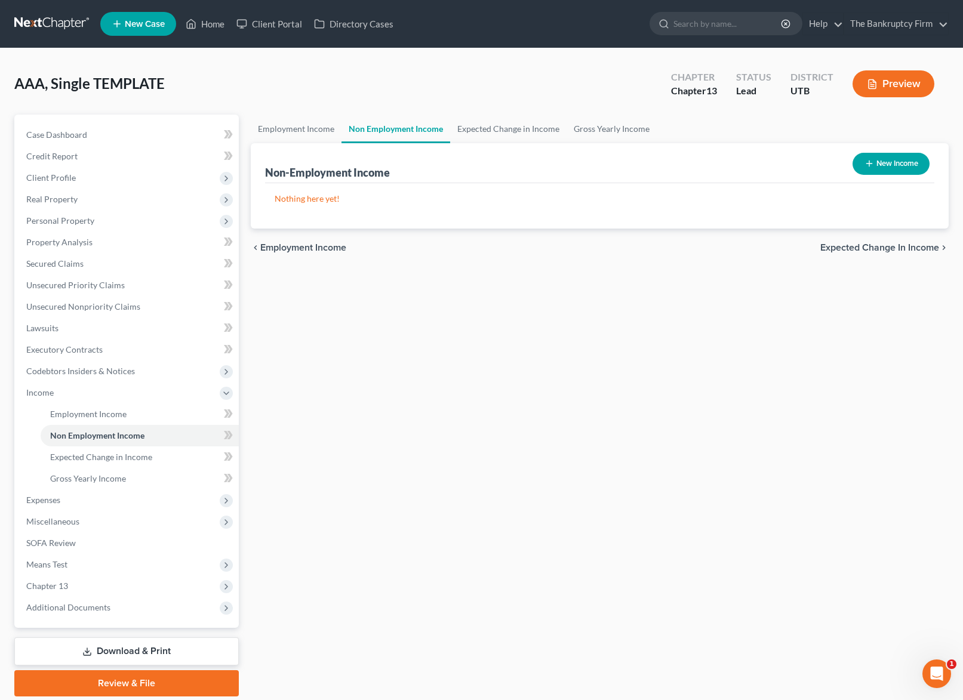
click at [903, 161] on button "New Income" at bounding box center [891, 164] width 77 height 22
select select "0"
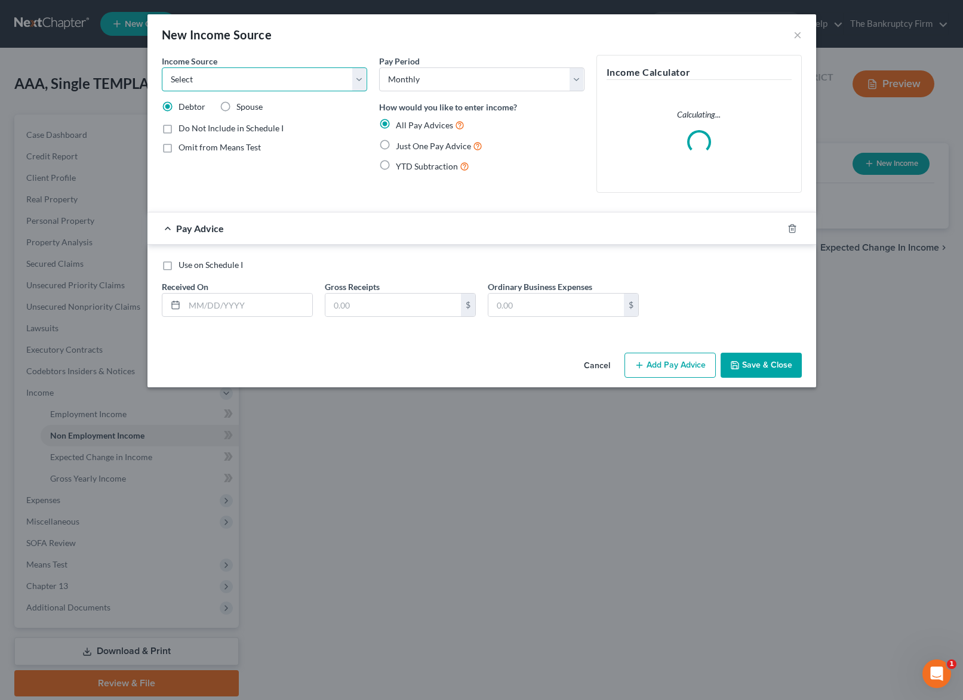
click at [237, 77] on select "Select Unemployment Disability (from employer) Pension Retirement Social Securi…" at bounding box center [264, 79] width 205 height 24
select select "4"
click at [162, 67] on select "Select Unemployment Disability (from employer) Pension Retirement Social Securi…" at bounding box center [264, 79] width 205 height 24
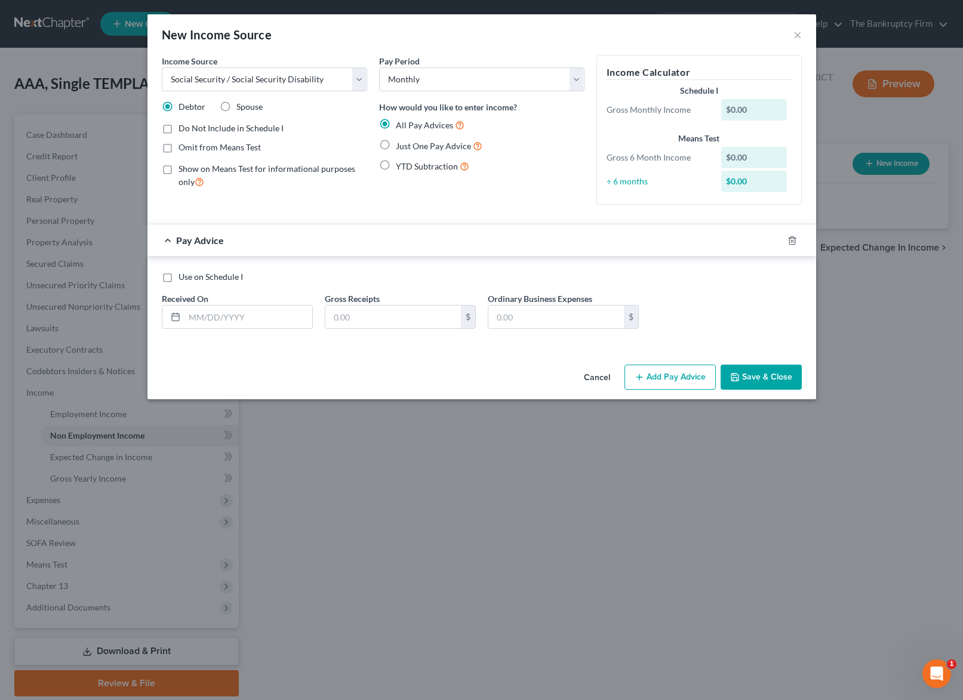
click at [396, 146] on label "Just One Pay Advice" at bounding box center [439, 146] width 87 height 14
click at [401, 146] on input "Just One Pay Advice" at bounding box center [405, 143] width 8 height 8
radio input "true"
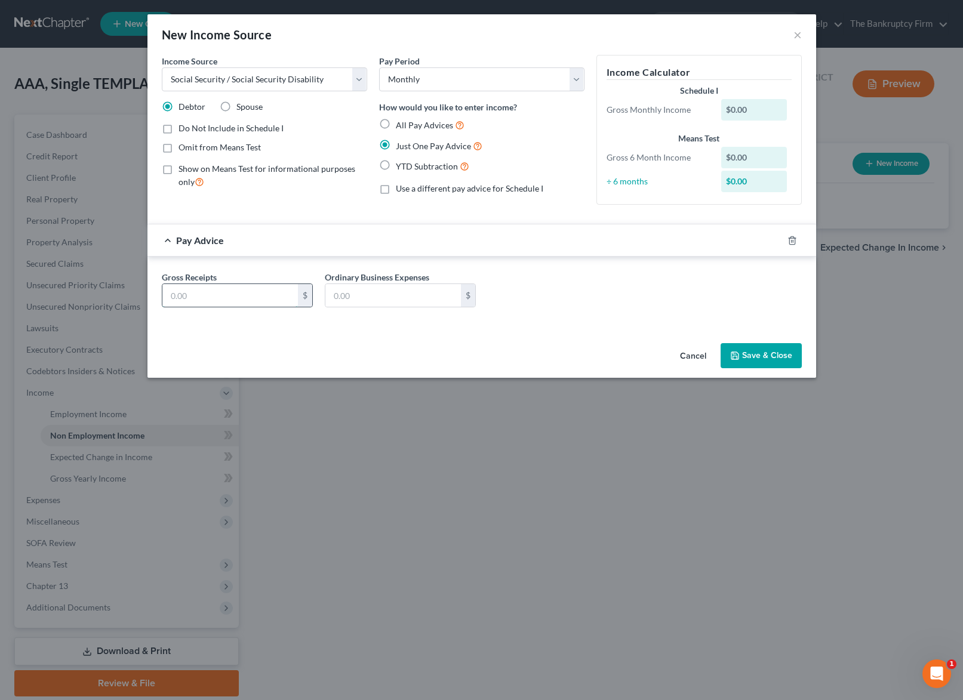
click at [190, 298] on input "text" at bounding box center [230, 295] width 136 height 23
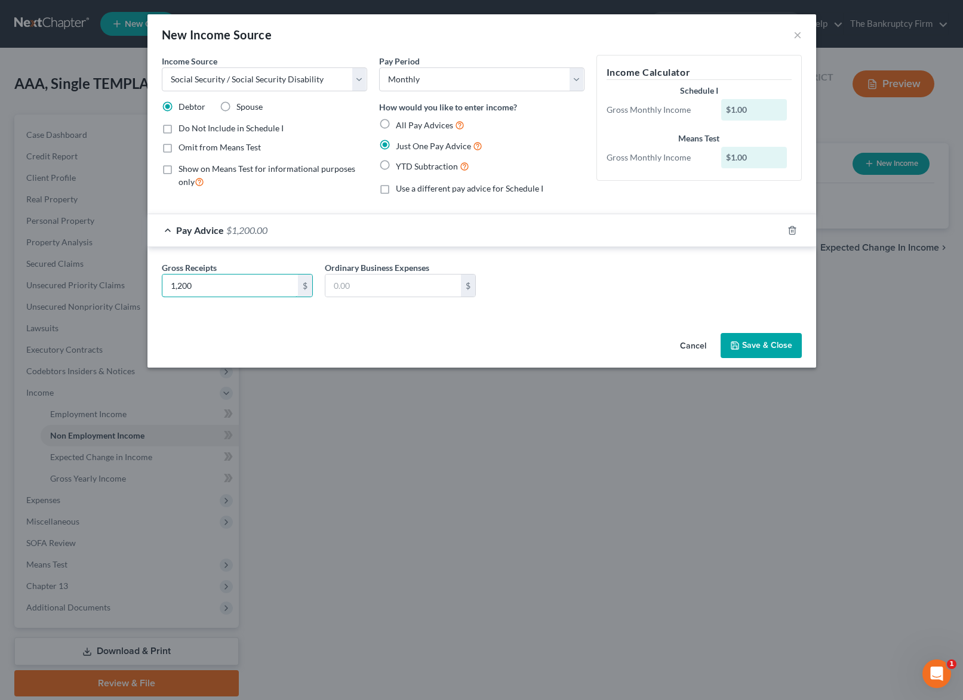
type input "1,200"
click at [760, 340] on button "Save & Close" at bounding box center [761, 345] width 81 height 25
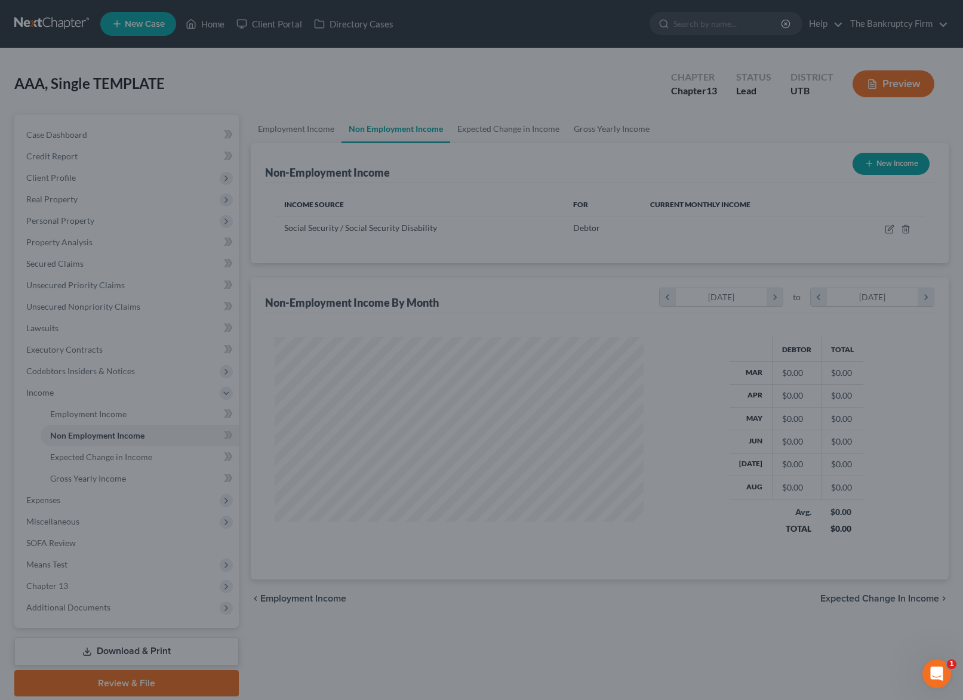
scroll to position [214, 394]
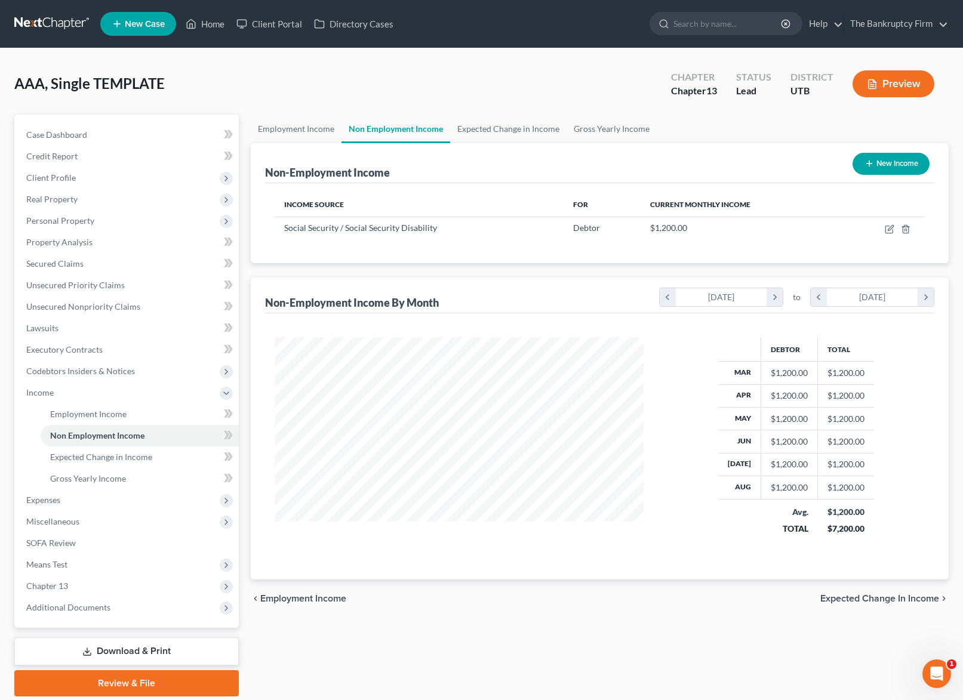
click at [887, 164] on button "New Income" at bounding box center [891, 164] width 77 height 22
select select "0"
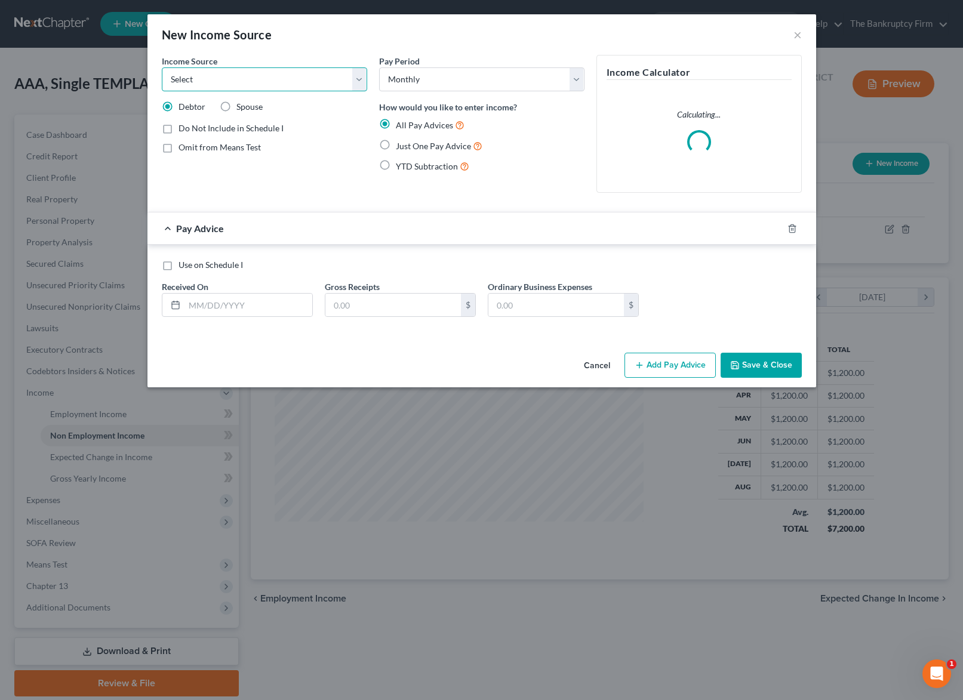
click at [259, 75] on select "Select Unemployment Disability (from employer) Pension Retirement Social Securi…" at bounding box center [264, 79] width 205 height 24
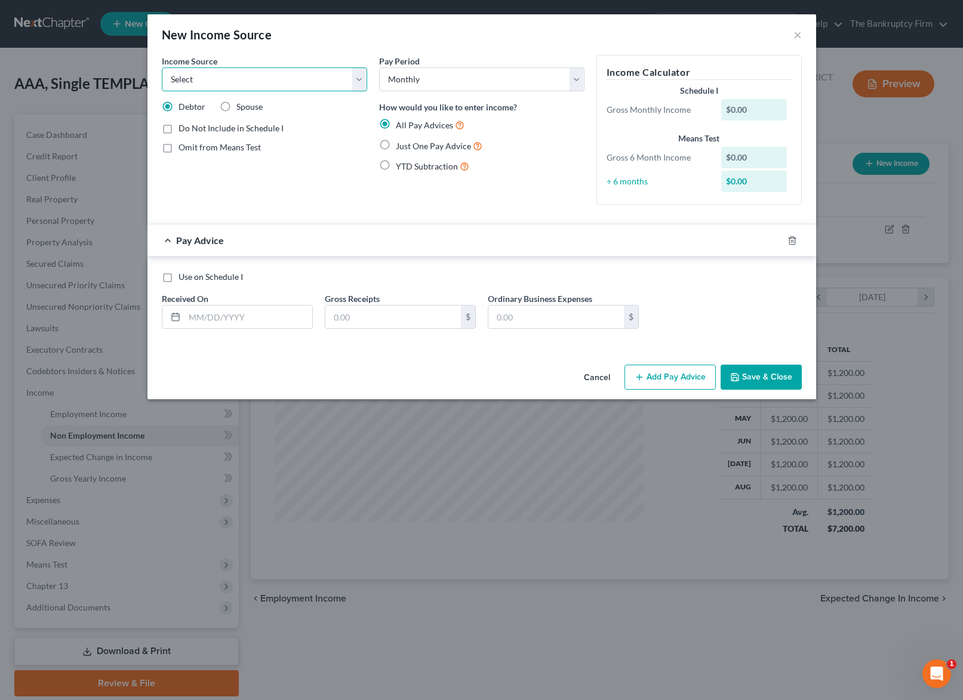
select select "2"
click at [162, 67] on select "Select Unemployment Disability (from employer) Pension Retirement Social Securi…" at bounding box center [264, 79] width 205 height 24
click at [245, 318] on input "text" at bounding box center [249, 317] width 128 height 23
click at [788, 237] on icon "button" at bounding box center [793, 241] width 10 height 10
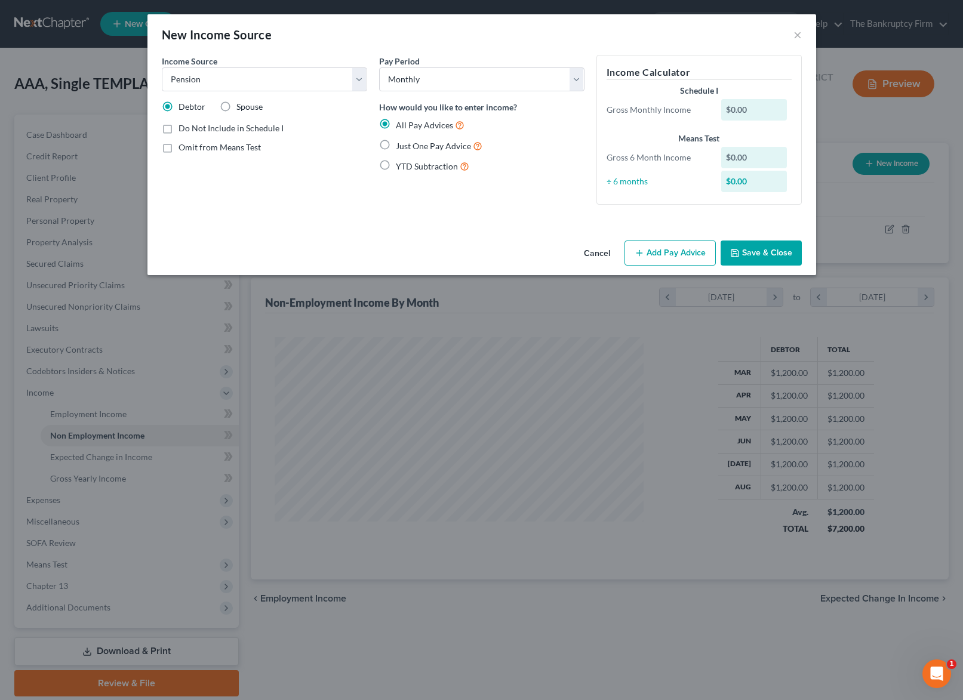
click at [396, 143] on label "Just One Pay Advice" at bounding box center [439, 146] width 87 height 14
click at [401, 143] on input "Just One Pay Advice" at bounding box center [405, 143] width 8 height 8
radio input "true"
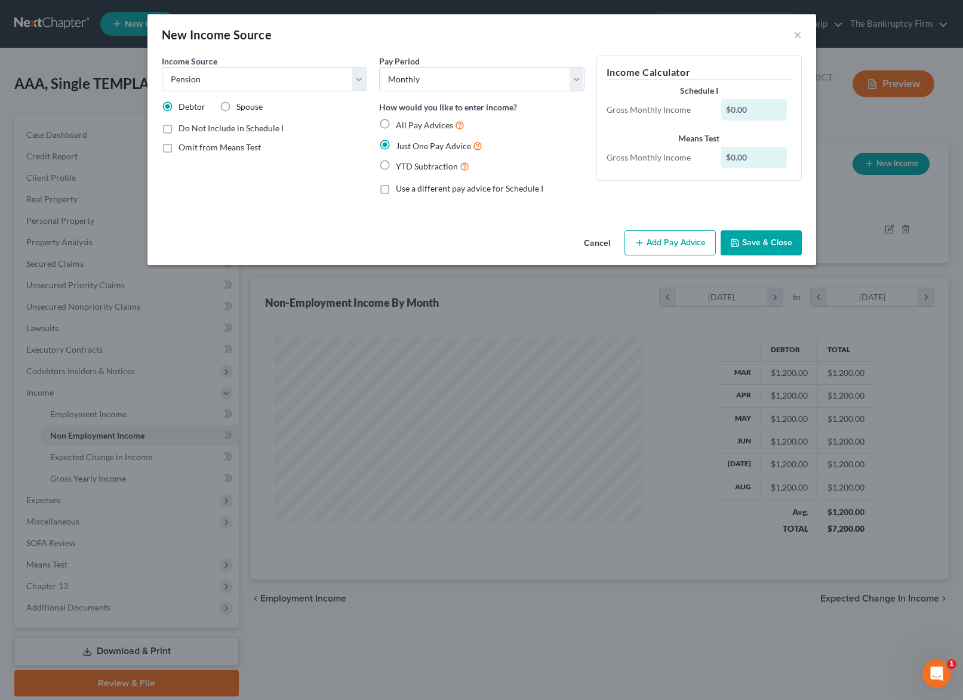
click at [674, 252] on button "Add Pay Advice" at bounding box center [670, 242] width 91 height 25
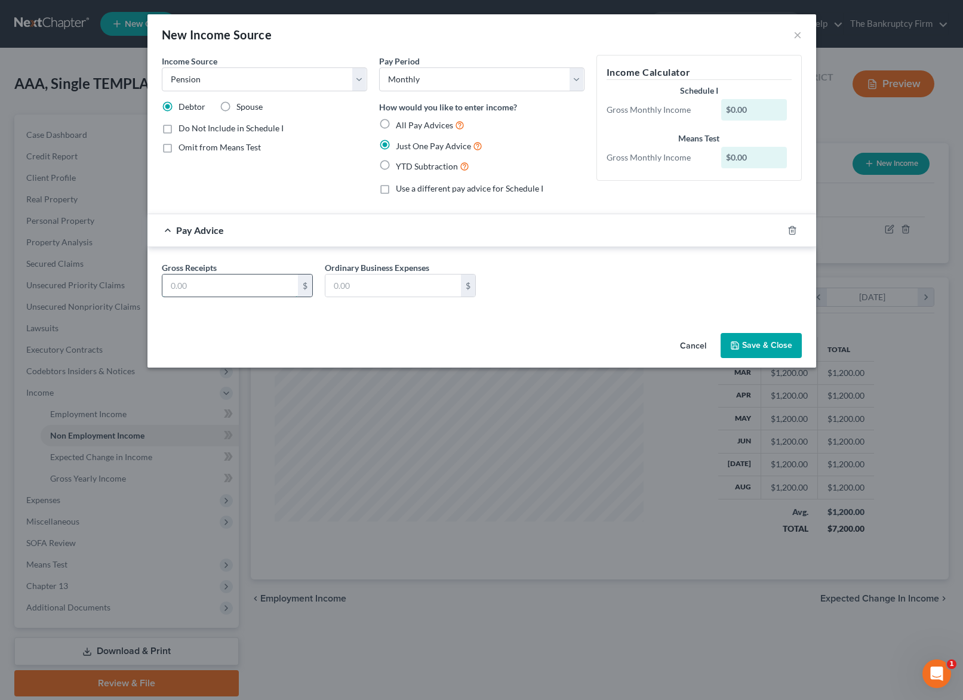
click at [230, 288] on input "text" at bounding box center [230, 286] width 136 height 23
type input "800"
click at [782, 342] on button "Save & Close" at bounding box center [761, 345] width 81 height 25
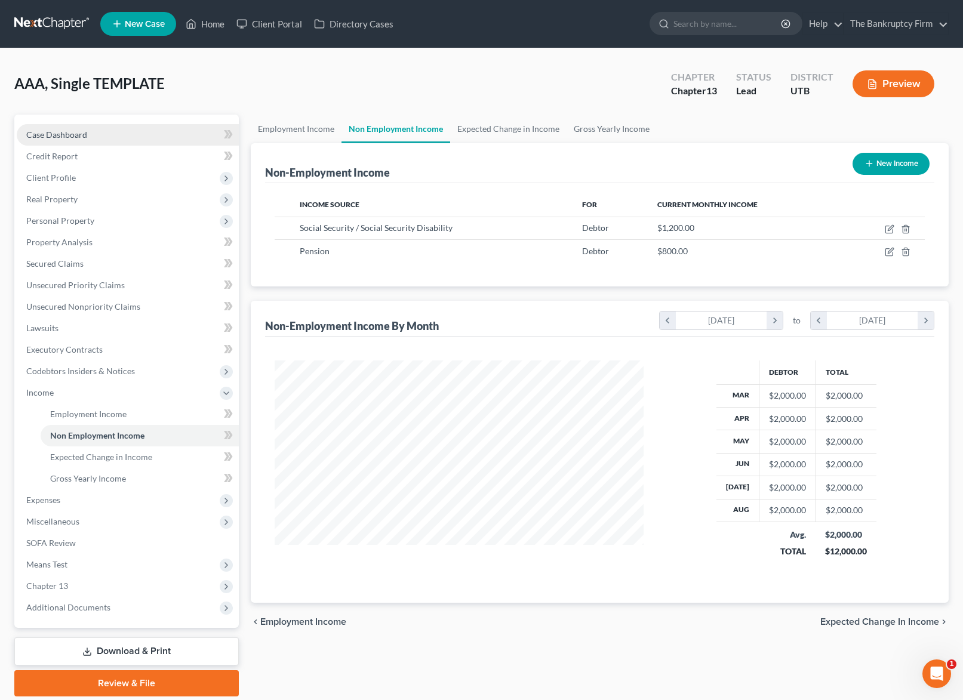
click at [84, 133] on span "Case Dashboard" at bounding box center [56, 135] width 61 height 10
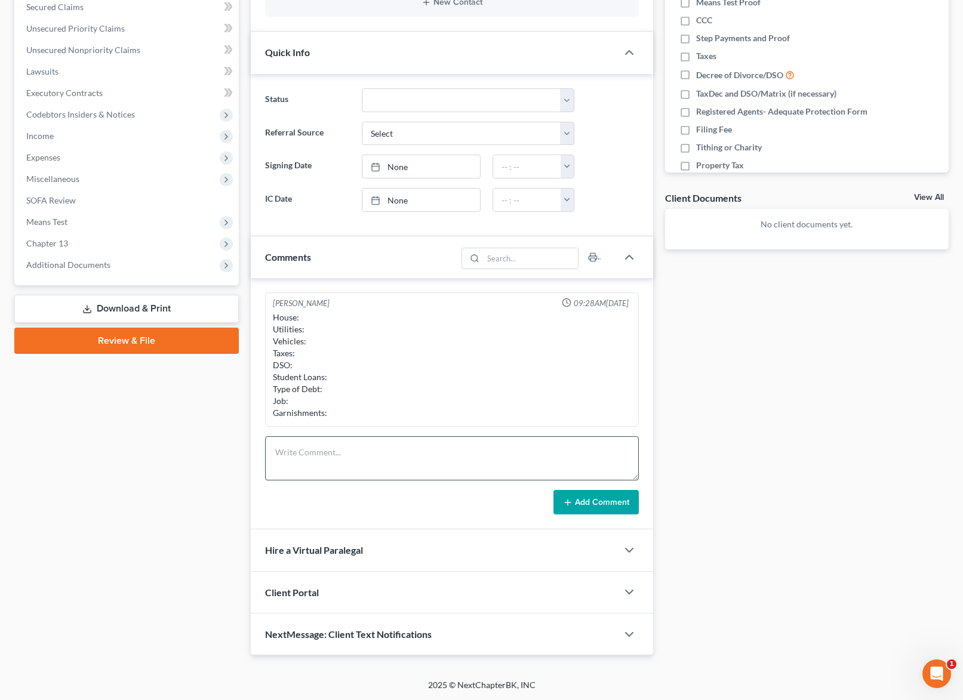
scroll to position [257, 0]
click at [292, 447] on textarea at bounding box center [451, 458] width 373 height 44
type textarea "House: Husband name only Vehicles: Husband name only Taxes: No Student Loans: Y…"
click at [588, 501] on button "Add Comment" at bounding box center [596, 502] width 85 height 25
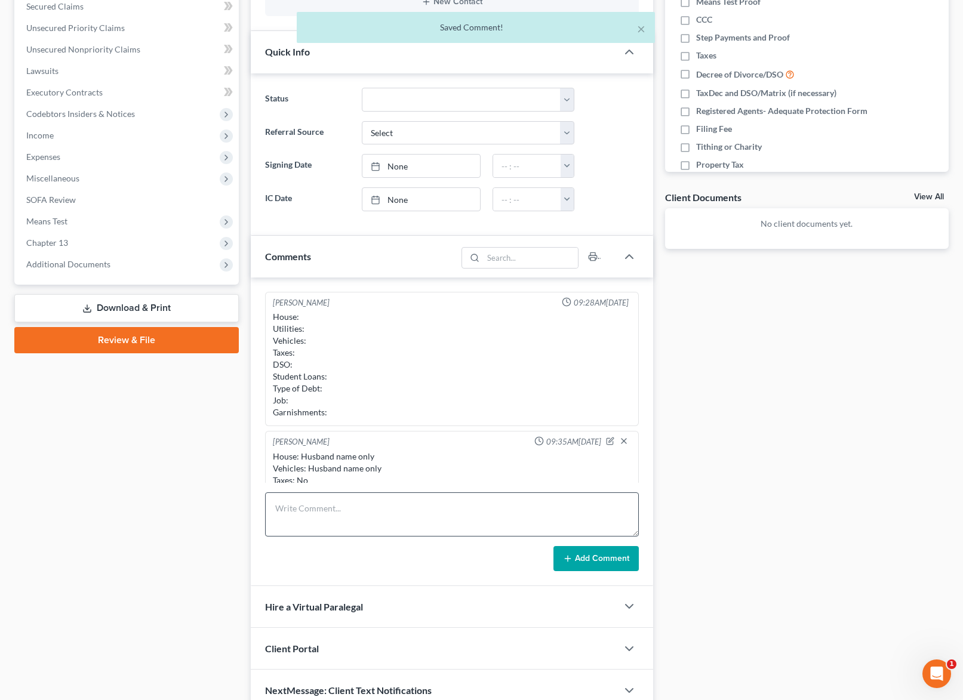
scroll to position [47, 0]
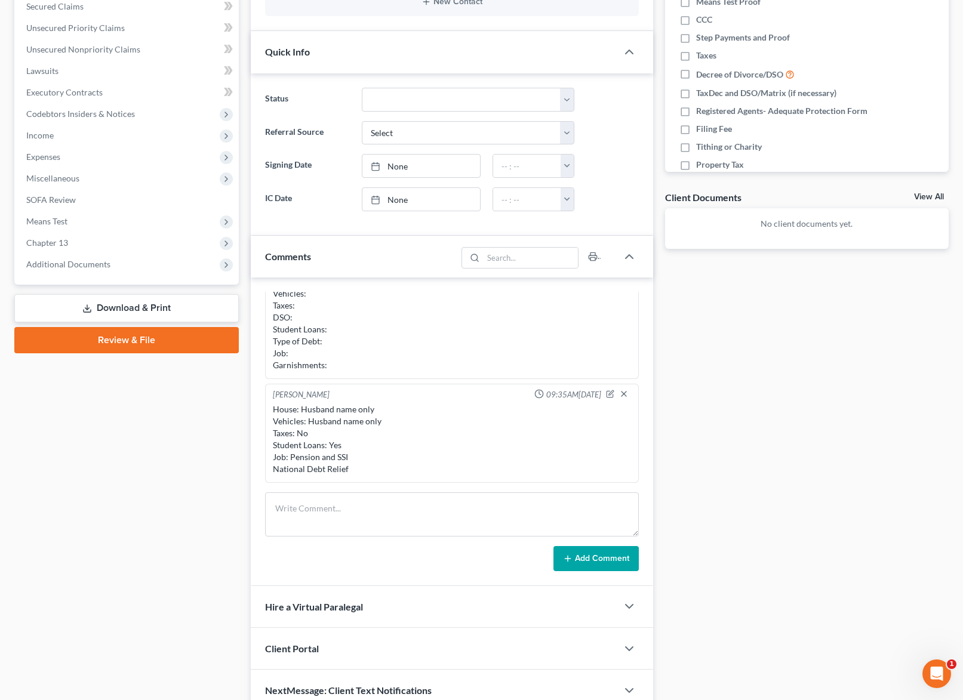
click at [358, 468] on div "House: Husband name only Vehicles: Husband name only Taxes: No Student Loans: Y…" at bounding box center [452, 440] width 358 height 72
click at [346, 469] on div "House: Husband name only Vehicles: Husband name only Taxes: No Student Loans: Y…" at bounding box center [452, 440] width 358 height 72
drag, startPoint x: 298, startPoint y: 432, endPoint x: 319, endPoint y: 436, distance: 21.8
click at [319, 436] on div "House: Husband name only Vehicles: Husband name only Taxes: No Student Loans: Y…" at bounding box center [452, 440] width 358 height 72
click at [342, 430] on div "House: Husband name only Vehicles: Husband name only Taxes: No Student Loans: Y…" at bounding box center [452, 440] width 358 height 72
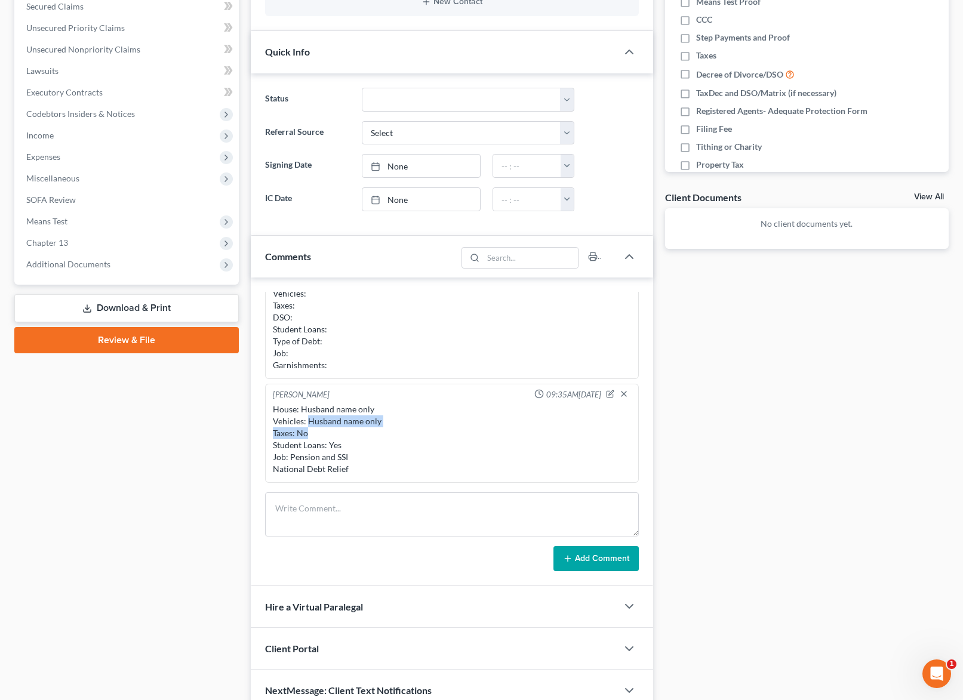
drag, startPoint x: 308, startPoint y: 421, endPoint x: 380, endPoint y: 428, distance: 72.6
click at [380, 428] on div "House: Husband name only Vehicles: Husband name only Taxes: No Student Loans: Y…" at bounding box center [452, 440] width 358 height 72
click at [382, 446] on div "House: Husband name only Vehicles: Husband name only Taxes: No Student Loans: Y…" at bounding box center [452, 440] width 358 height 72
drag, startPoint x: 308, startPoint y: 423, endPoint x: 389, endPoint y: 429, distance: 80.9
click at [389, 429] on div "House: Husband name only Vehicles: Husband name only Taxes: No Student Loans: Y…" at bounding box center [452, 440] width 358 height 72
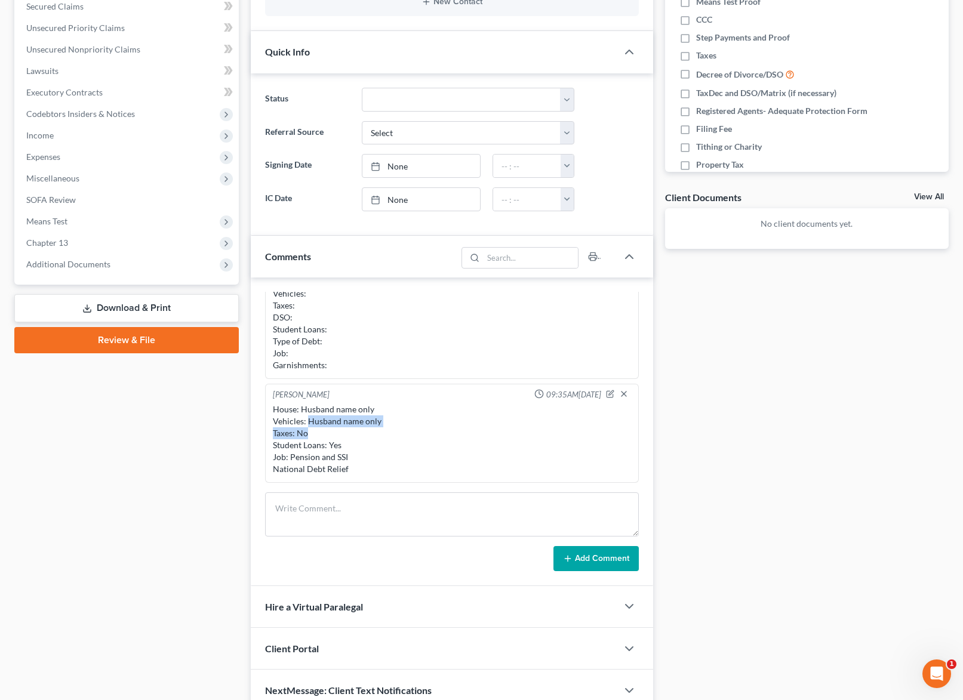
click at [386, 434] on div "House: Husband name only Vehicles: Husband name only Taxes: No Student Loans: Y…" at bounding box center [452, 440] width 358 height 72
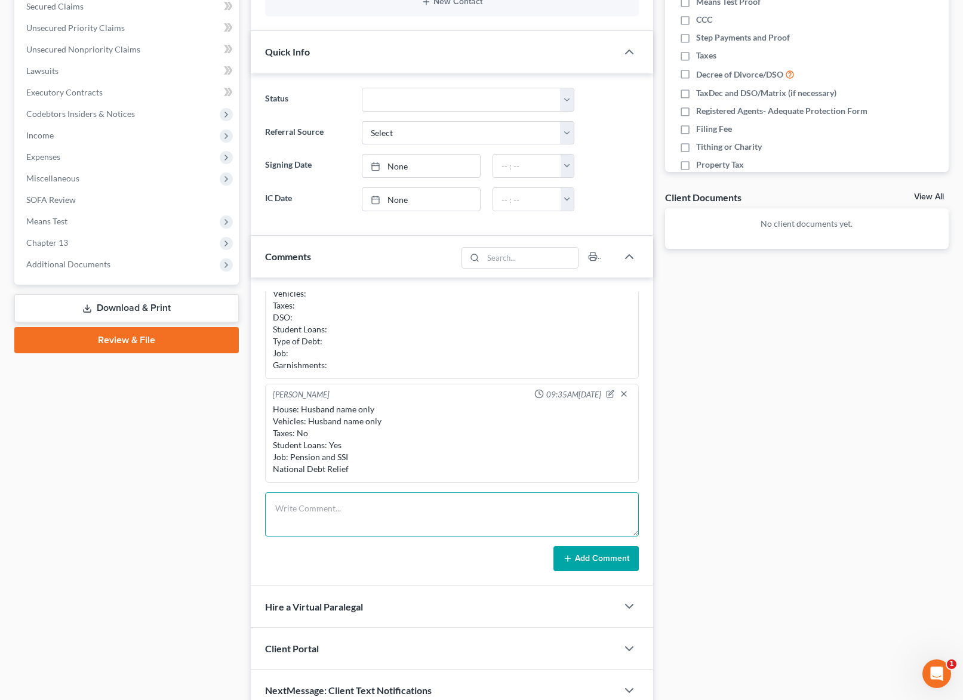
click at [292, 507] on textarea at bounding box center [451, 515] width 373 height 44
click at [296, 512] on textarea at bounding box center [451, 515] width 373 height 44
type textarea "528-88-2439"
click at [586, 562] on button "Add Comment" at bounding box center [596, 558] width 85 height 25
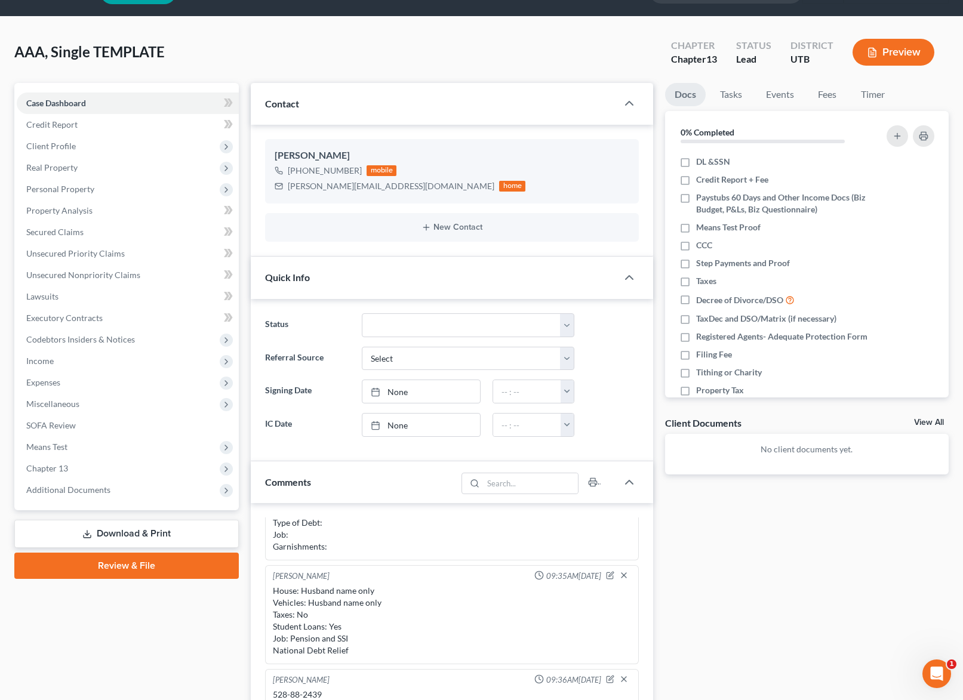
scroll to position [7, 0]
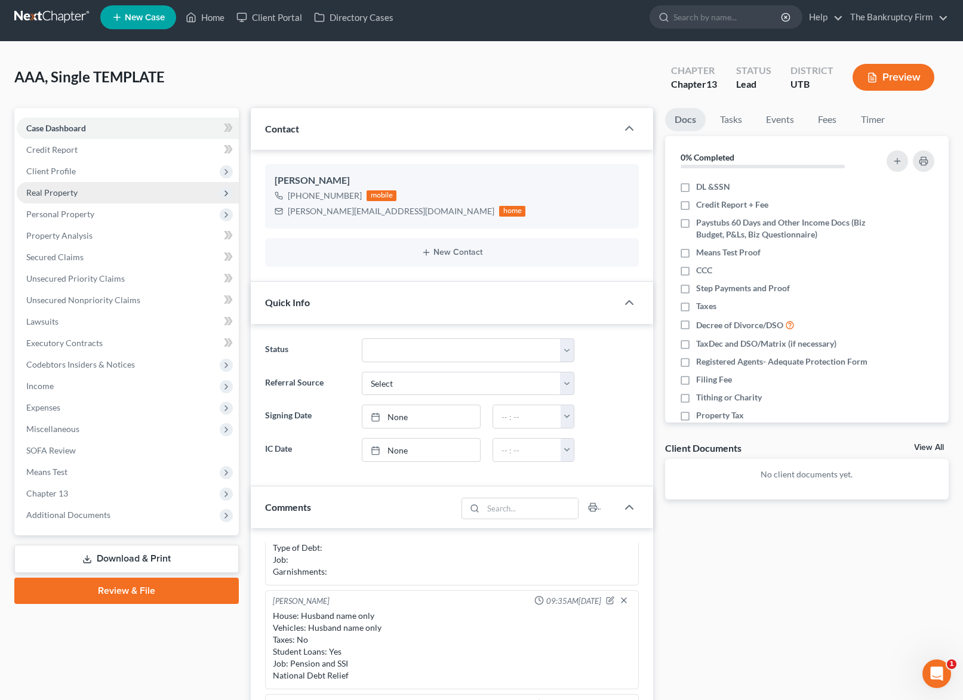
click at [70, 188] on span "Real Property" at bounding box center [51, 193] width 51 height 10
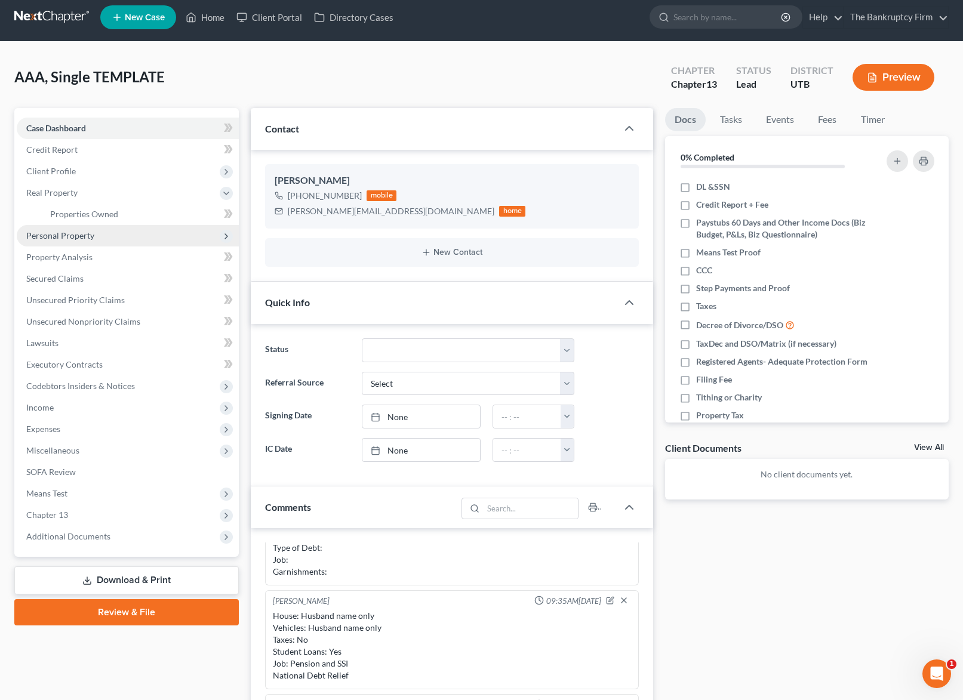
click at [66, 237] on span "Personal Property" at bounding box center [60, 235] width 68 height 10
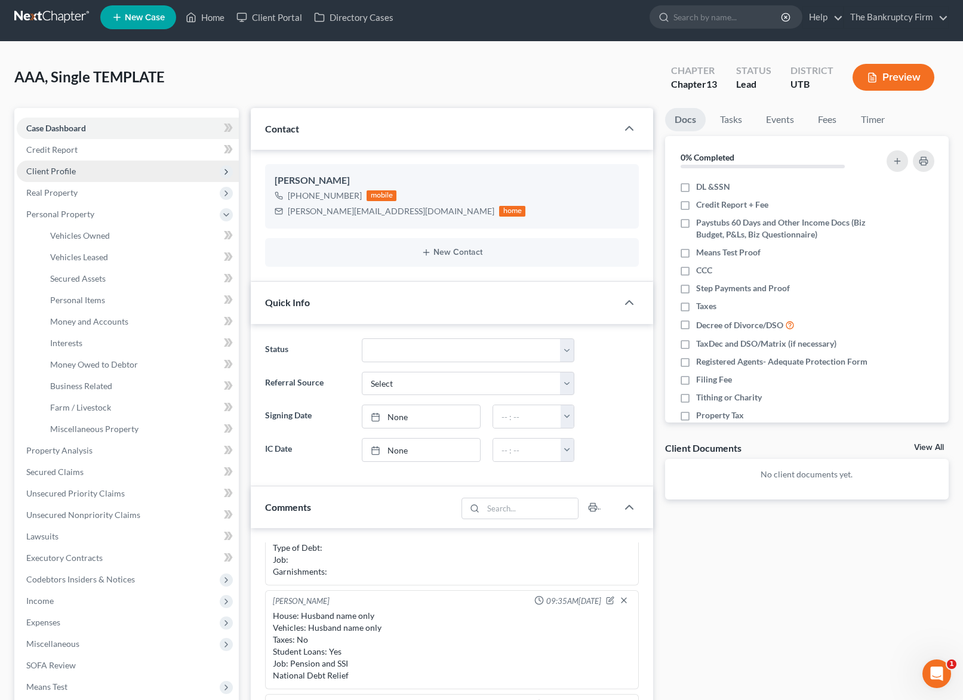
click at [69, 172] on span "Client Profile" at bounding box center [51, 171] width 50 height 10
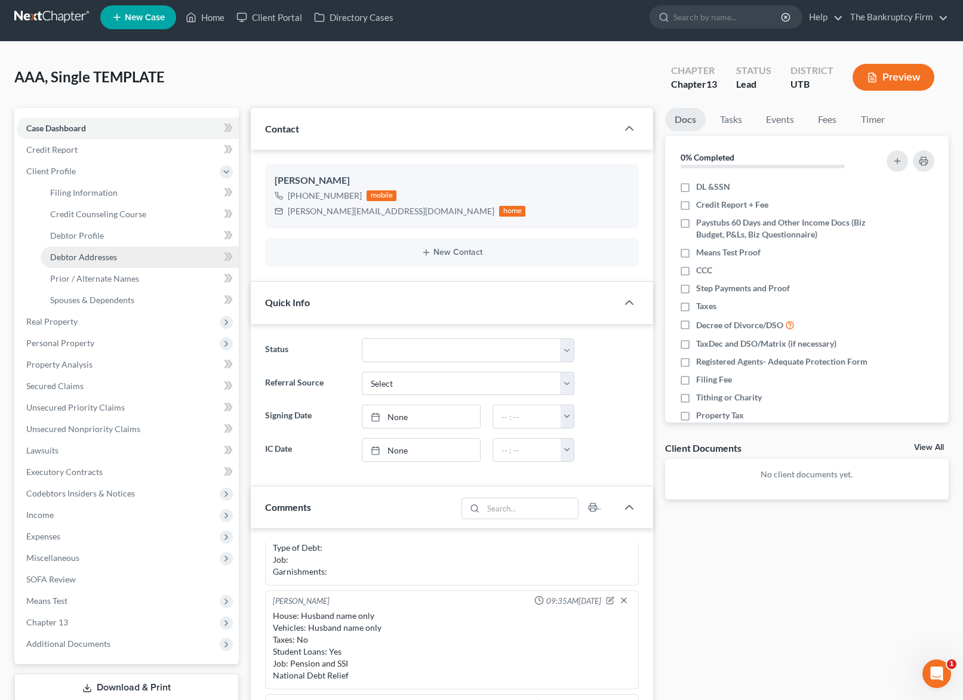
click at [108, 256] on span "Debtor Addresses" at bounding box center [83, 257] width 67 height 10
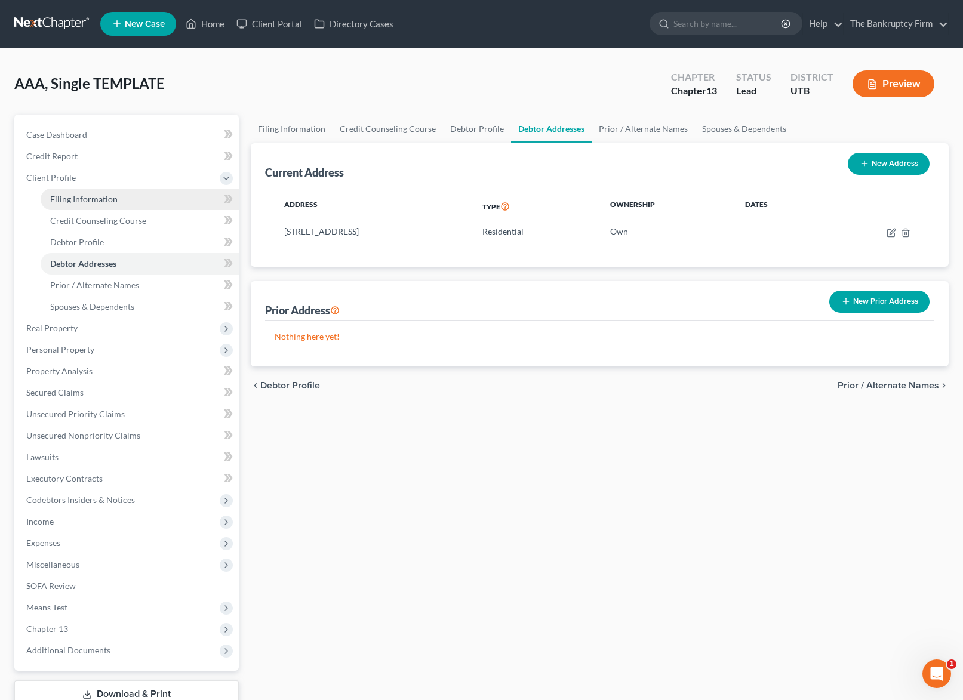
click at [88, 196] on span "Filing Information" at bounding box center [83, 199] width 67 height 10
select select "1"
select select "0"
select select "3"
select select "81"
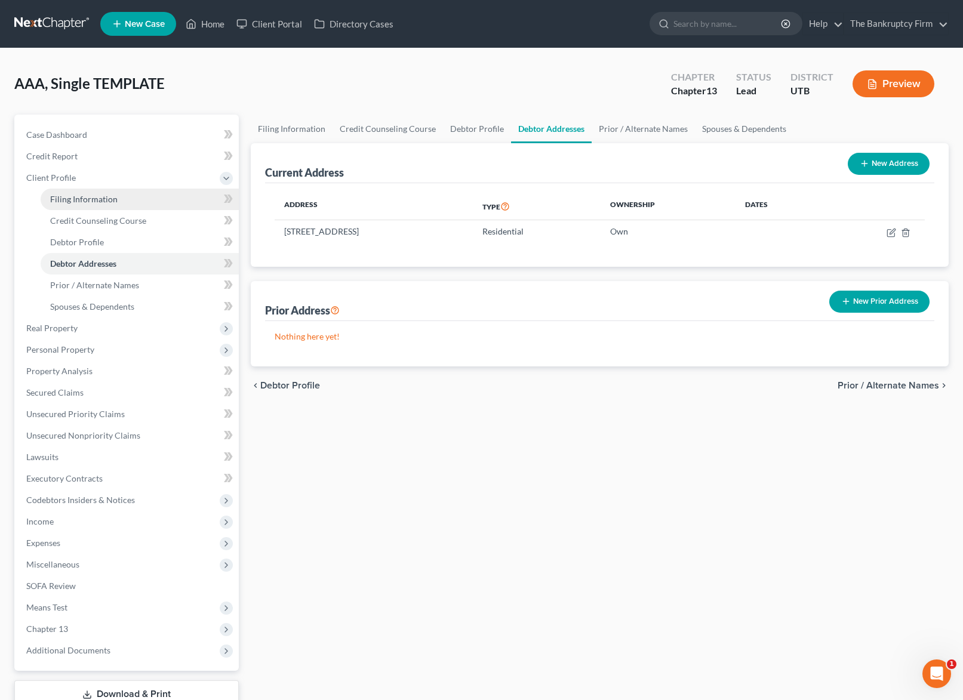
select select "0"
select select "46"
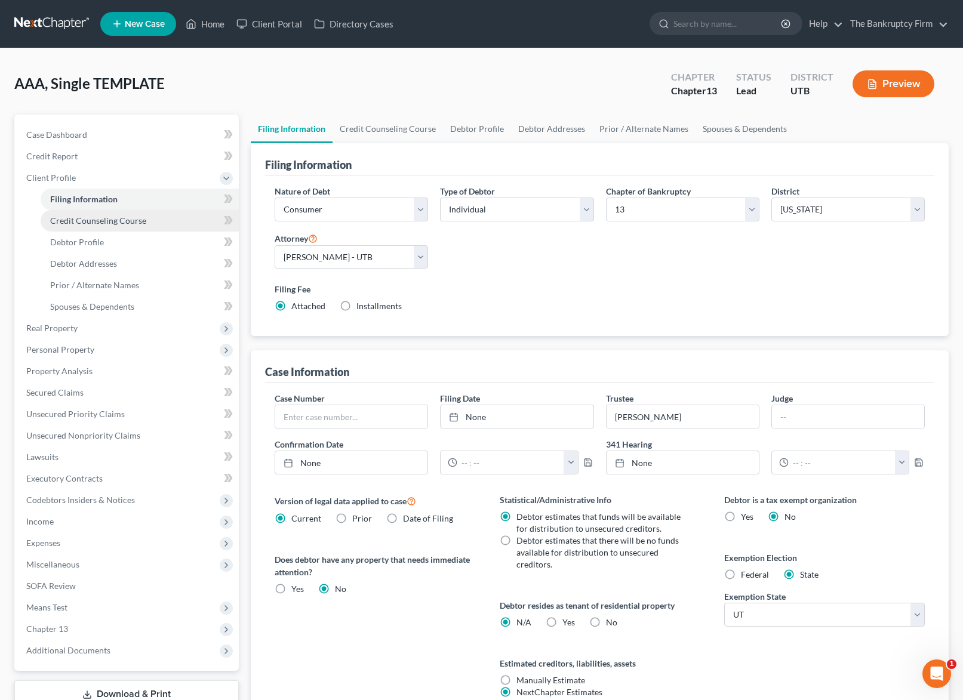
click at [86, 221] on span "Credit Counseling Course" at bounding box center [98, 221] width 96 height 10
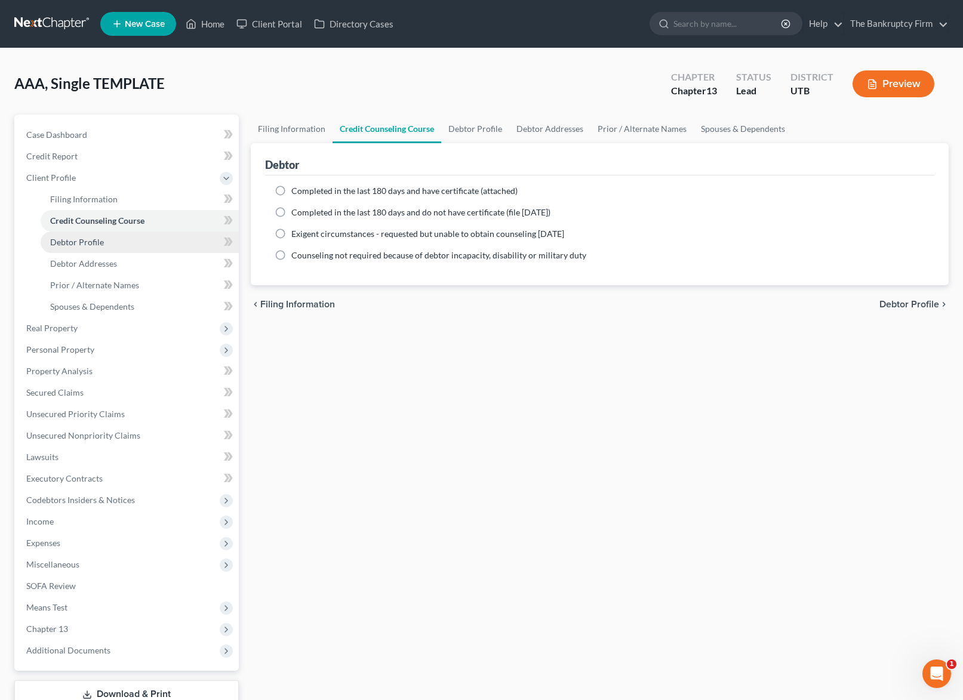
click at [92, 245] on span "Debtor Profile" at bounding box center [77, 242] width 54 height 10
select select "1"
select select "2"
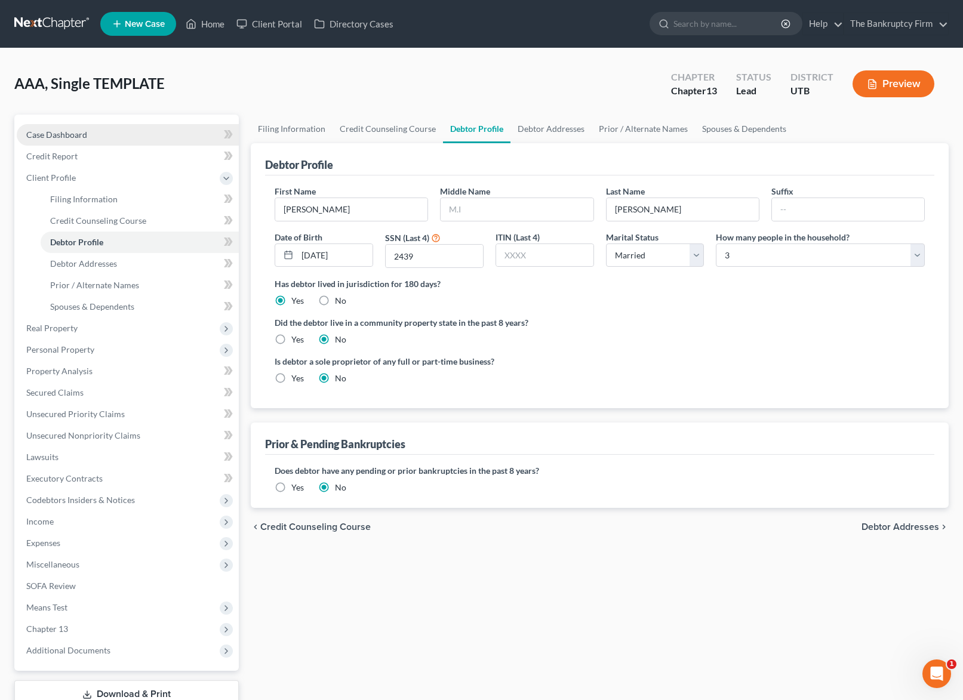
click at [59, 136] on span "Case Dashboard" at bounding box center [56, 135] width 61 height 10
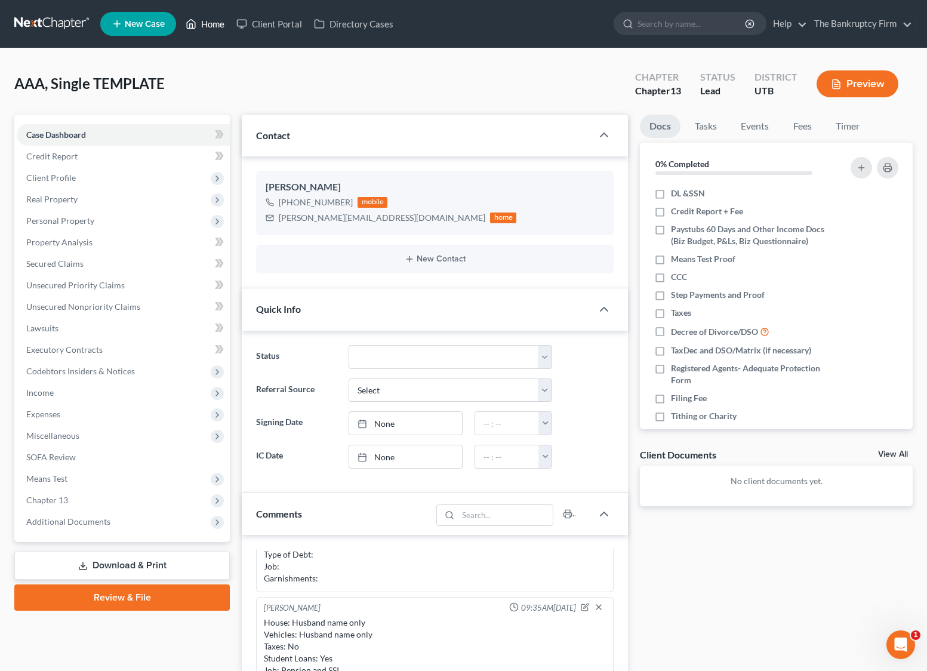
click at [212, 26] on link "Home" at bounding box center [205, 23] width 51 height 21
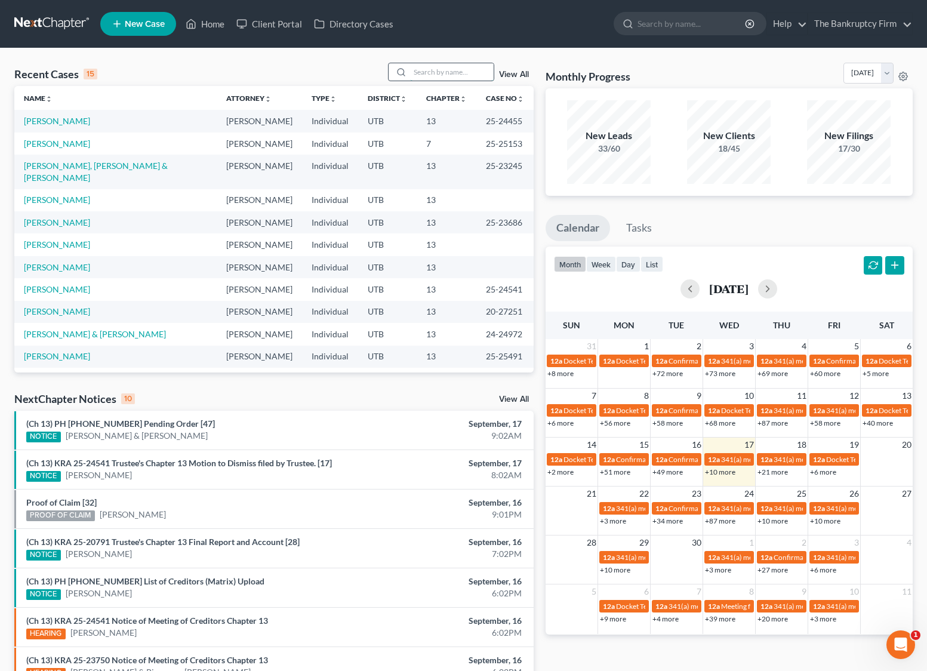
click at [429, 73] on input "search" at bounding box center [452, 71] width 84 height 17
type input "s"
click at [521, 73] on link "View All" at bounding box center [514, 74] width 30 height 8
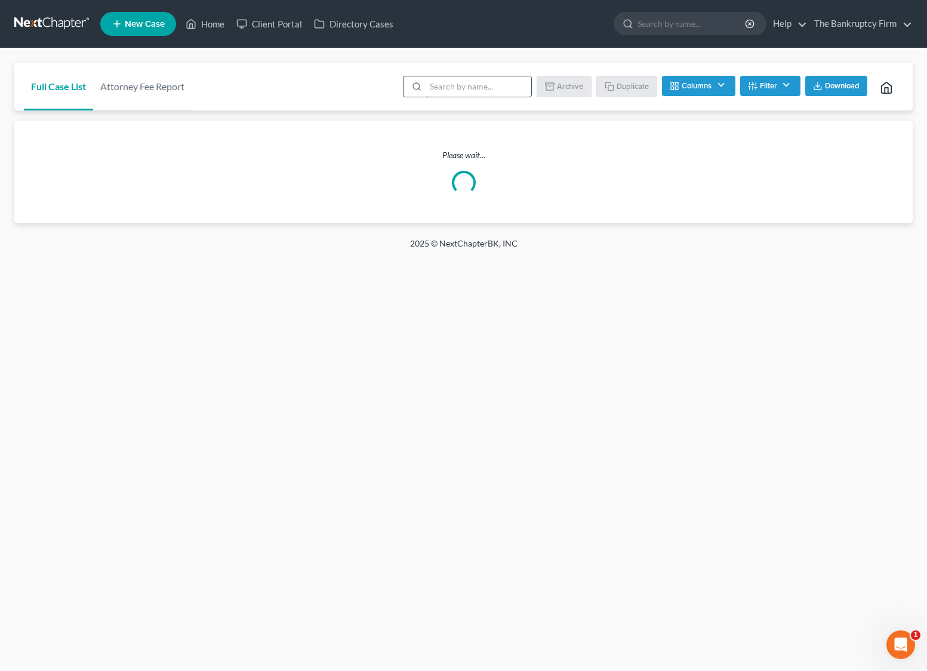
click at [450, 88] on input "search" at bounding box center [479, 86] width 106 height 20
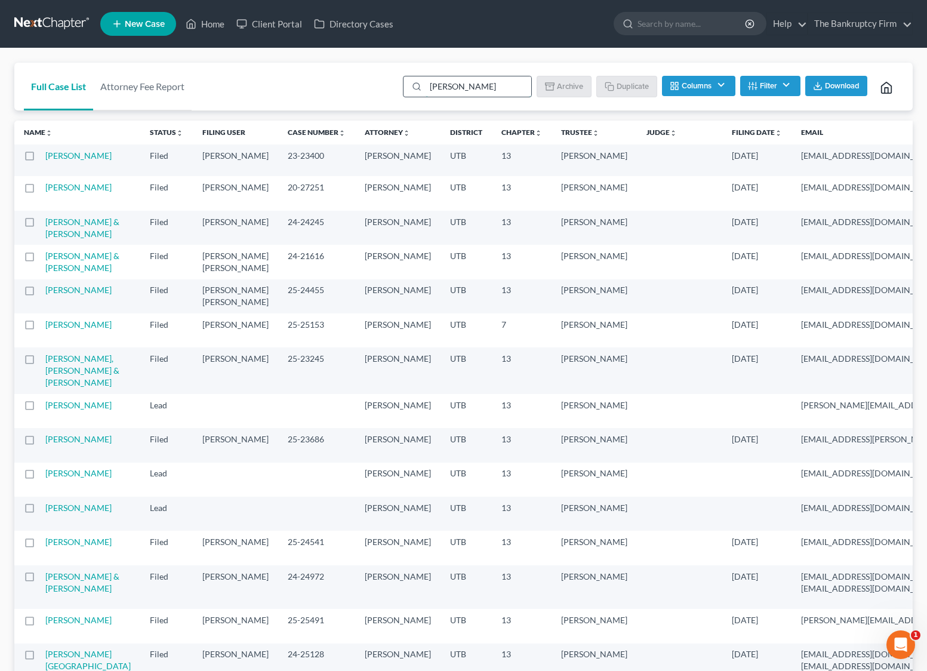
type input "[PERSON_NAME]"
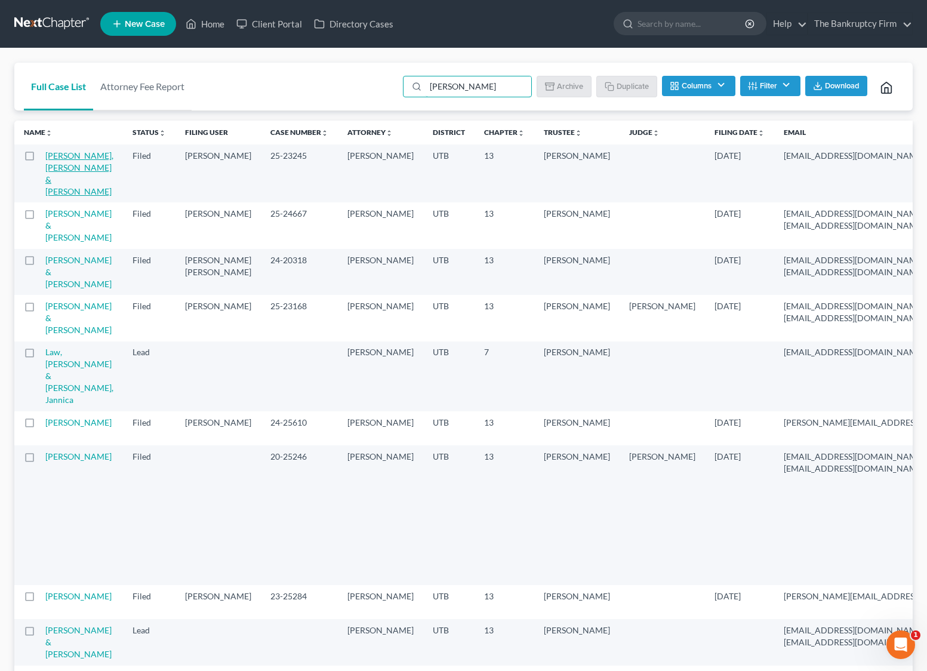
click at [61, 168] on link "[PERSON_NAME], [PERSON_NAME] & [PERSON_NAME]" at bounding box center [79, 173] width 68 height 46
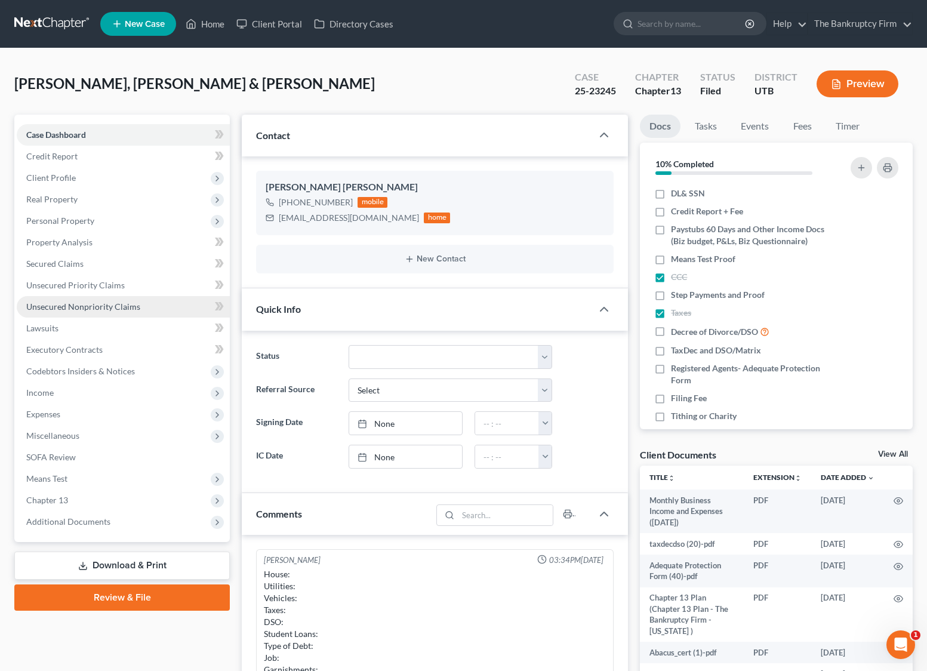
scroll to position [106, 0]
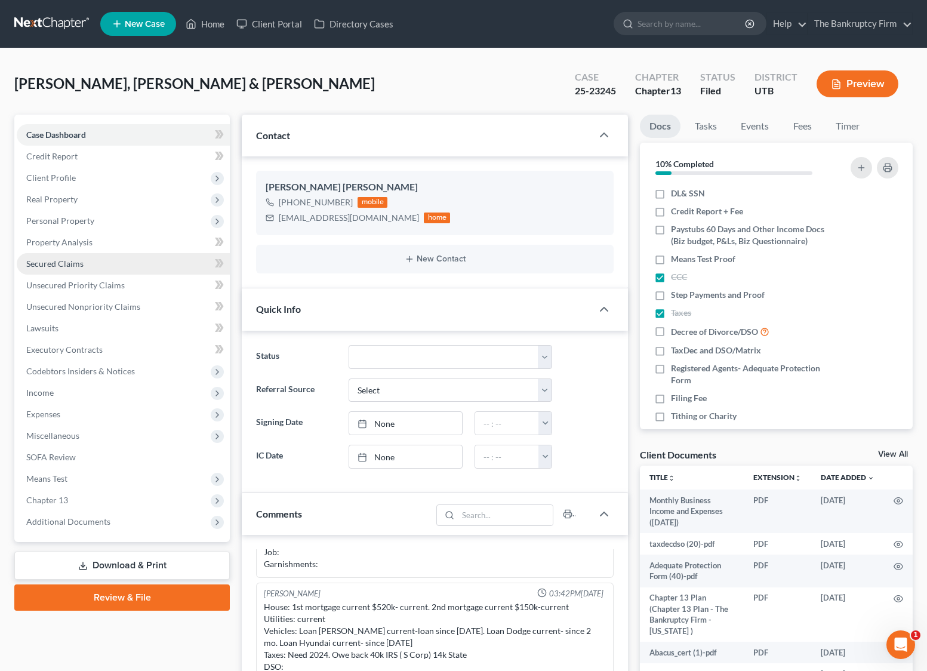
click at [59, 261] on span "Secured Claims" at bounding box center [54, 264] width 57 height 10
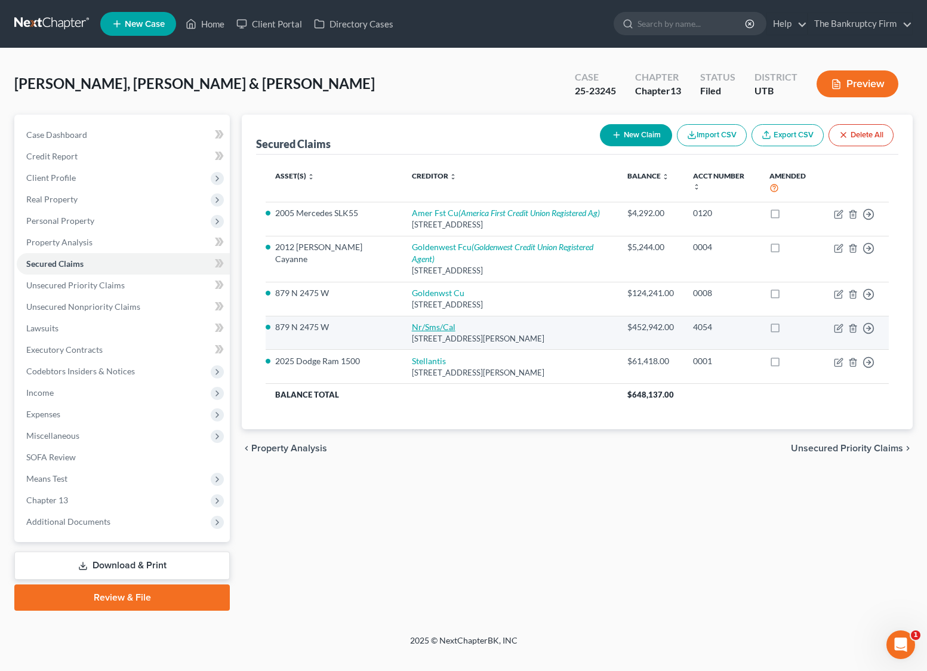
click at [412, 322] on link "Nr/Sms/Cal" at bounding box center [434, 327] width 44 height 10
select select "42"
select select "2"
select select "0"
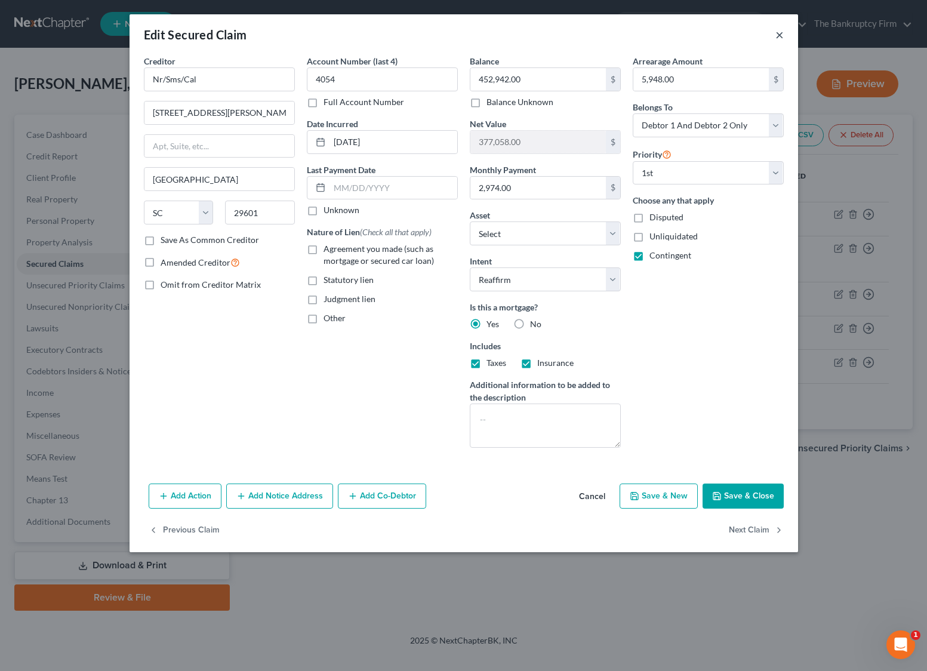
click at [780, 31] on button "×" at bounding box center [780, 34] width 8 height 14
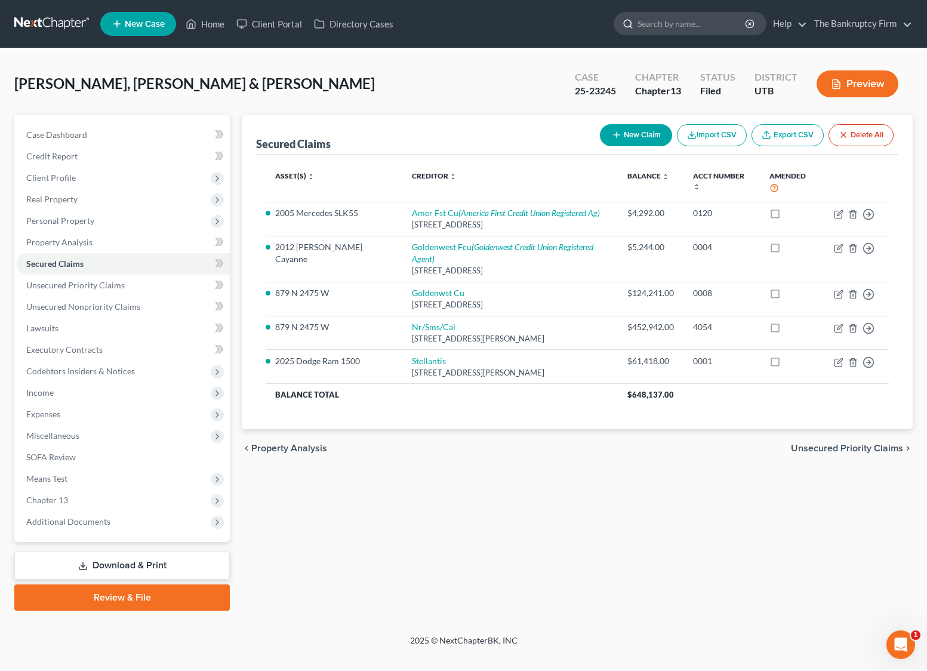
click at [684, 20] on input "search" at bounding box center [692, 24] width 109 height 22
type input "[PERSON_NAME]"
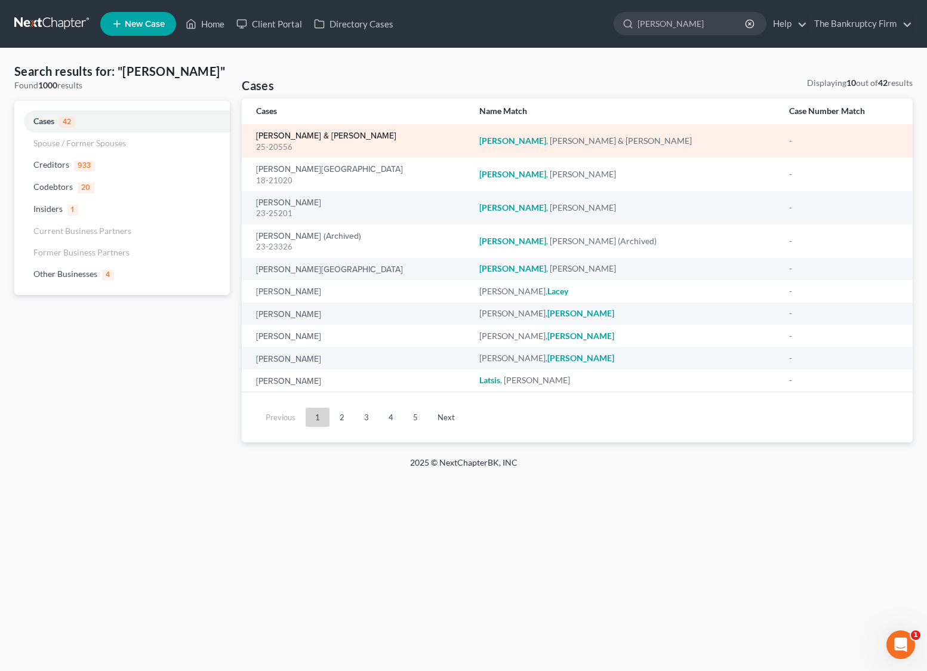
click at [317, 134] on link "[PERSON_NAME] & [PERSON_NAME]" at bounding box center [326, 136] width 140 height 8
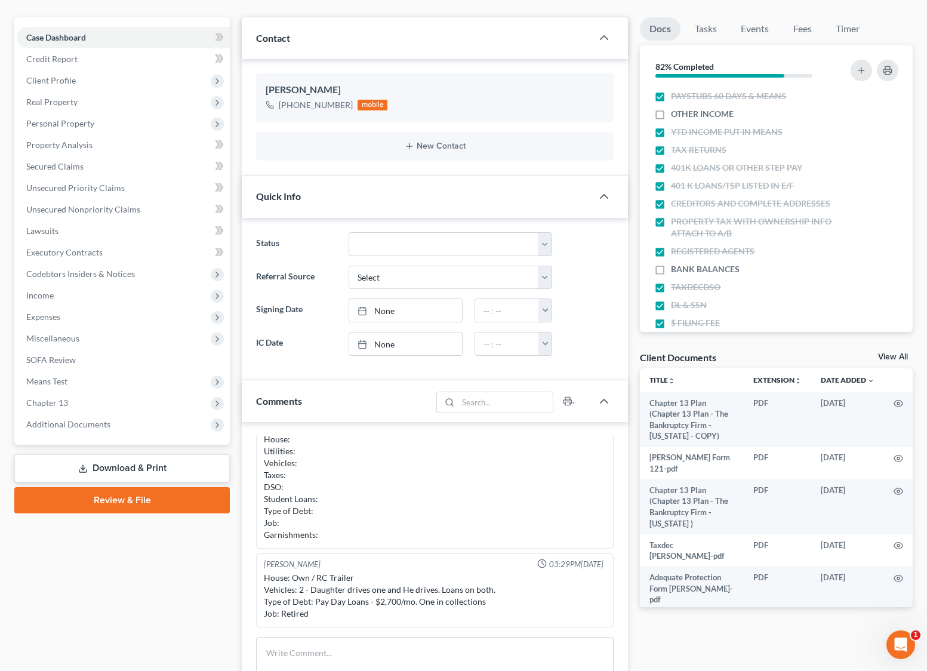
scroll to position [90, 0]
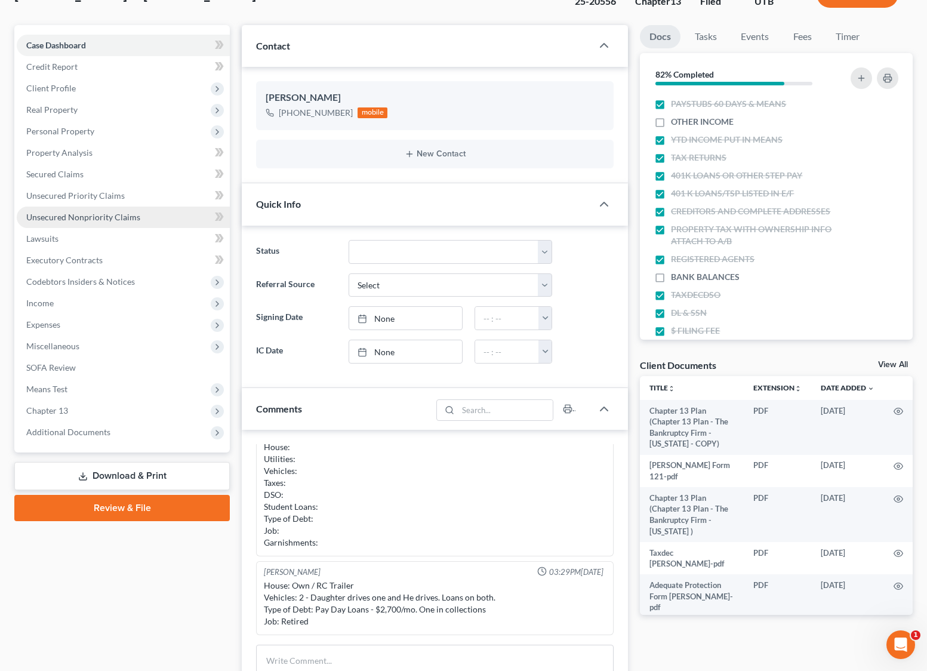
click at [69, 214] on span "Unsecured Nonpriority Claims" at bounding box center [83, 217] width 114 height 10
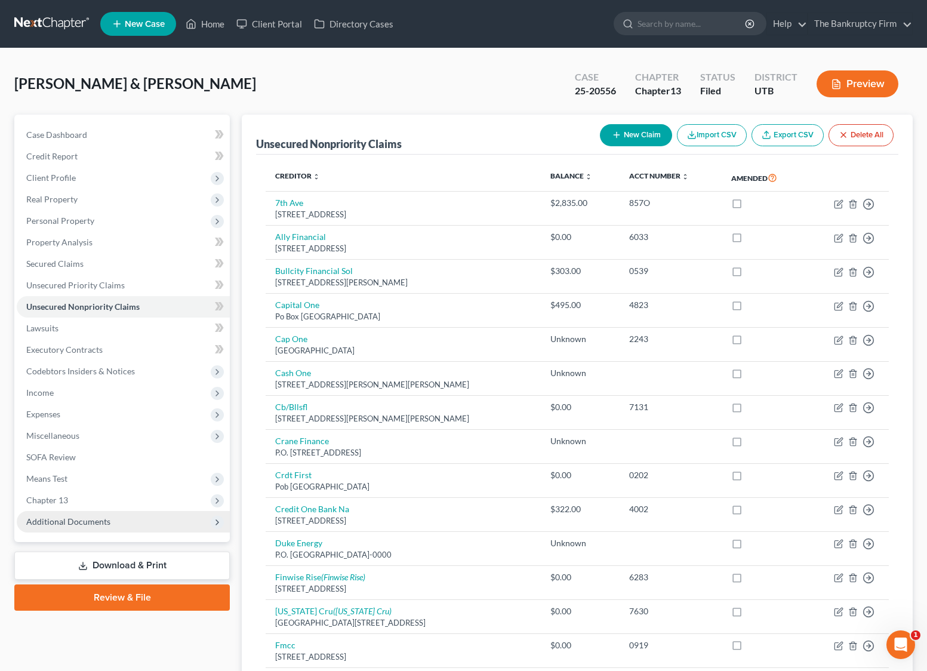
click at [127, 518] on span "Additional Documents" at bounding box center [123, 521] width 213 height 21
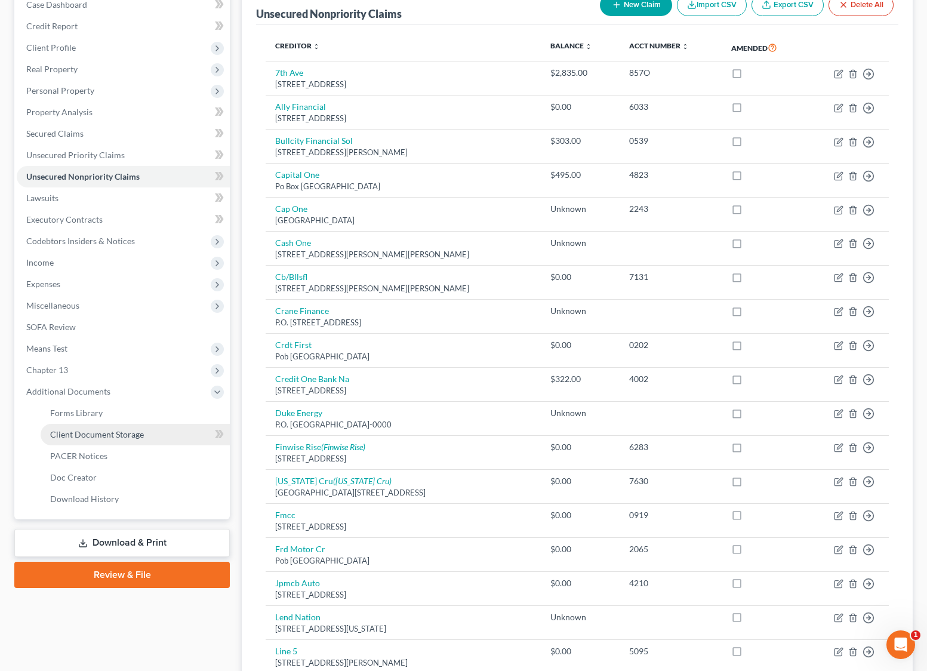
click at [152, 430] on link "Client Document Storage" at bounding box center [135, 434] width 189 height 21
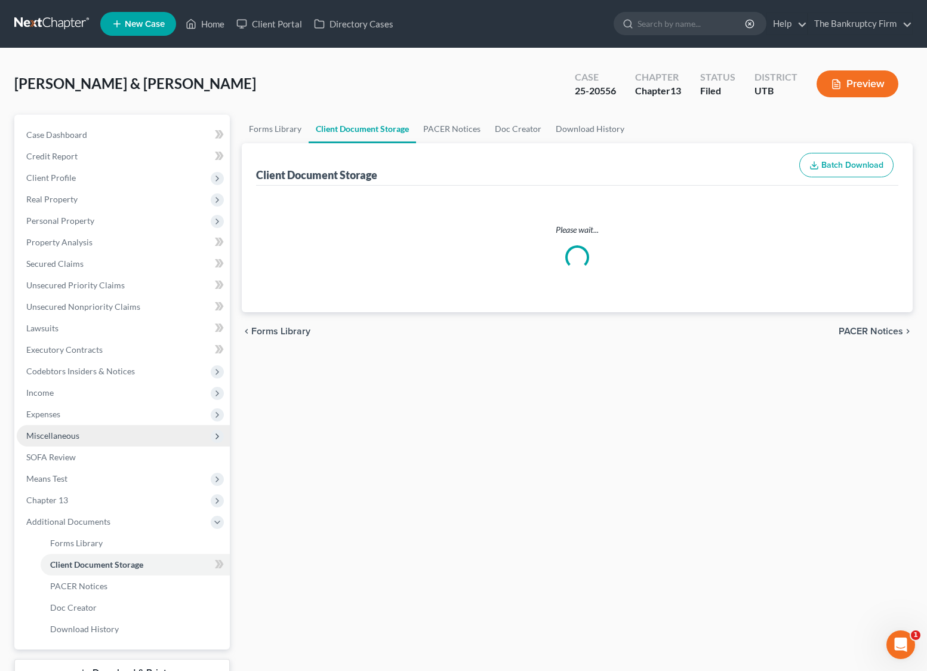
select select "30"
select select "26"
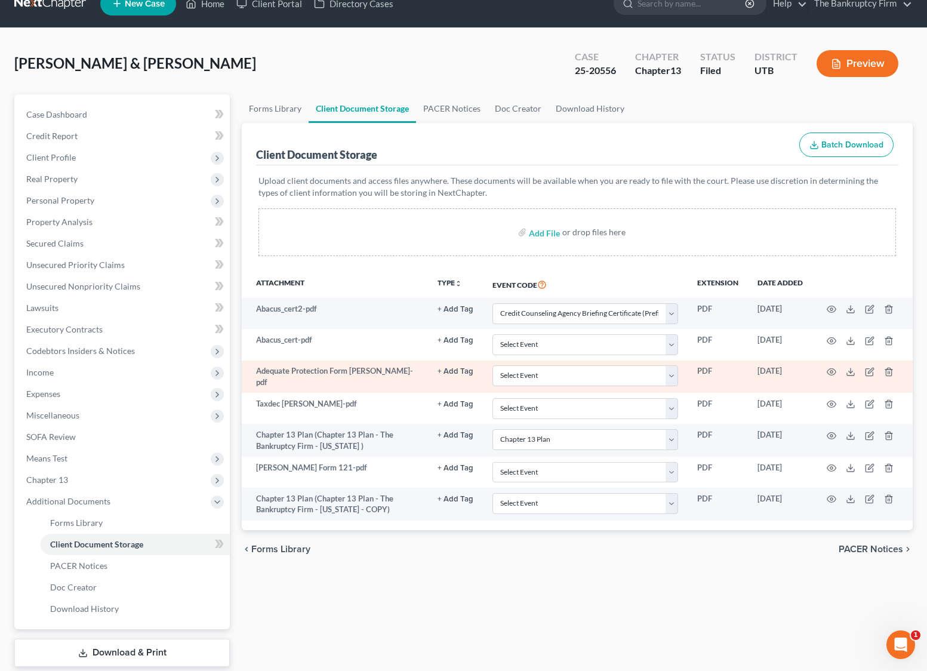
scroll to position [21, 0]
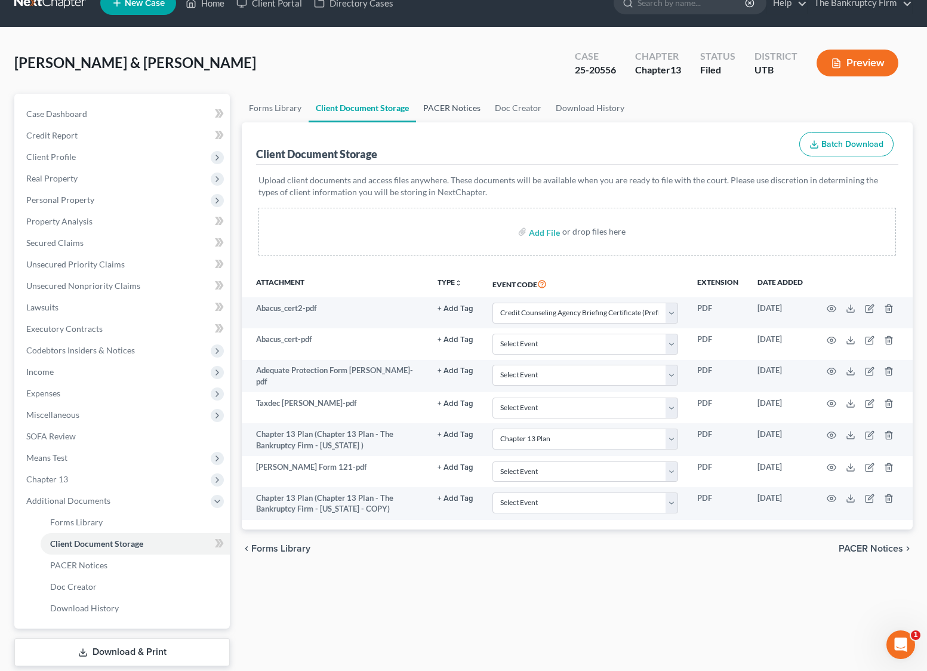
click at [450, 105] on link "PACER Notices" at bounding box center [452, 108] width 72 height 29
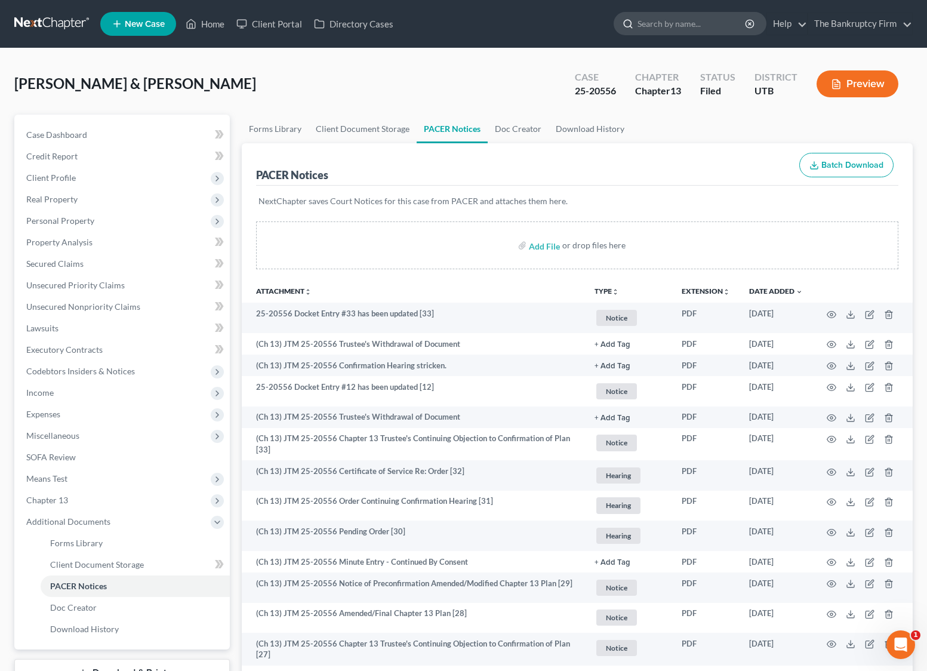
click at [691, 23] on input "search" at bounding box center [692, 24] width 109 height 22
type input "[PERSON_NAME]"
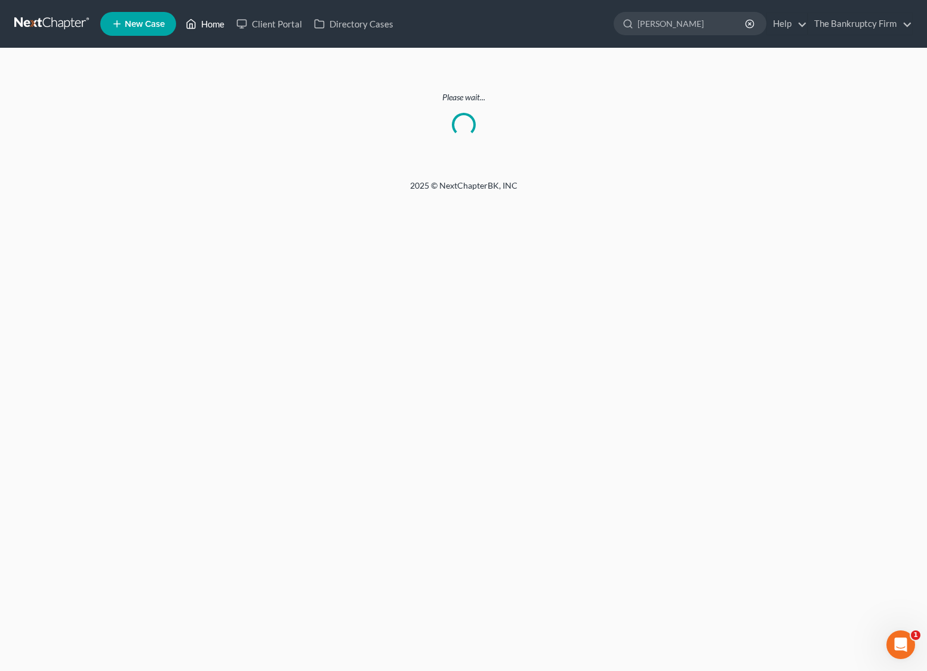
click at [207, 27] on link "Home" at bounding box center [205, 23] width 51 height 21
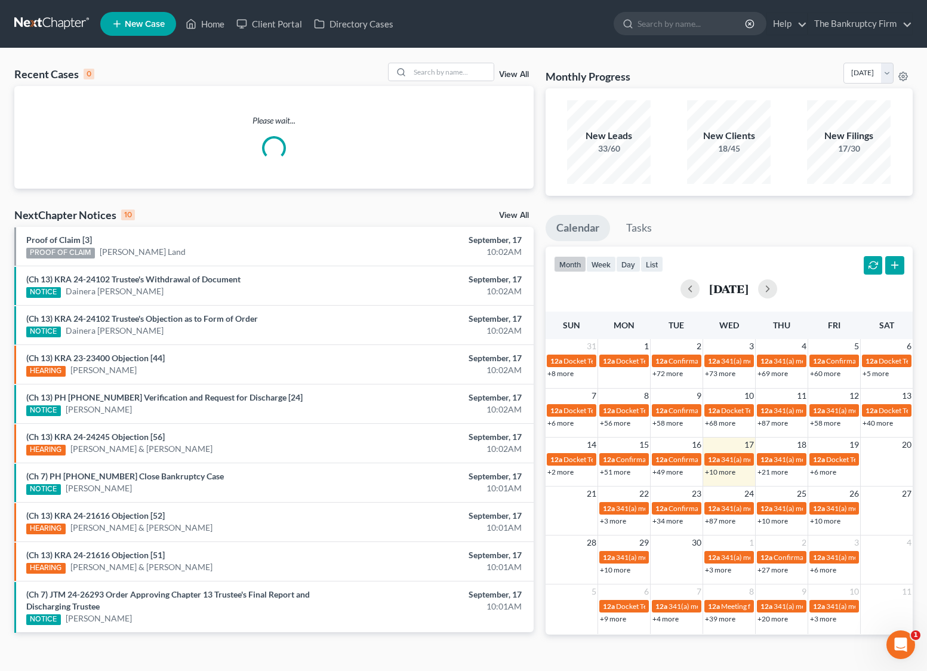
click at [521, 75] on link "View All" at bounding box center [514, 74] width 30 height 8
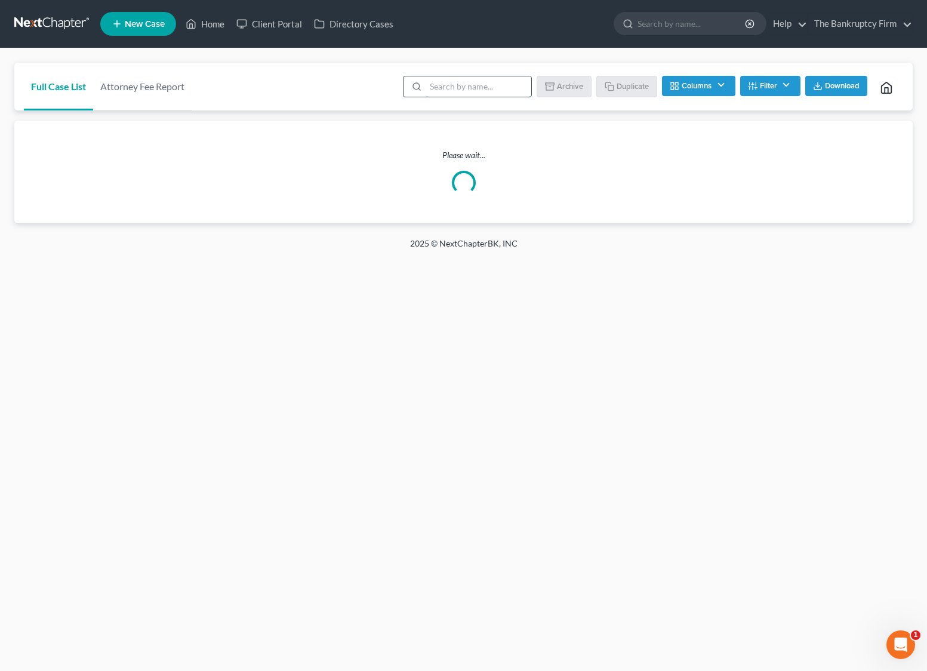
click at [479, 90] on input "search" at bounding box center [479, 86] width 106 height 20
type input "[PERSON_NAME]"
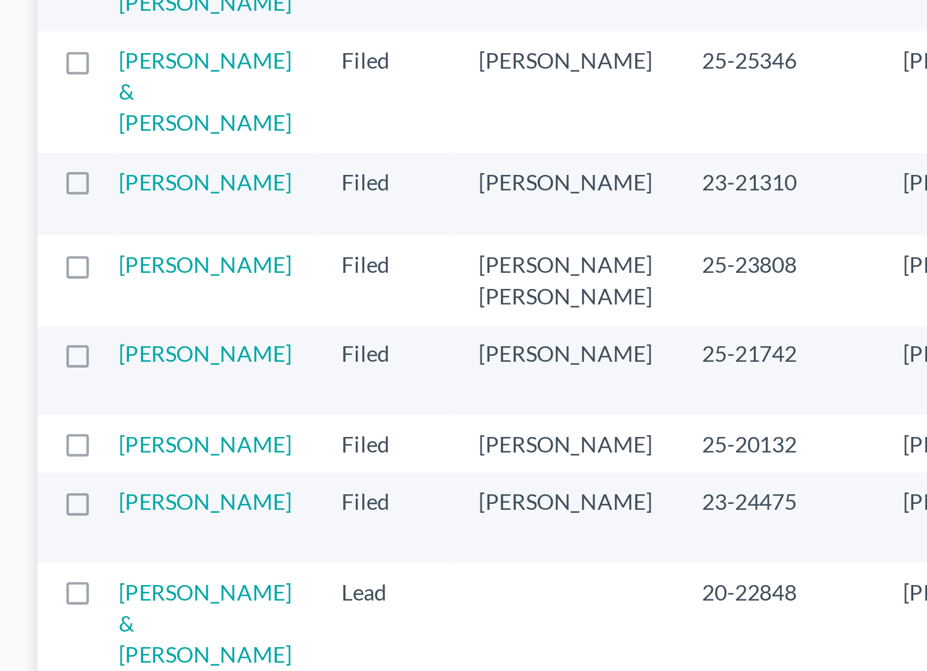
scroll to position [0, 6]
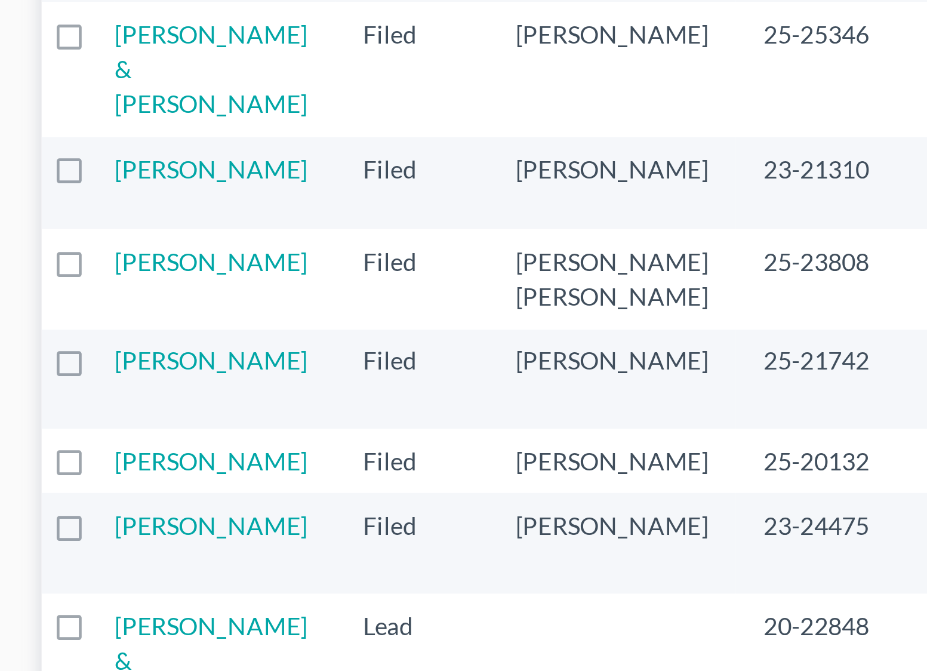
click at [20, 286] on div at bounding box center [28, 280] width 21 height 12
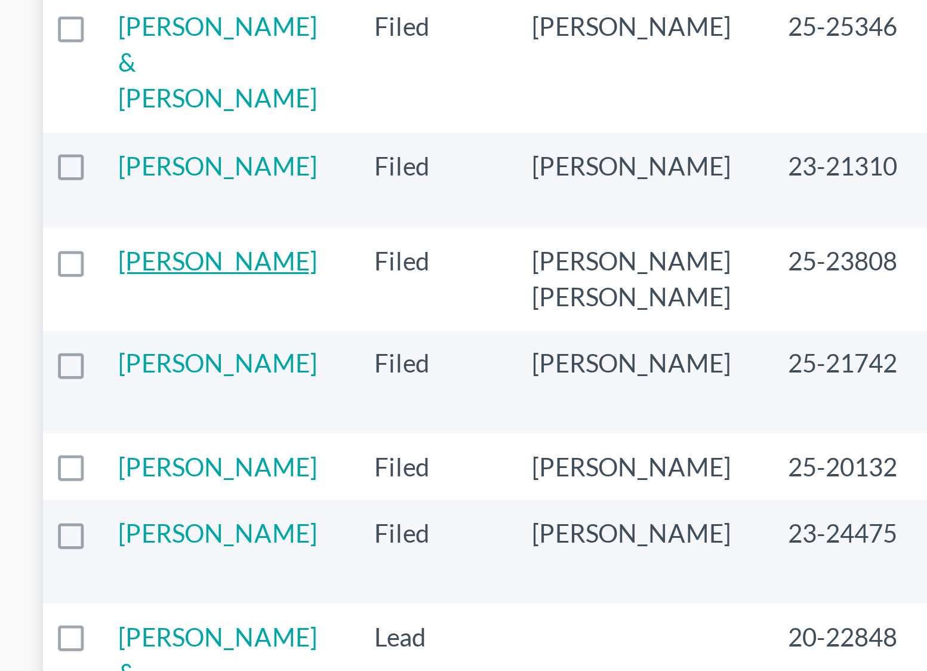
click at [57, 285] on link "[PERSON_NAME]" at bounding box center [72, 280] width 66 height 10
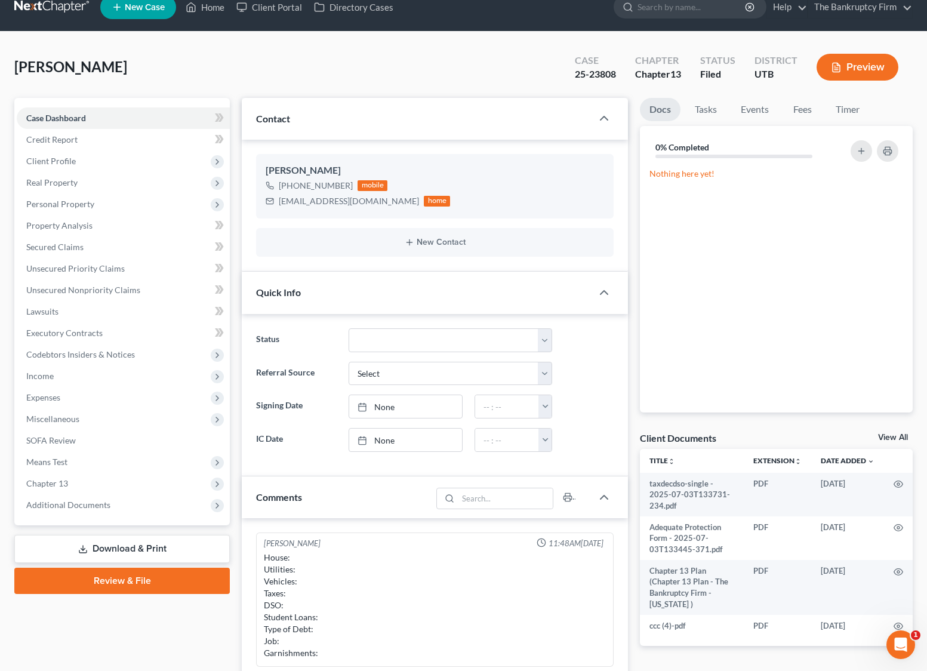
scroll to position [82, 0]
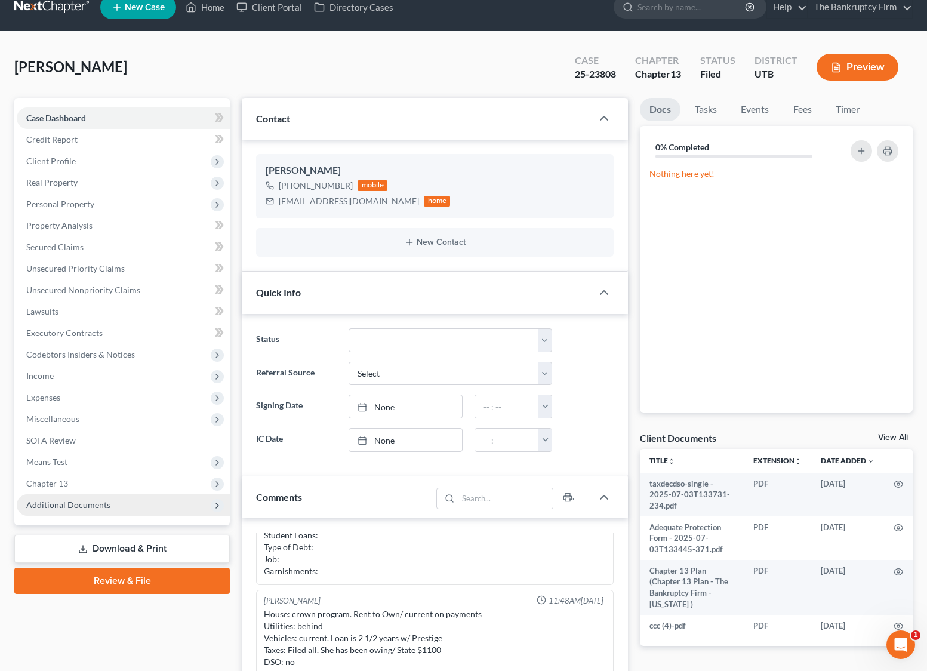
click at [60, 500] on span "Additional Documents" at bounding box center [68, 505] width 84 height 10
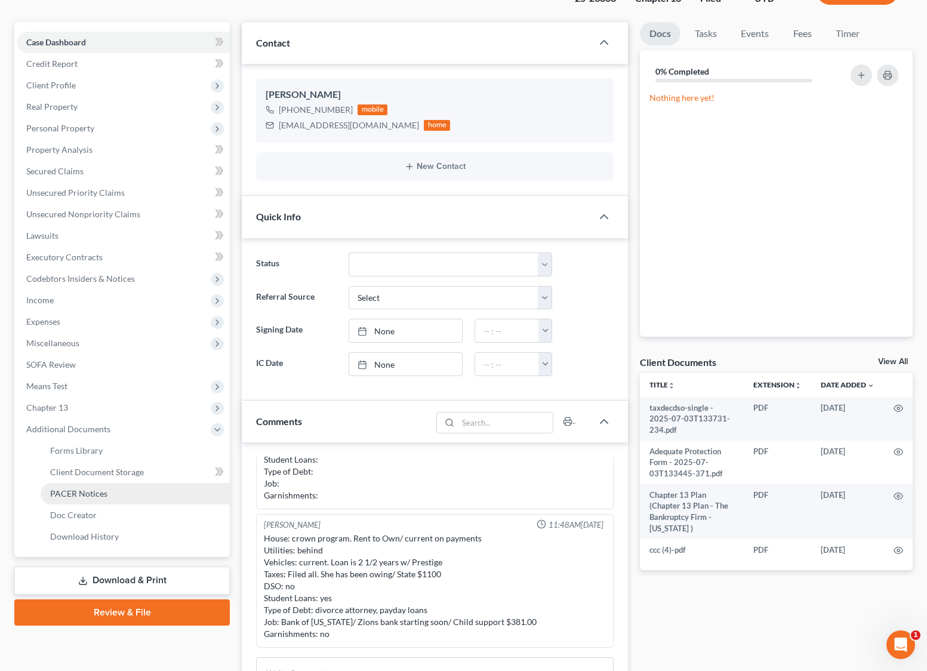
click at [78, 494] on span "PACER Notices" at bounding box center [78, 493] width 57 height 10
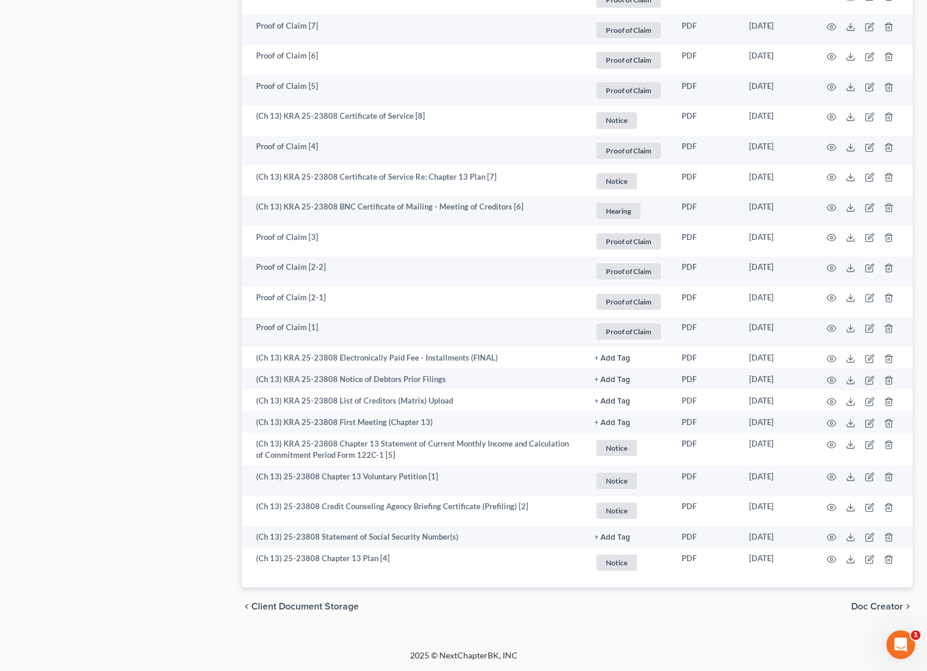
scroll to position [186, 0]
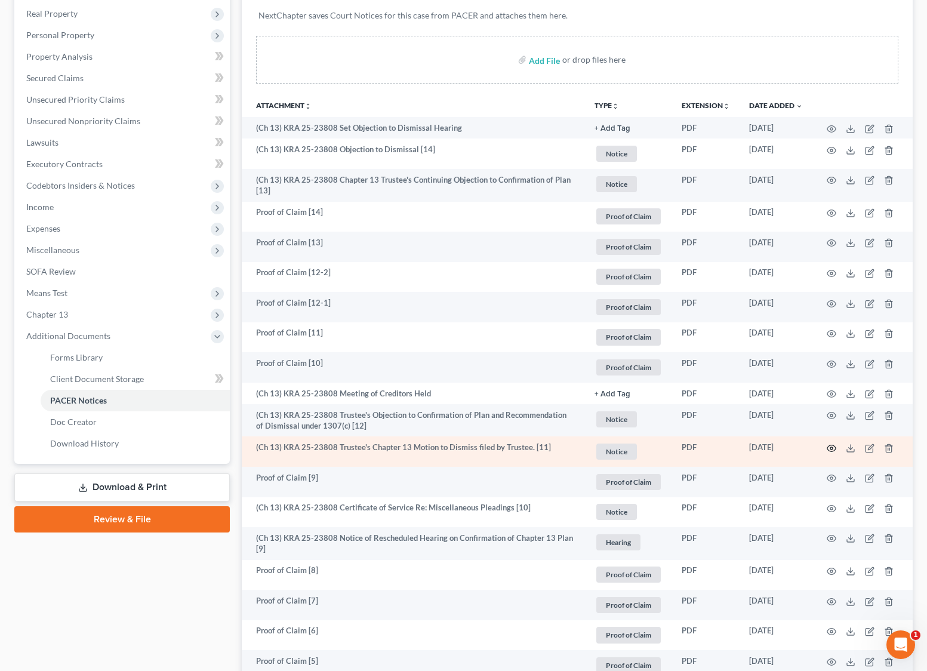
click at [835, 448] on icon "button" at bounding box center [832, 449] width 10 height 10
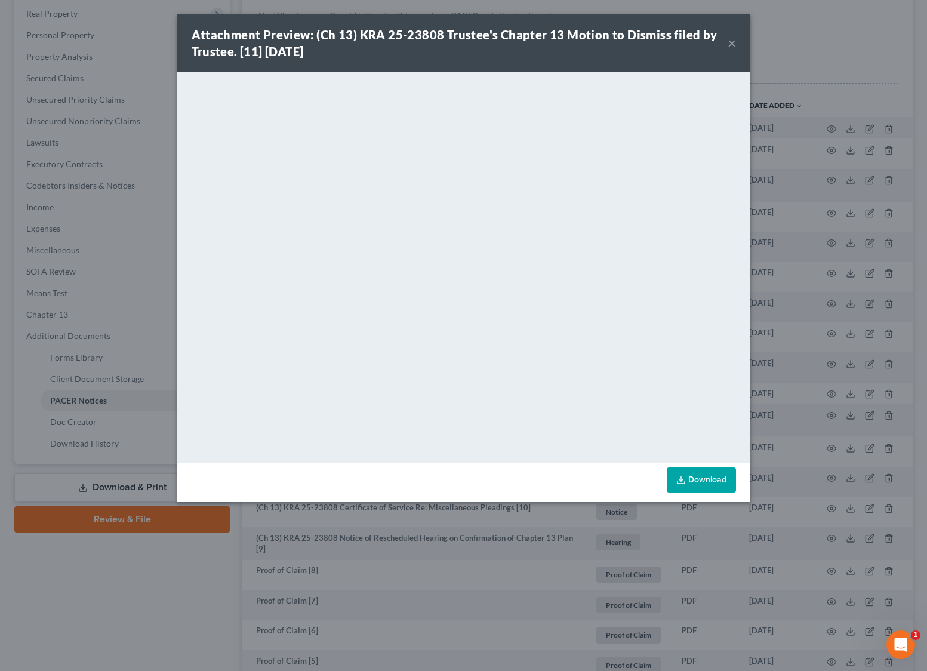
click at [730, 43] on button "×" at bounding box center [732, 43] width 8 height 14
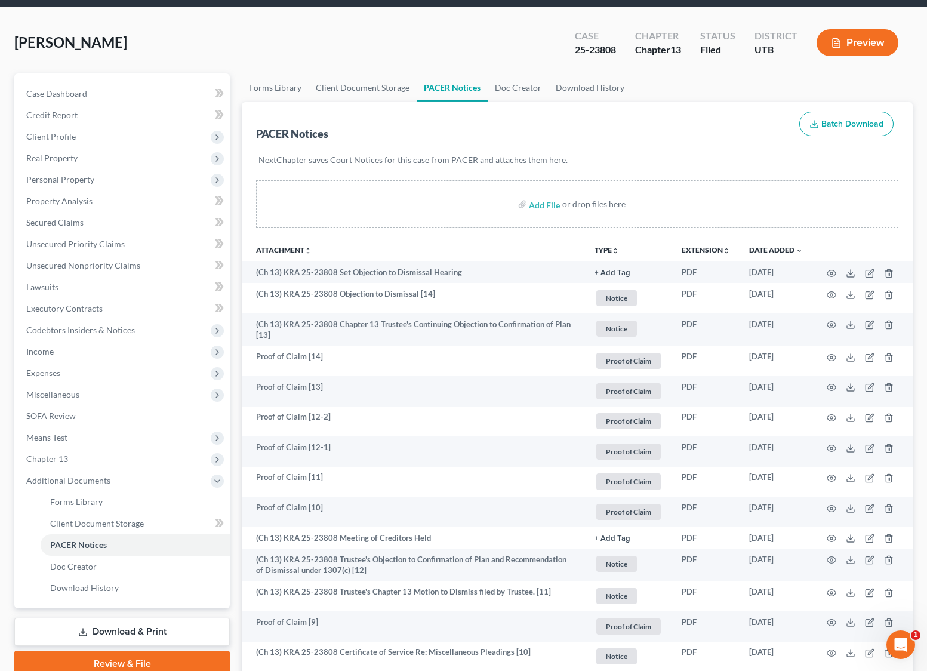
scroll to position [35, 0]
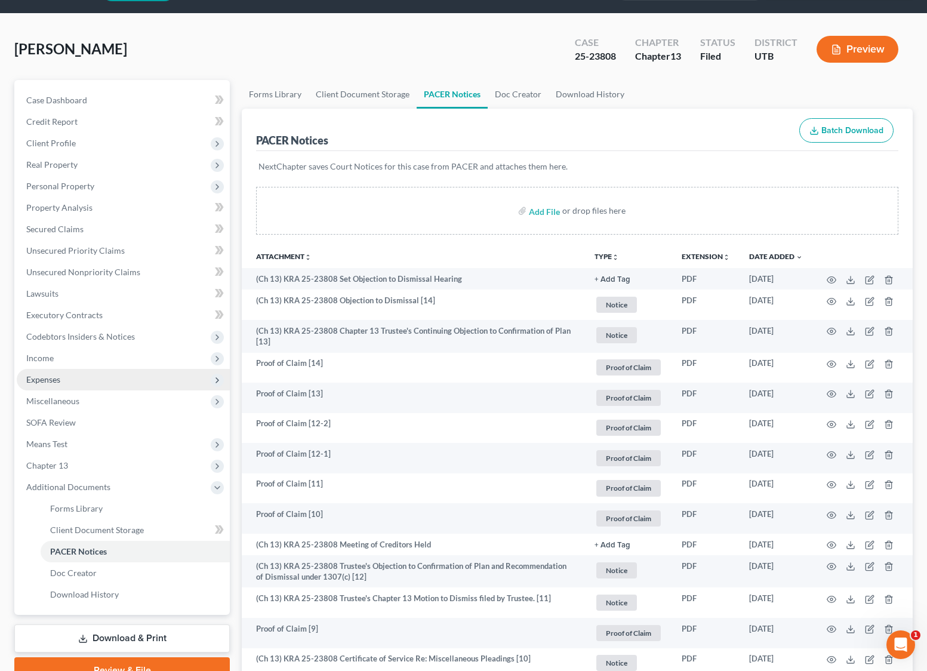
click at [58, 379] on span "Expenses" at bounding box center [43, 379] width 34 height 10
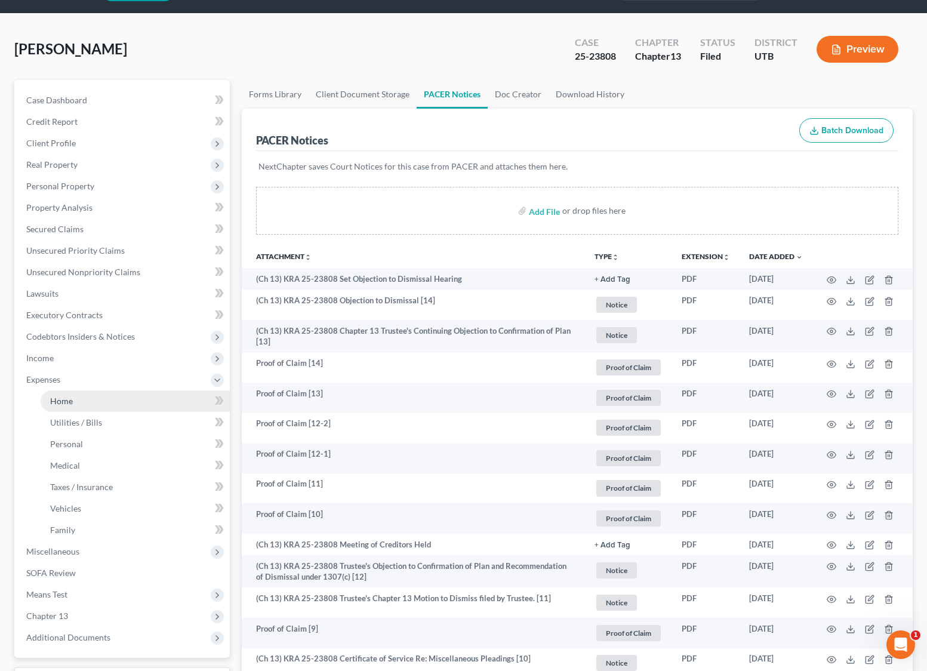
click at [67, 398] on span "Home" at bounding box center [61, 401] width 23 height 10
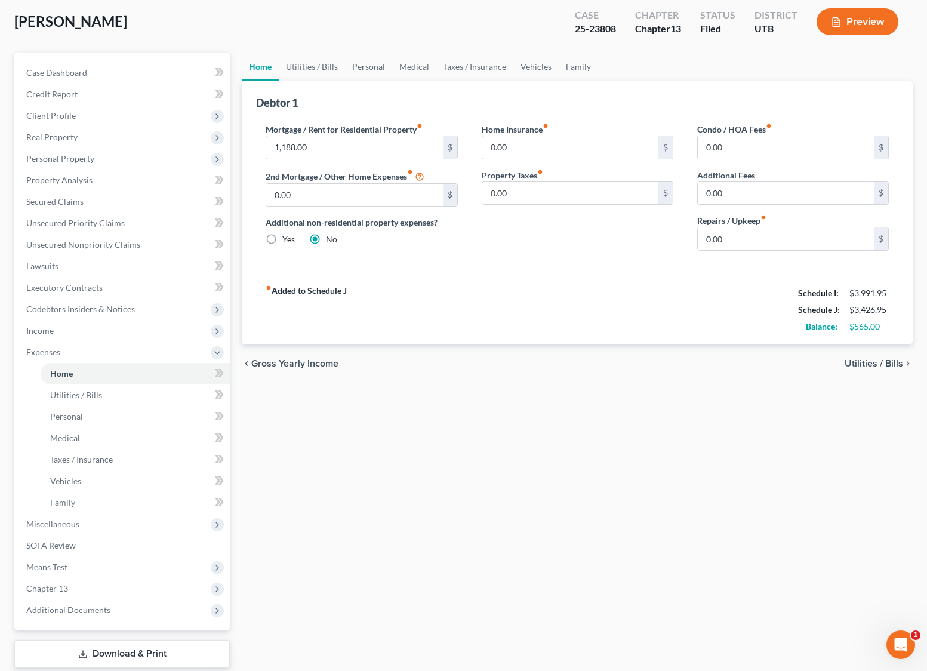
scroll to position [136, 0]
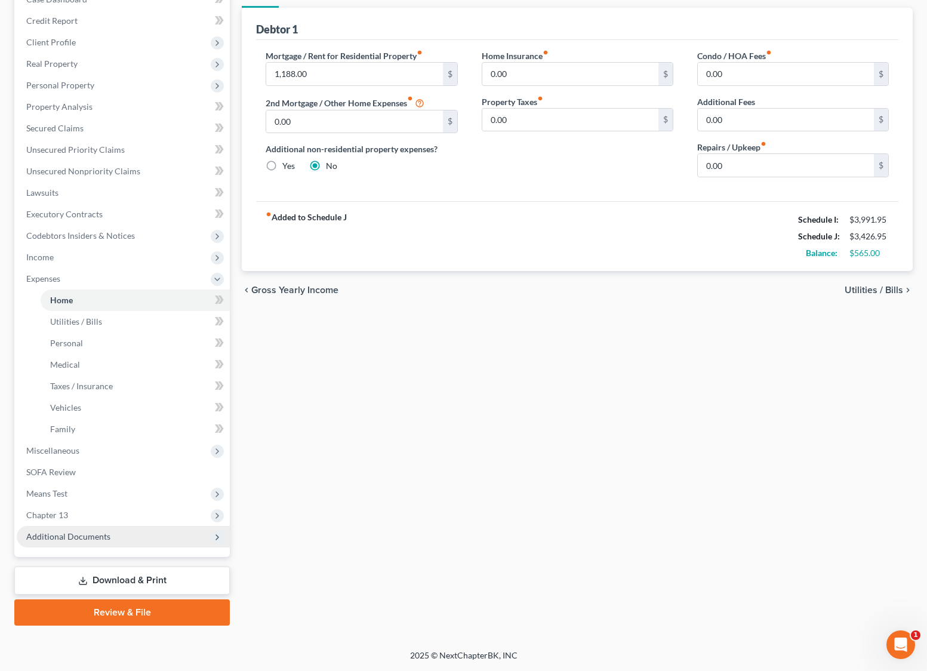
click at [107, 532] on span "Additional Documents" at bounding box center [68, 536] width 84 height 10
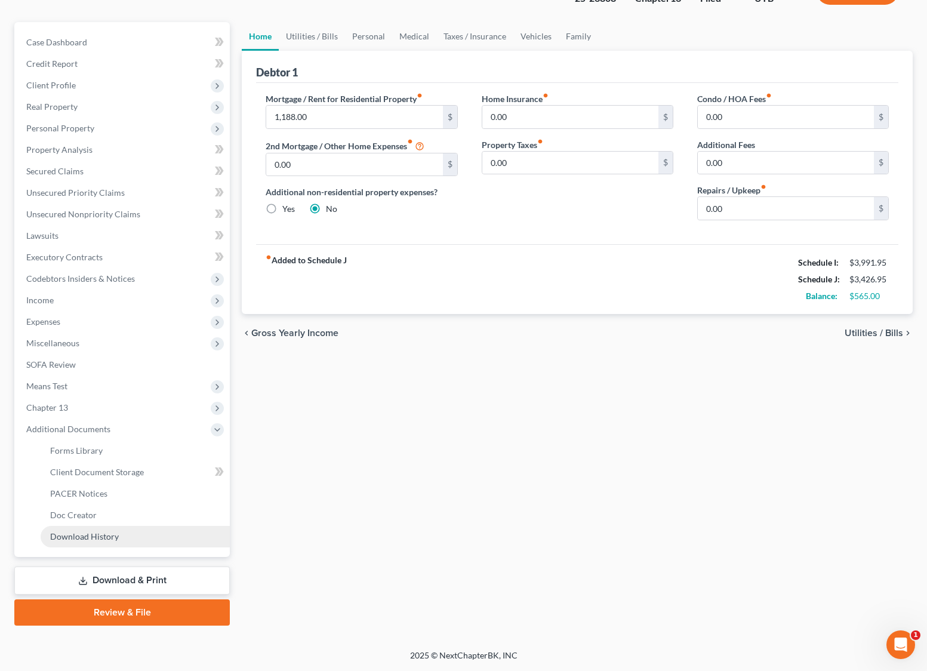
scroll to position [93, 0]
click at [101, 488] on span "PACER Notices" at bounding box center [78, 493] width 57 height 10
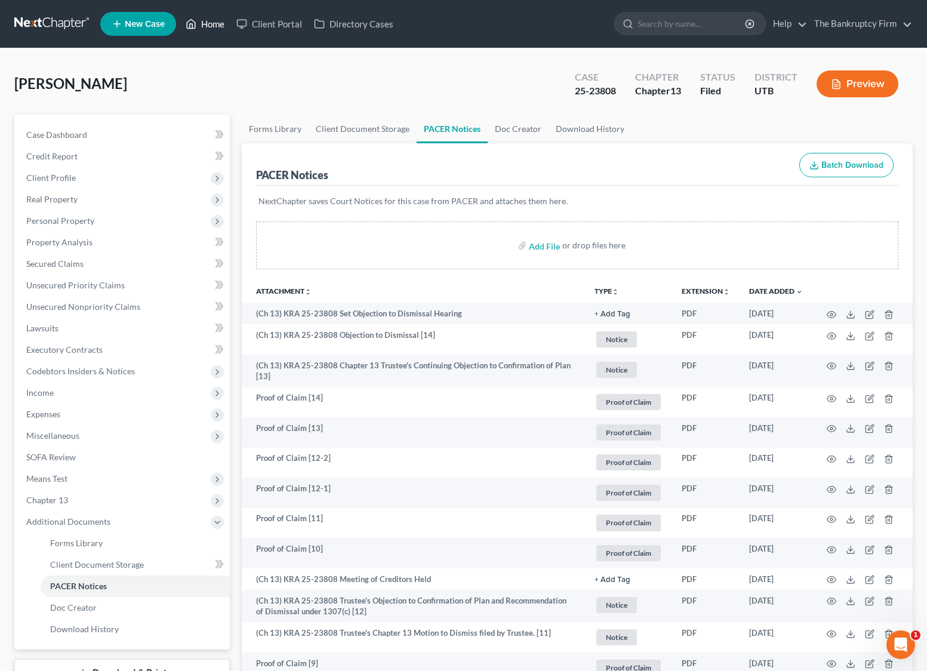
click at [208, 23] on link "Home" at bounding box center [205, 23] width 51 height 21
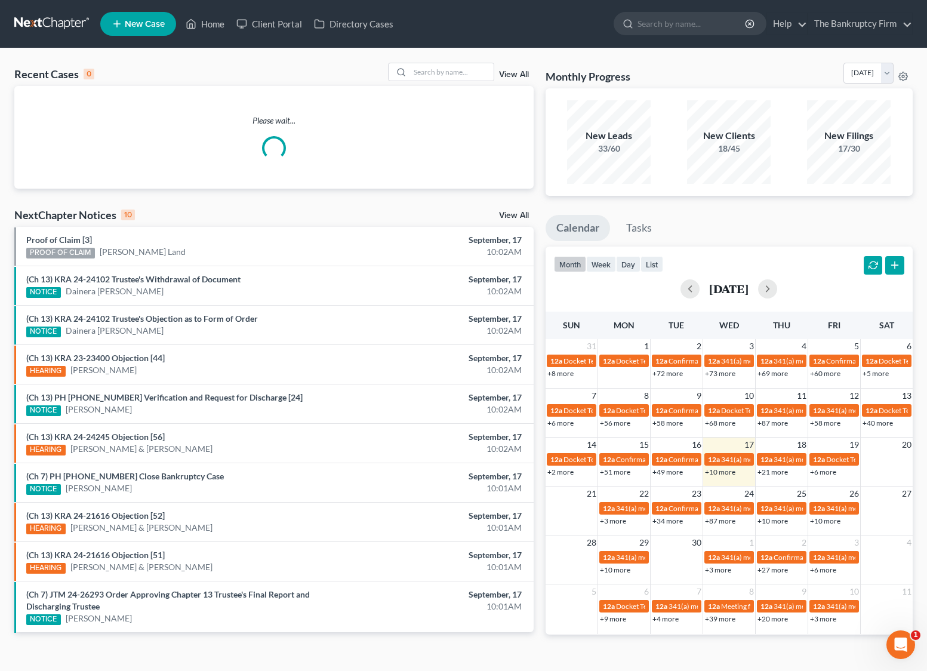
click at [521, 75] on link "View All" at bounding box center [514, 74] width 30 height 8
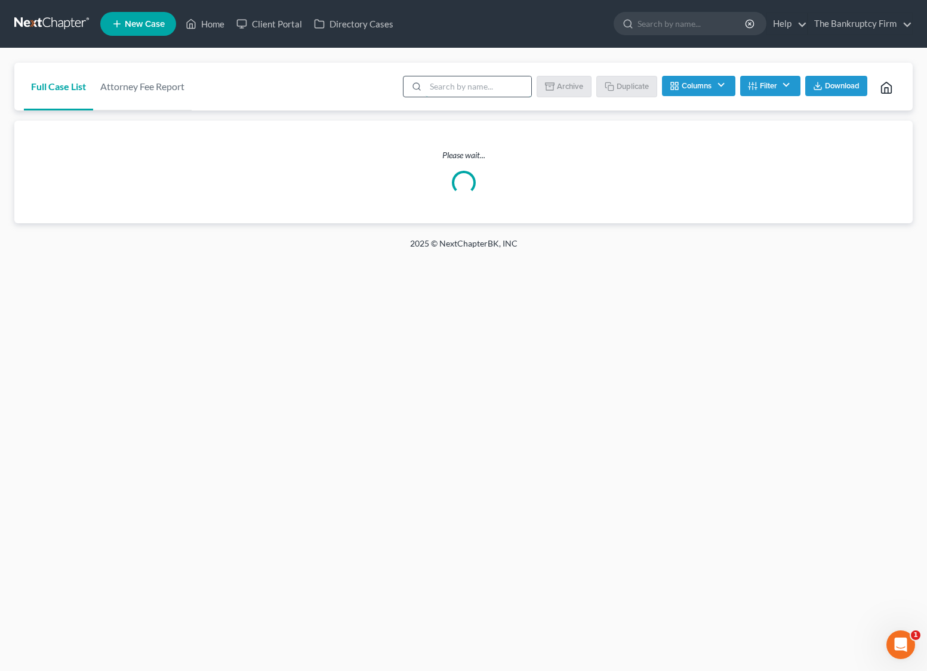
click at [469, 90] on input "search" at bounding box center [479, 86] width 106 height 20
type input "[PERSON_NAME]"
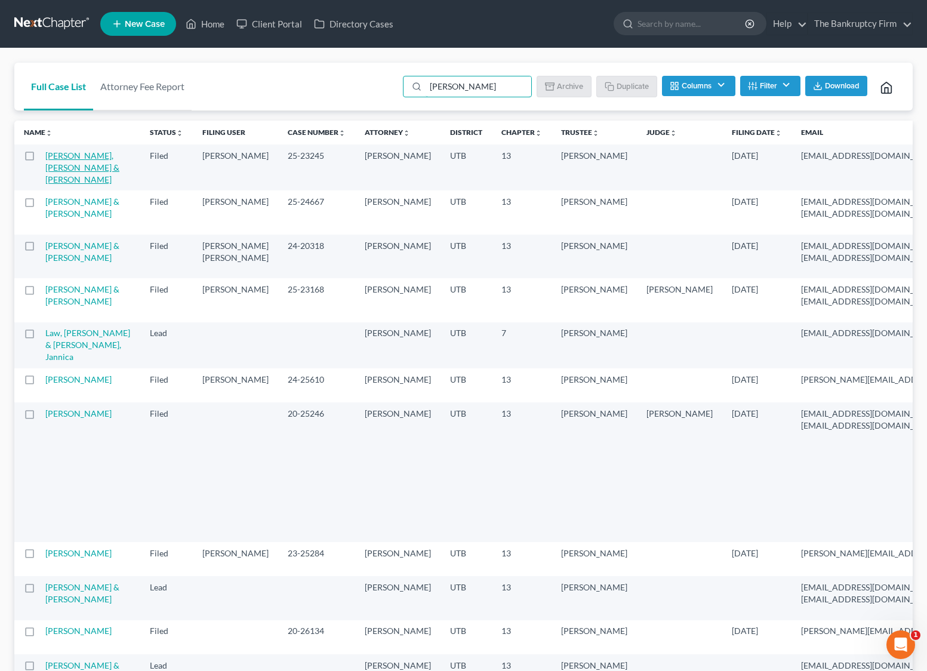
click at [59, 164] on link "[PERSON_NAME], [PERSON_NAME] & [PERSON_NAME]" at bounding box center [82, 167] width 74 height 34
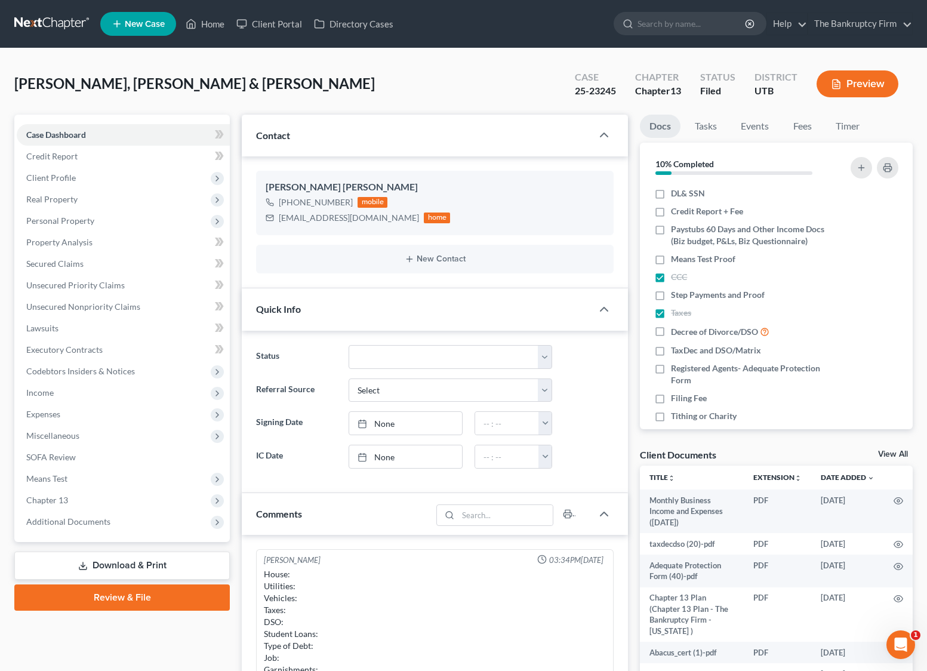
scroll to position [106, 0]
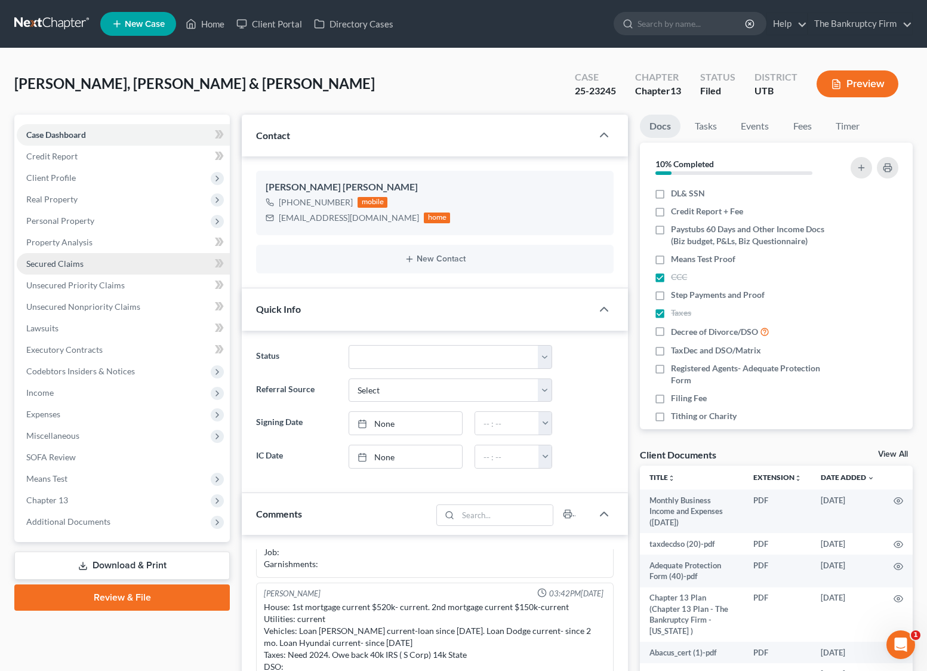
click at [67, 263] on span "Secured Claims" at bounding box center [54, 264] width 57 height 10
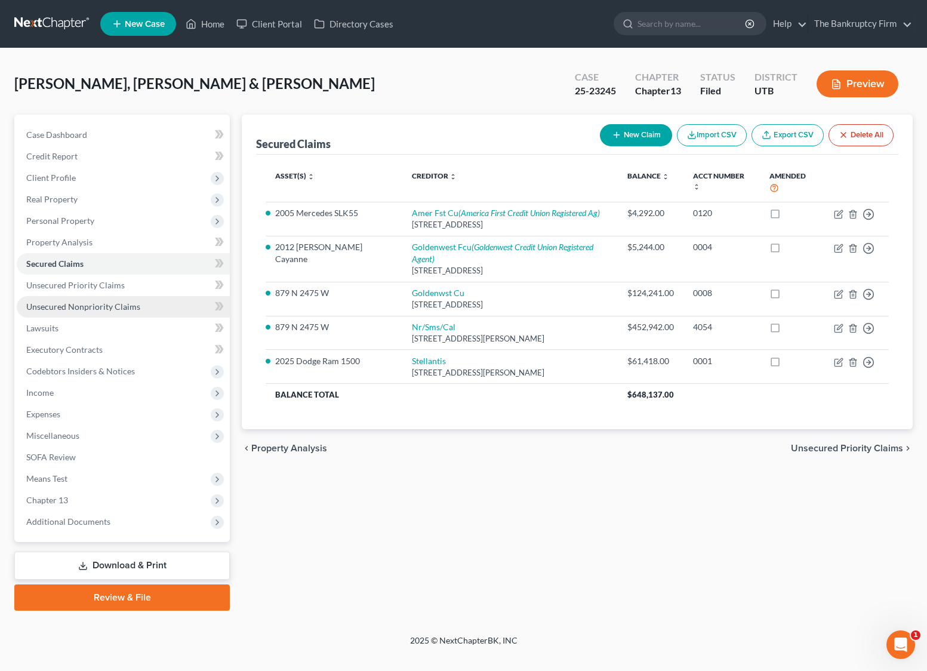
click at [67, 305] on span "Unsecured Nonpriority Claims" at bounding box center [83, 307] width 114 height 10
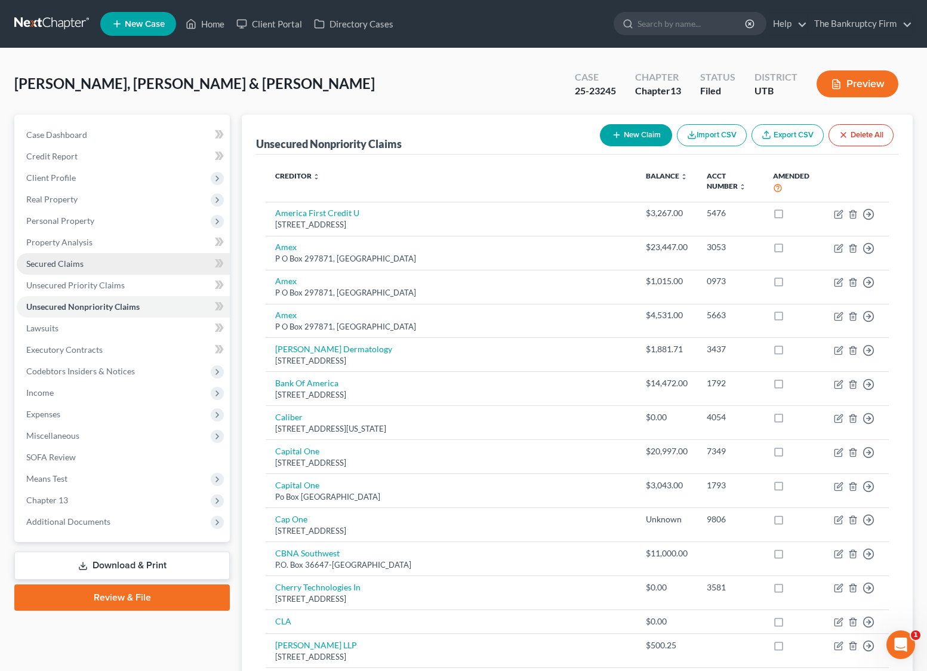
click at [64, 260] on span "Secured Claims" at bounding box center [54, 264] width 57 height 10
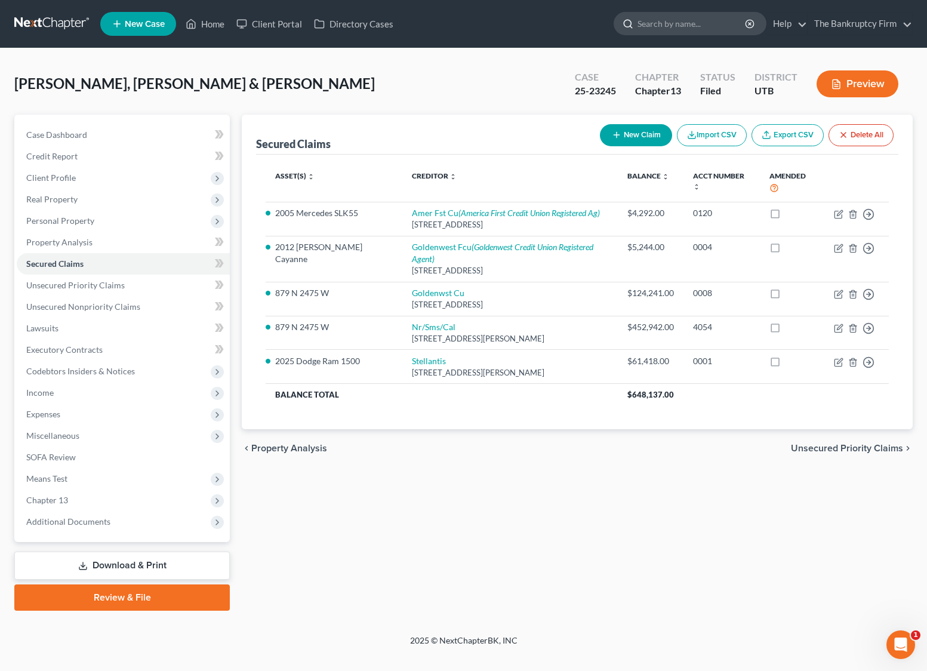
click at [691, 23] on input "search" at bounding box center [692, 24] width 109 height 22
type input "[PERSON_NAME]"
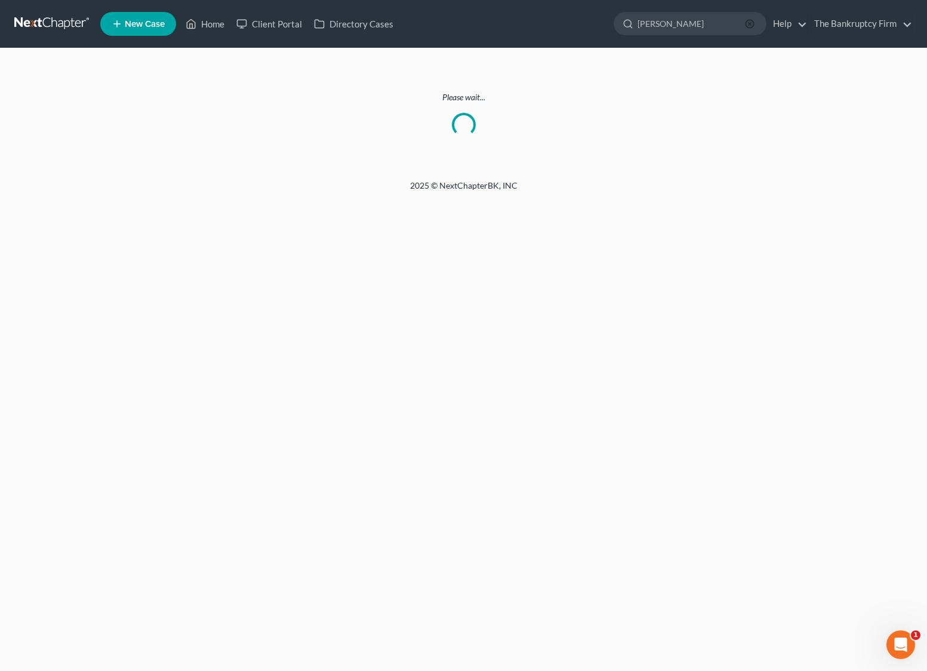
click at [749, 23] on icon "button" at bounding box center [750, 24] width 10 height 10
click at [221, 23] on link "Home" at bounding box center [205, 23] width 51 height 21
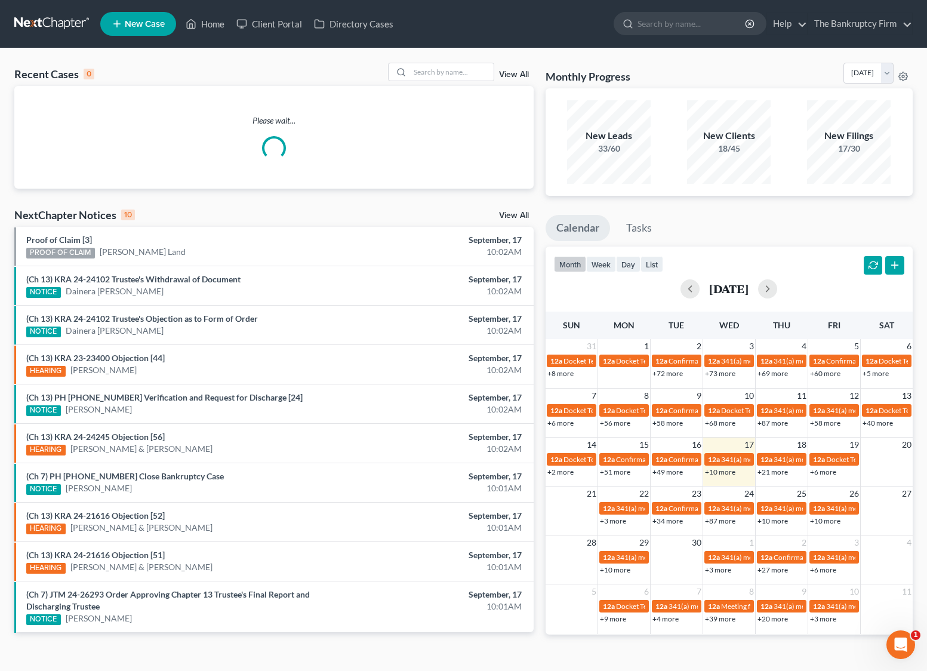
click at [514, 75] on link "View All" at bounding box center [514, 74] width 30 height 8
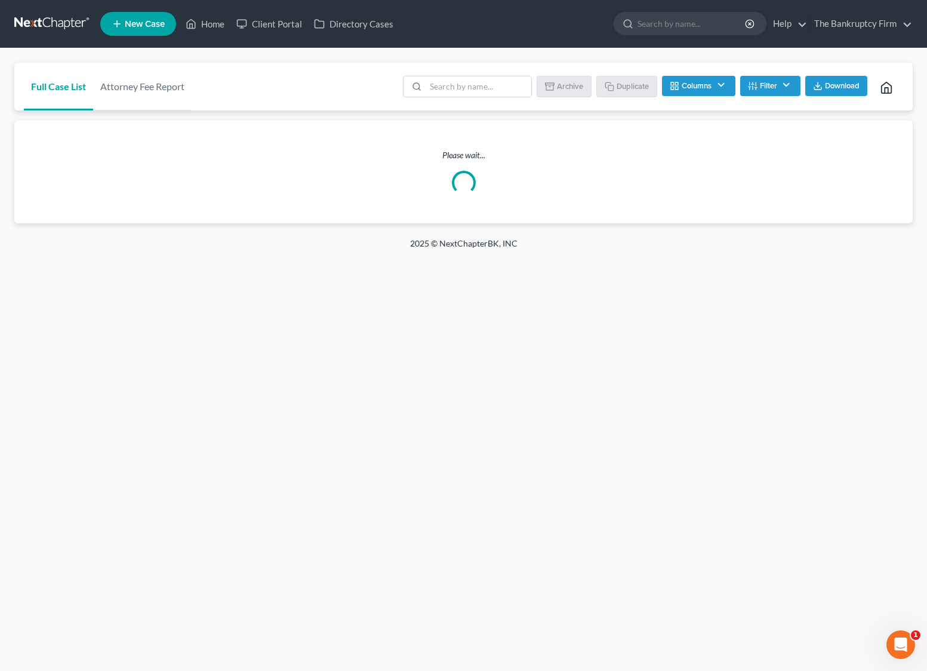
click at [463, 74] on ul "Batch Download Archive Un-archive Duplicate Columns Attorney Case Number Area O…" at bounding box center [652, 87] width 503 height 29
click at [461, 85] on input "search" at bounding box center [479, 86] width 106 height 20
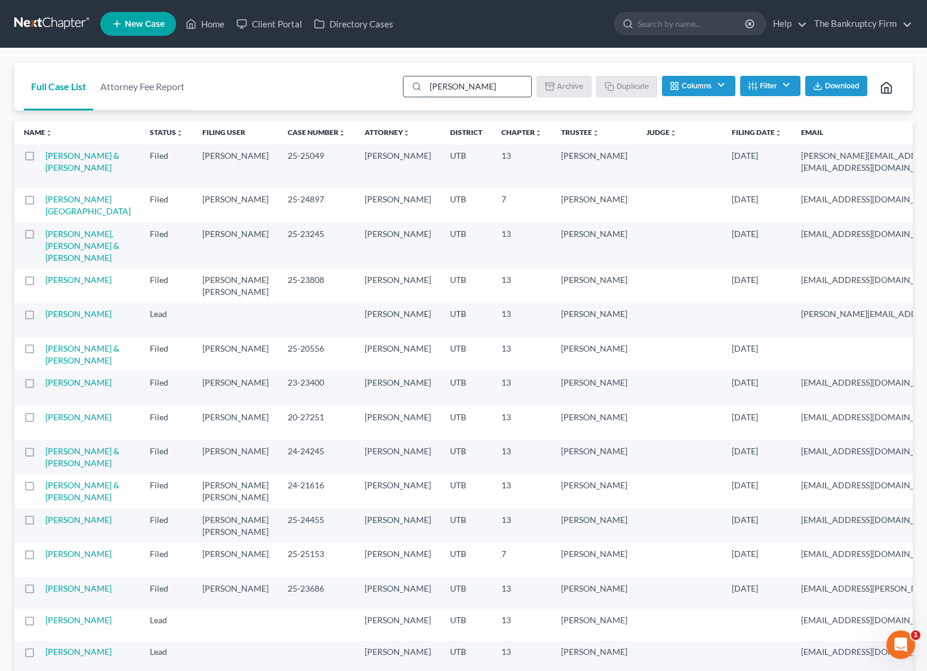
click at [486, 83] on input "[PERSON_NAME]" at bounding box center [479, 86] width 106 height 20
type input "[PERSON_NAME]"
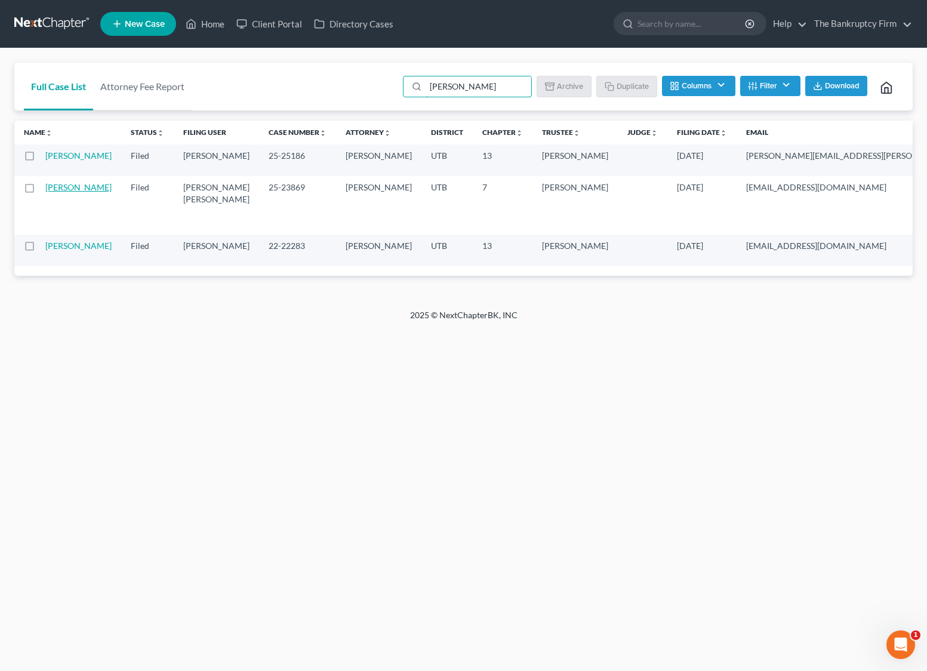
click at [71, 192] on link "[PERSON_NAME]" at bounding box center [78, 187] width 66 height 10
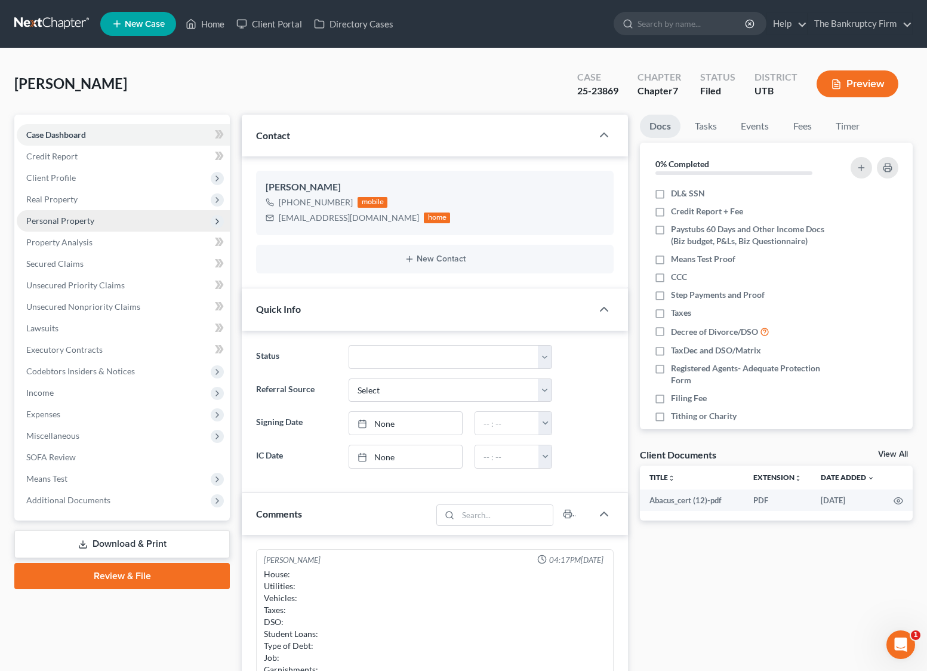
scroll to position [23, 0]
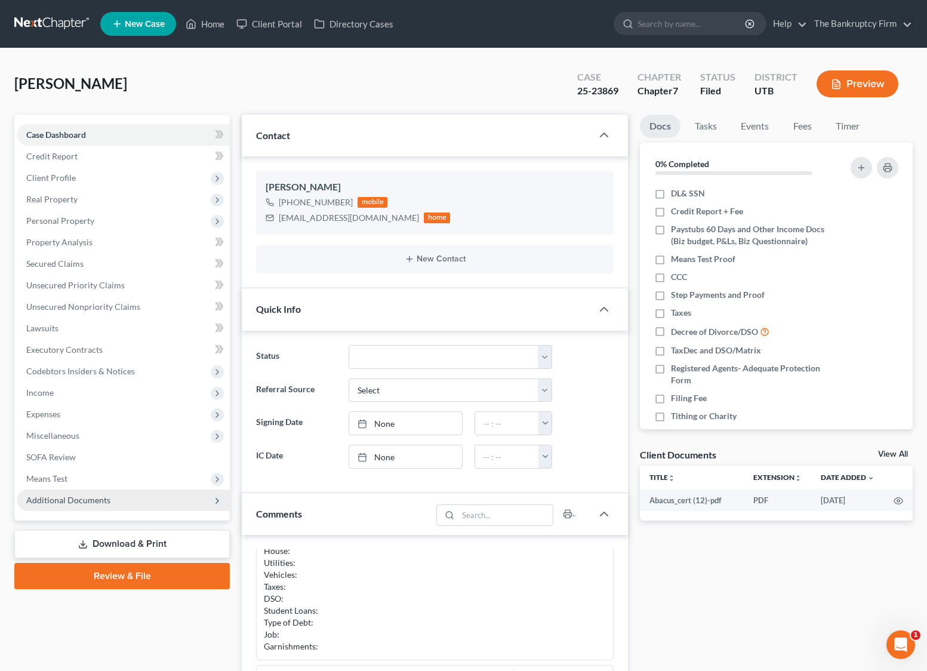
click at [85, 494] on span "Additional Documents" at bounding box center [123, 500] width 213 height 21
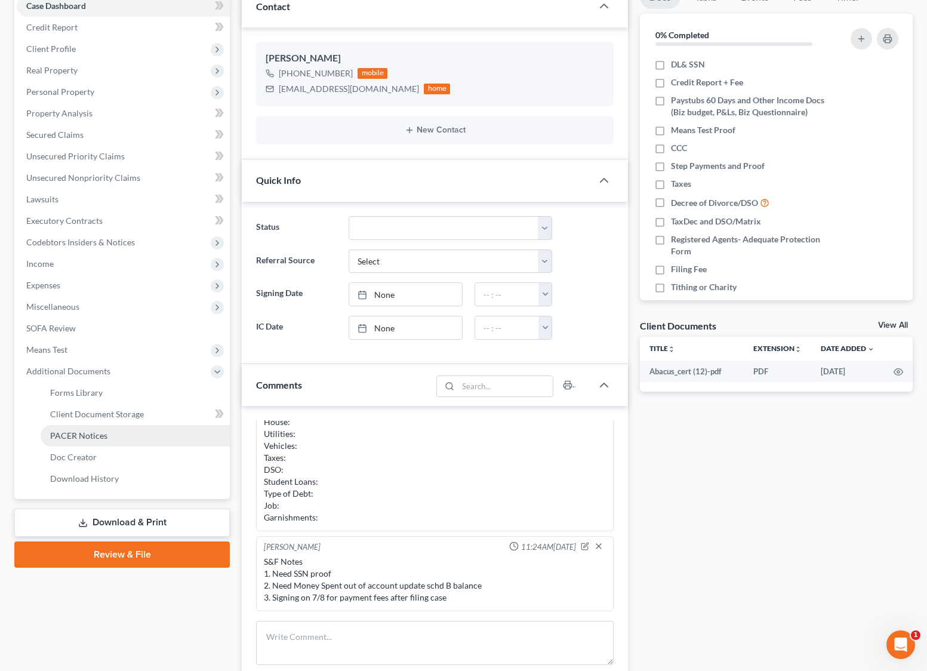
scroll to position [131, 0]
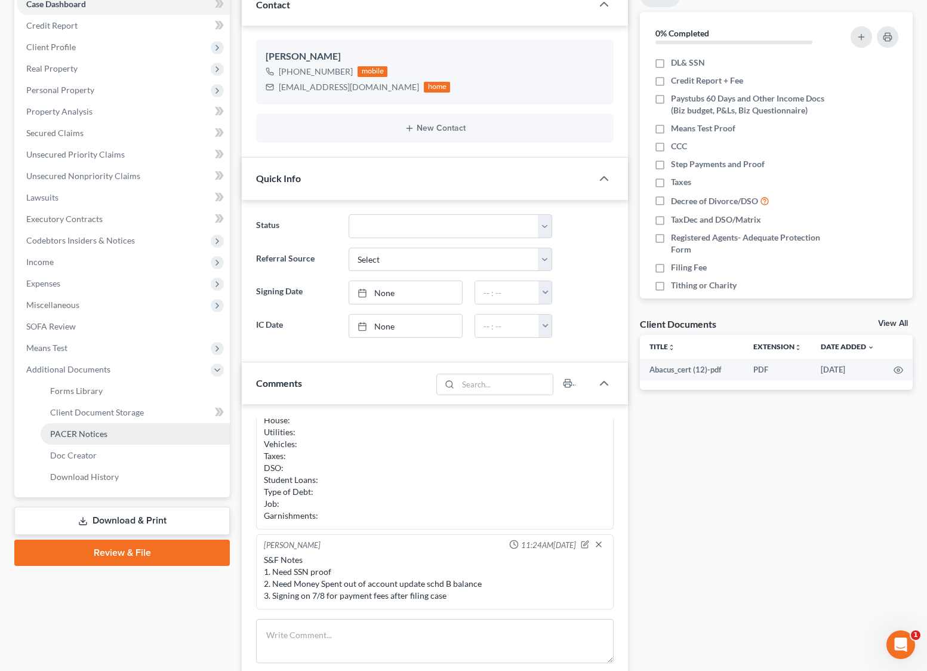
click at [109, 436] on link "PACER Notices" at bounding box center [135, 433] width 189 height 21
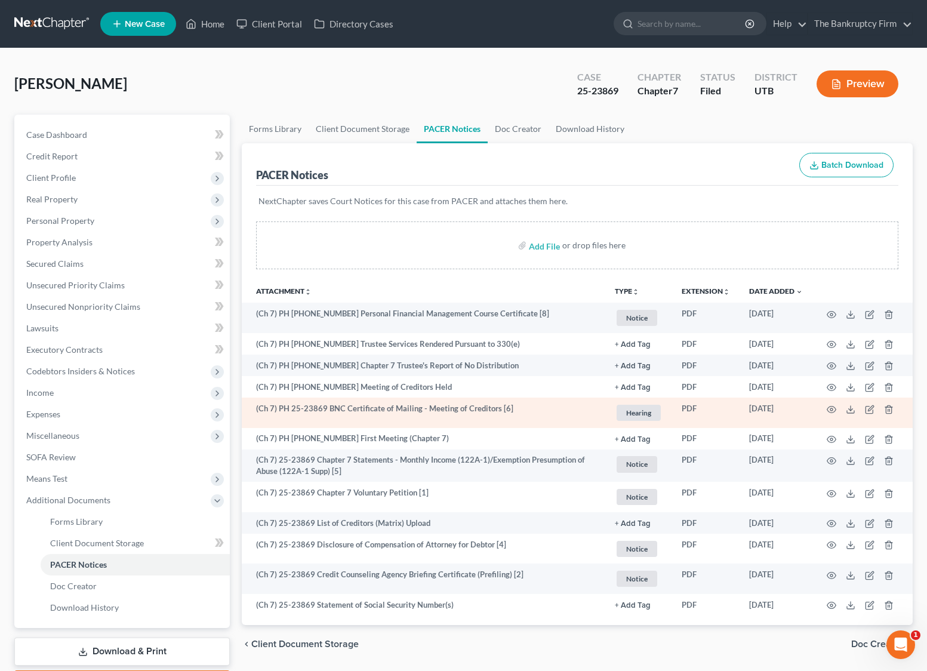
scroll to position [1, 0]
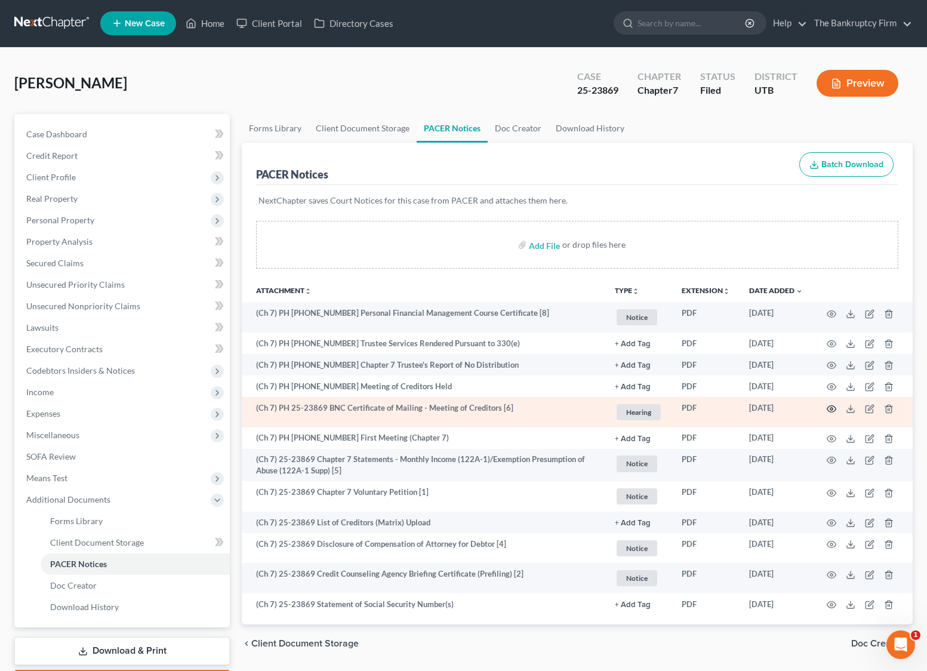
click at [834, 410] on icon "button" at bounding box center [832, 408] width 9 height 7
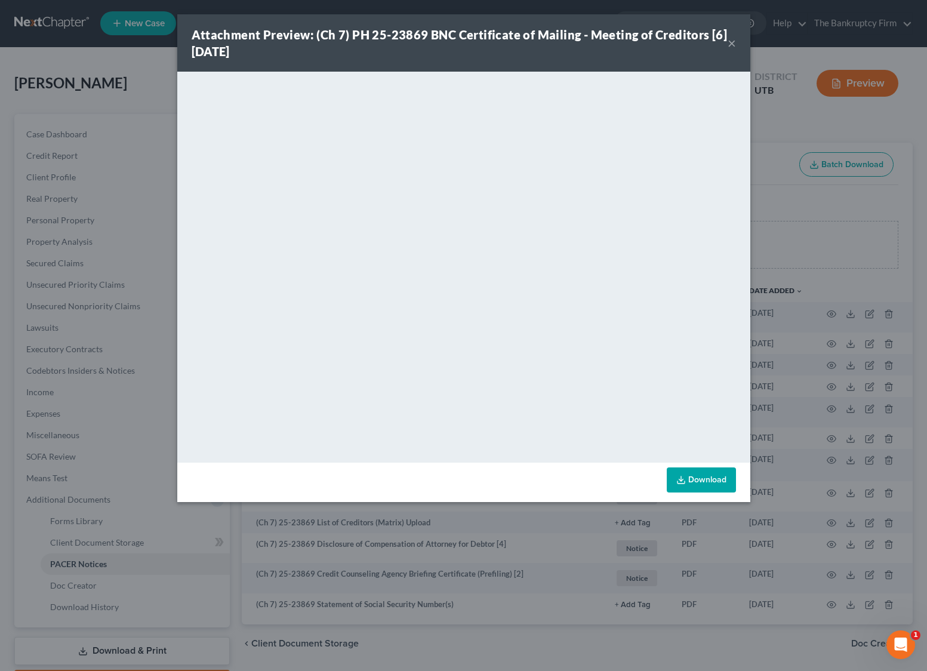
click at [731, 43] on button "×" at bounding box center [732, 43] width 8 height 14
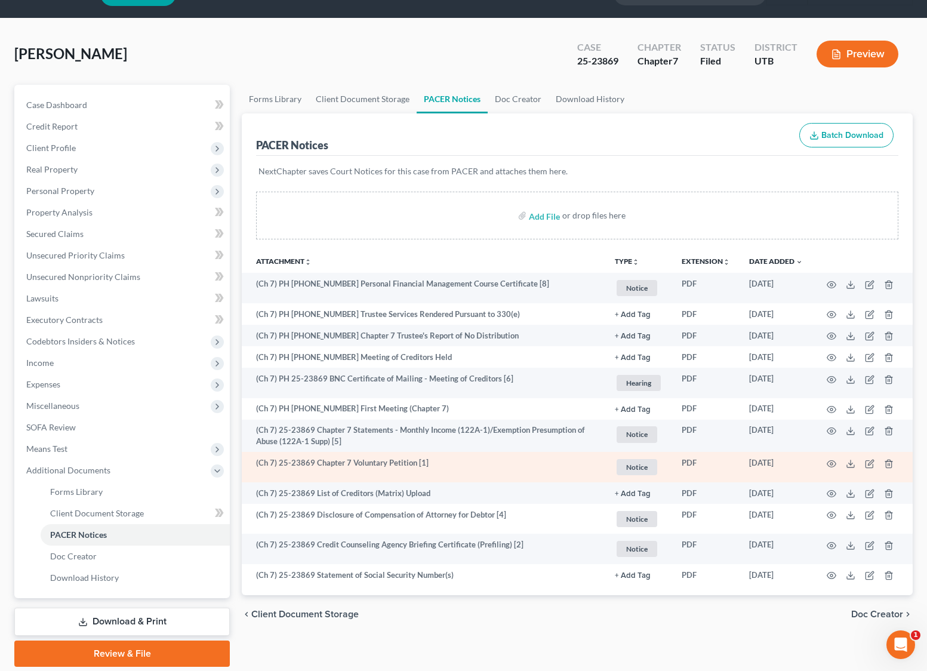
scroll to position [33, 0]
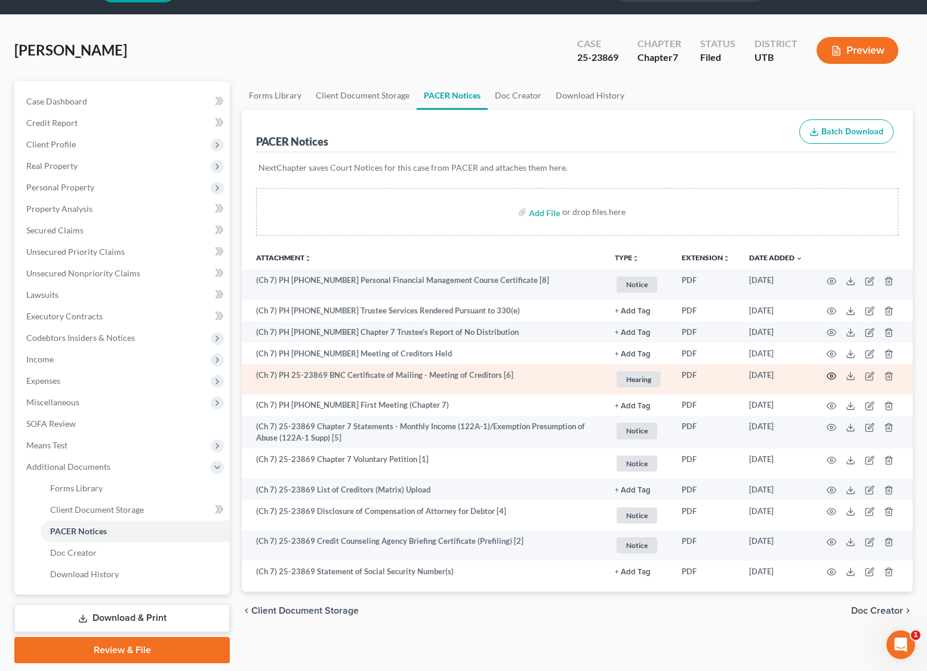
click at [829, 374] on icon "button" at bounding box center [832, 376] width 10 height 10
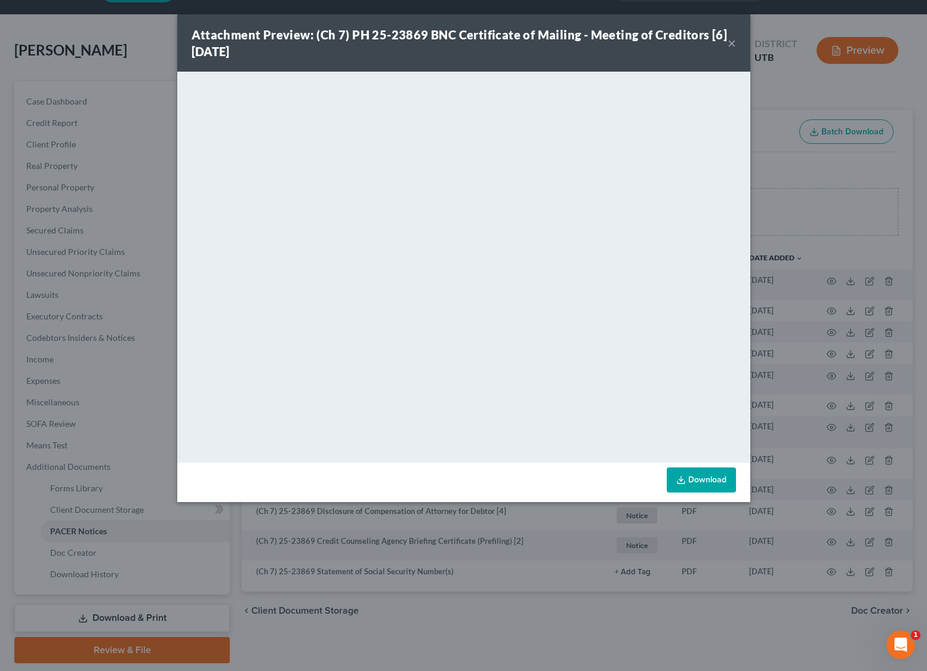
click at [731, 44] on button "×" at bounding box center [732, 43] width 8 height 14
